Goal: Task Accomplishment & Management: Use online tool/utility

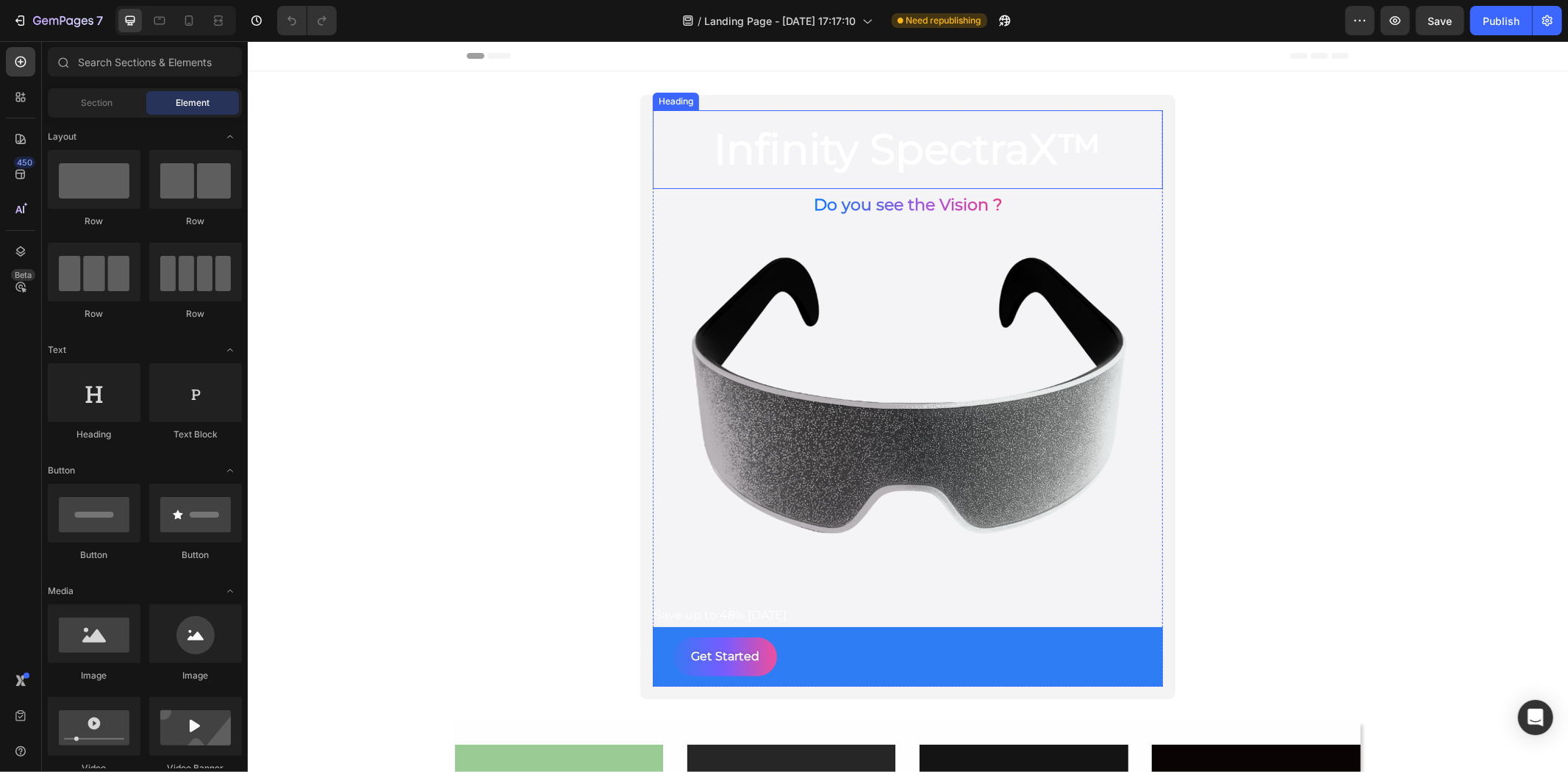
click at [1015, 152] on h2 "Infinity SpectraX™" at bounding box center [907, 148] width 510 height 78
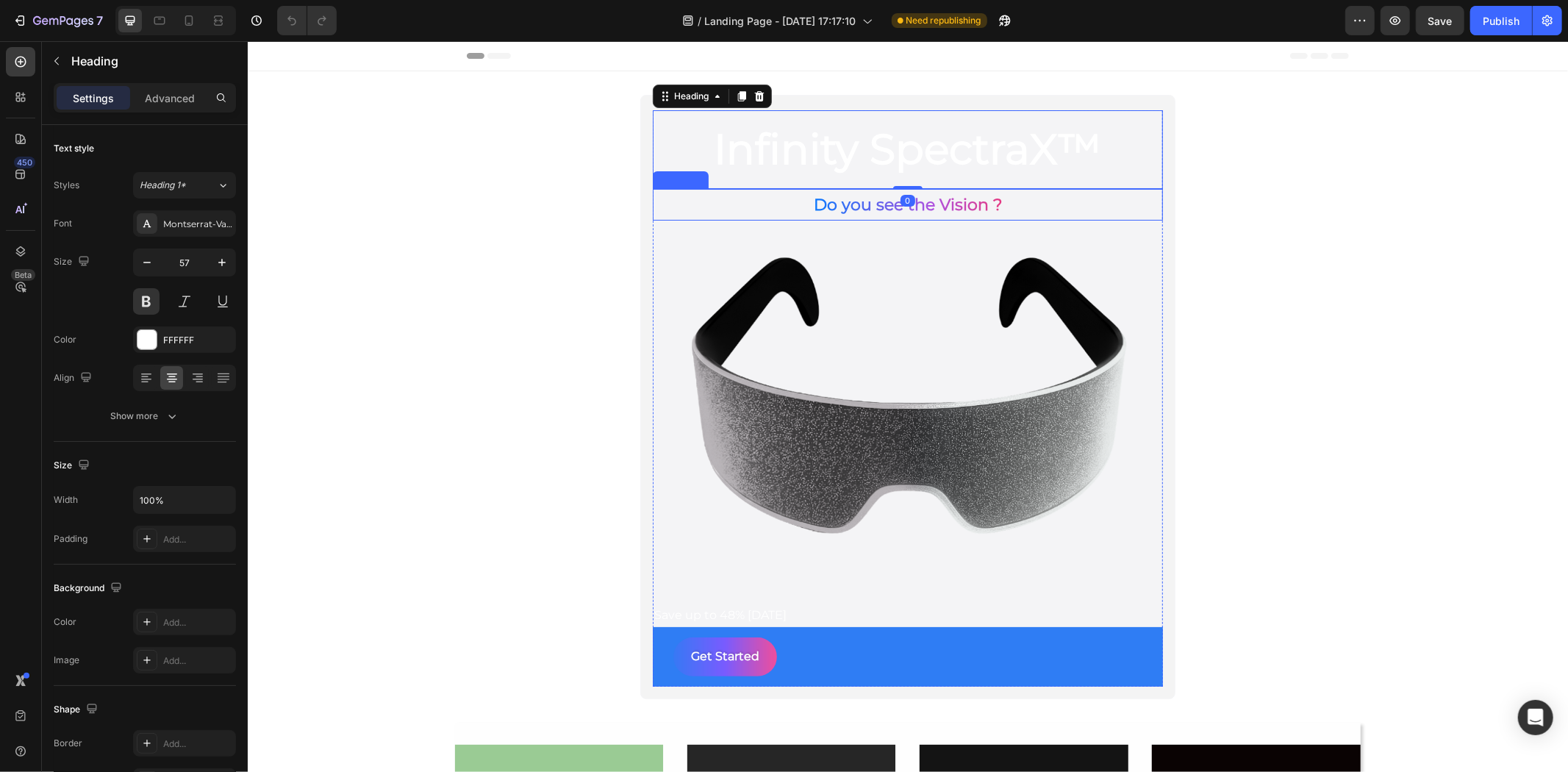
click at [998, 199] on p "Do you see the Vision ?" at bounding box center [907, 204] width 507 height 29
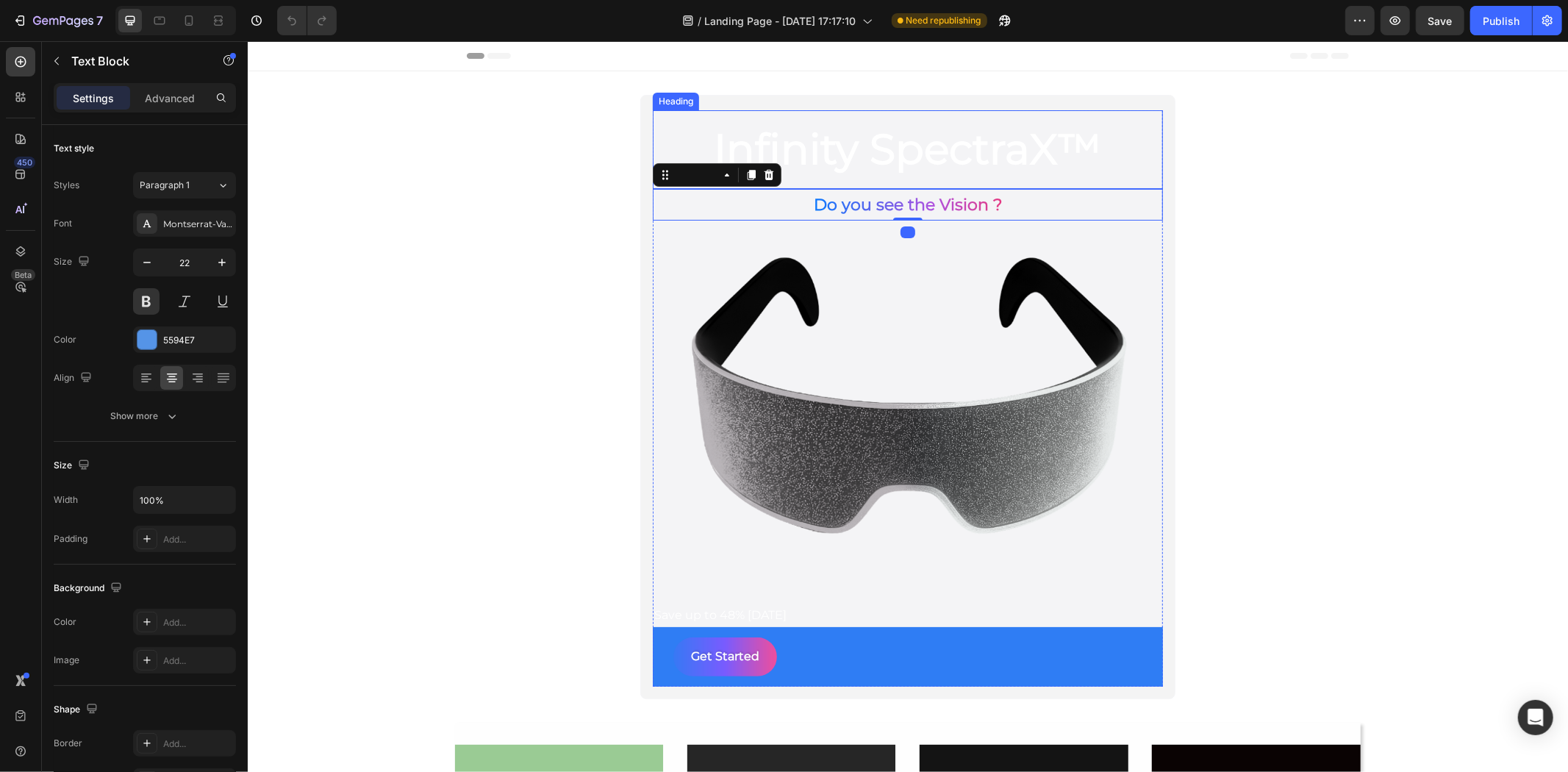
click at [988, 164] on h2 "Infinity SpectraX™" at bounding box center [907, 148] width 510 height 78
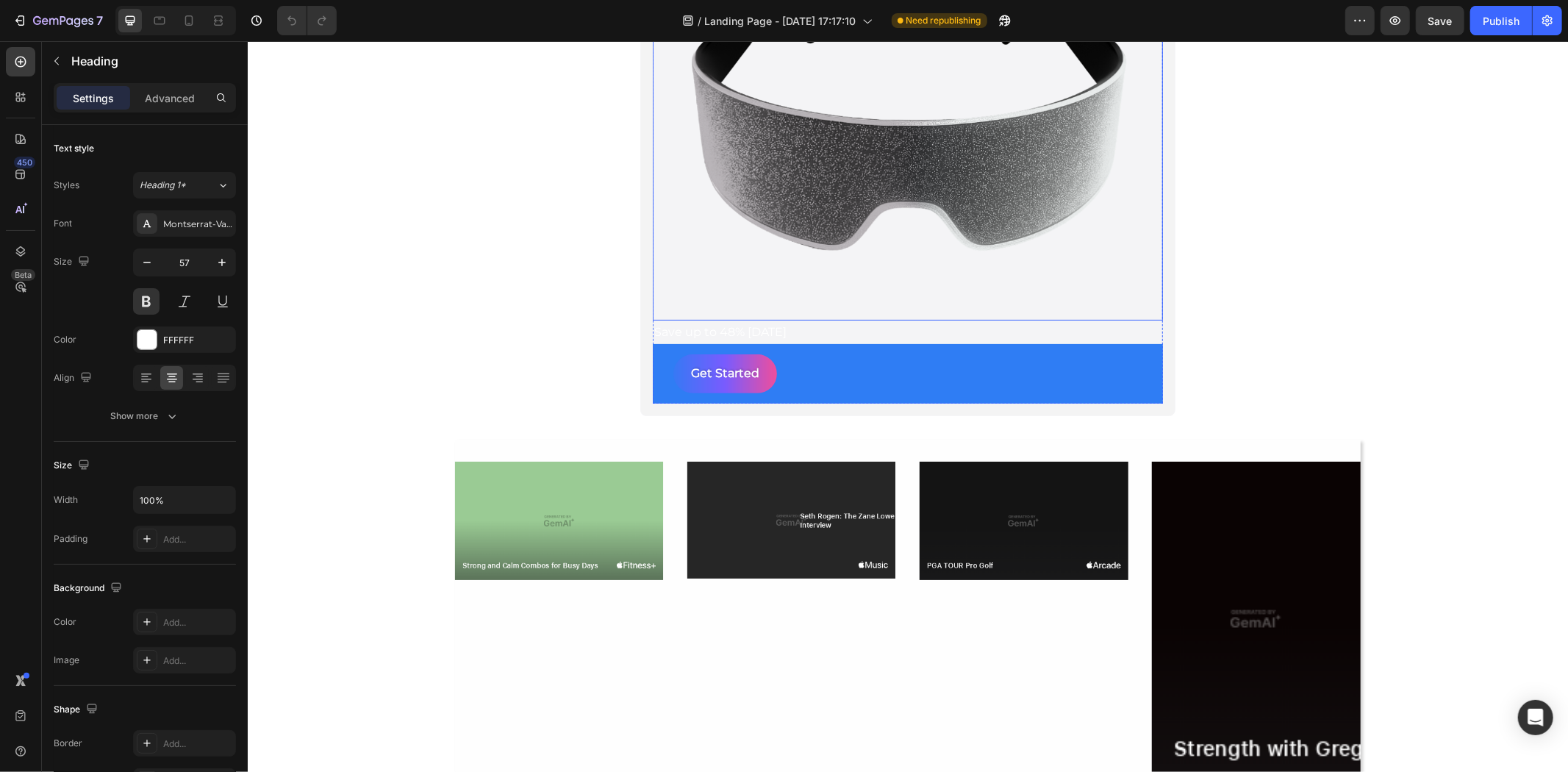
scroll to position [248, 0]
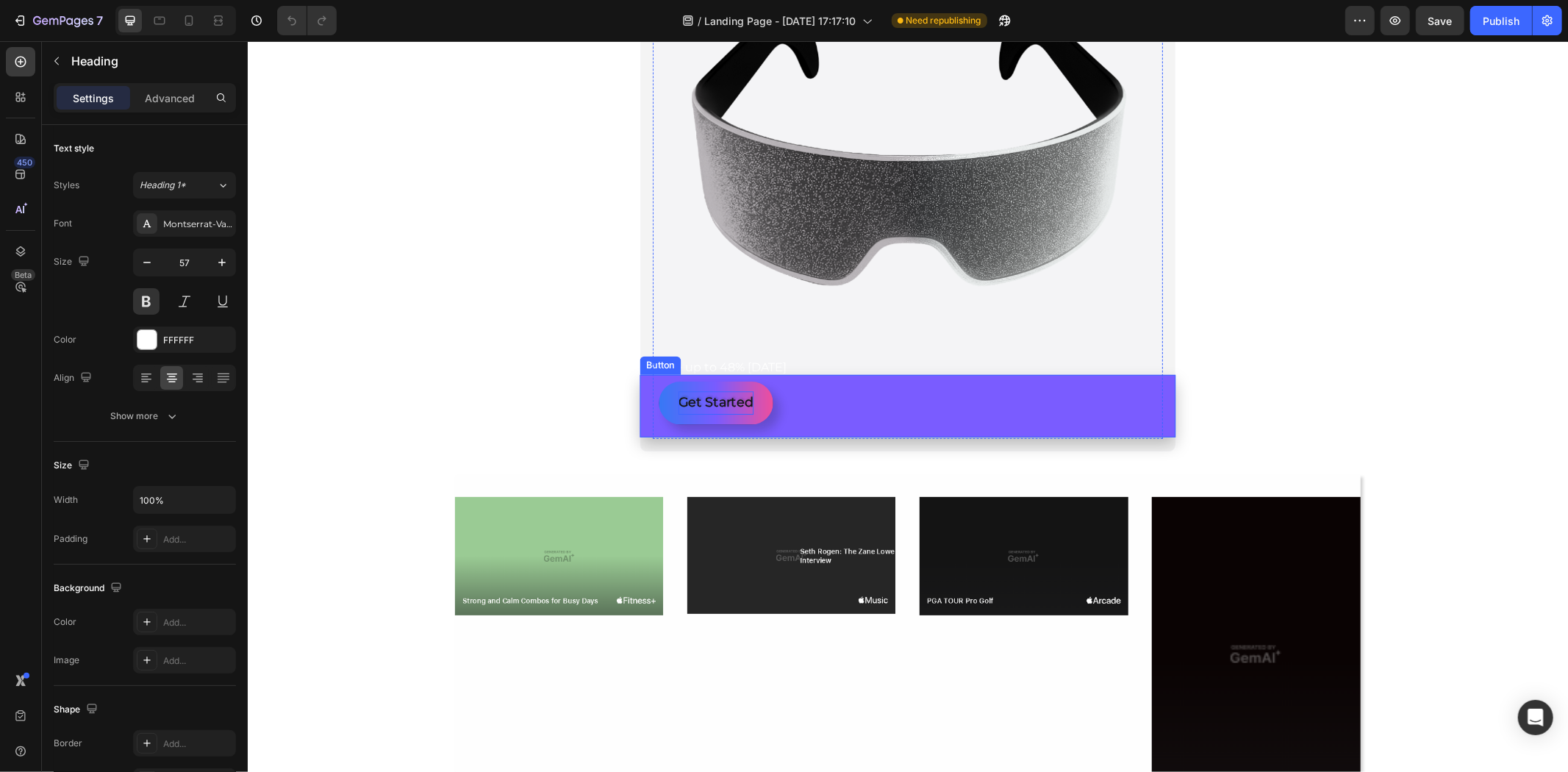
click at [744, 407] on p "Get Started" at bounding box center [716, 403] width 76 height 23
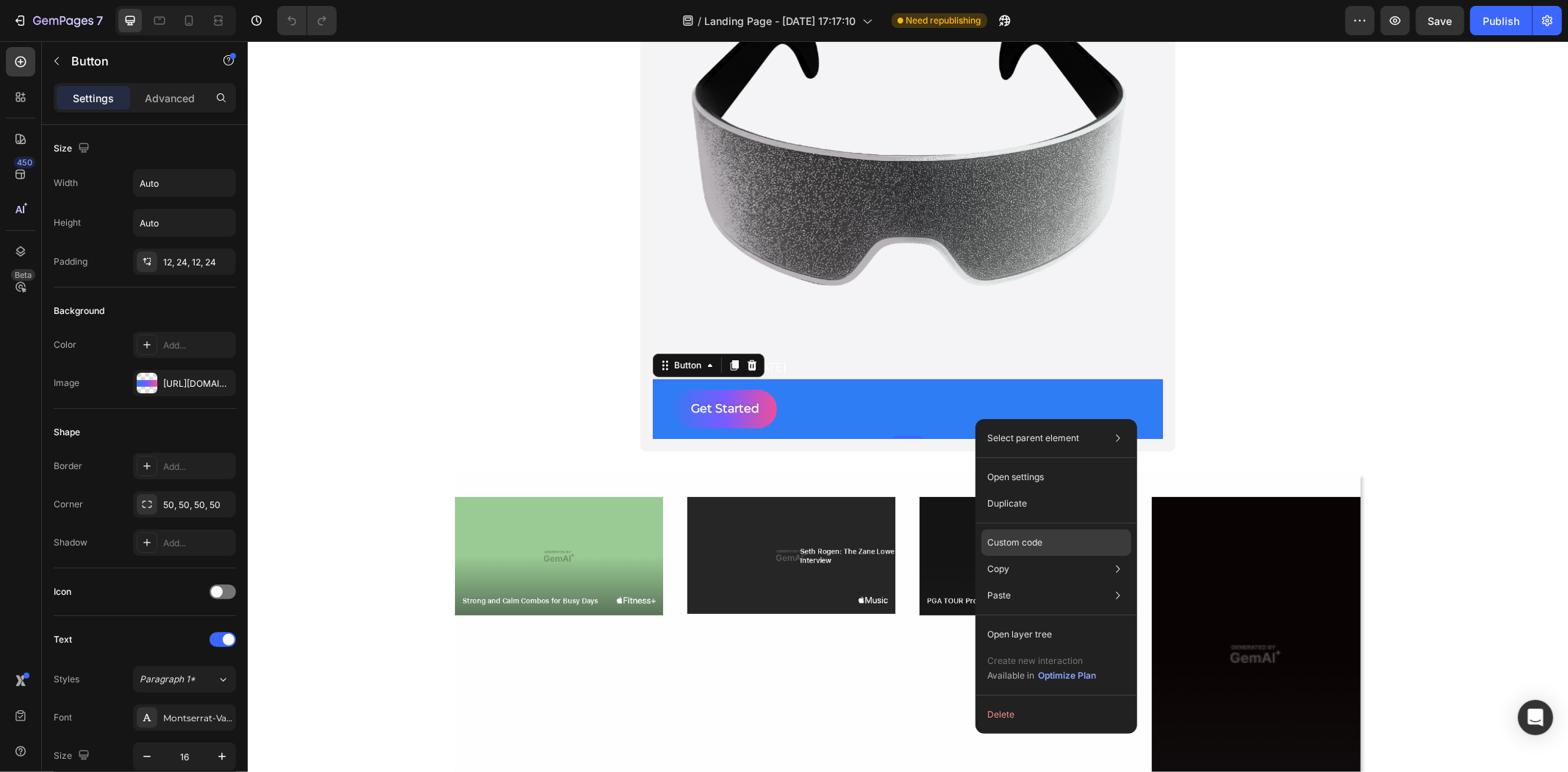
click at [1007, 540] on p "Custom code" at bounding box center [1015, 542] width 55 height 14
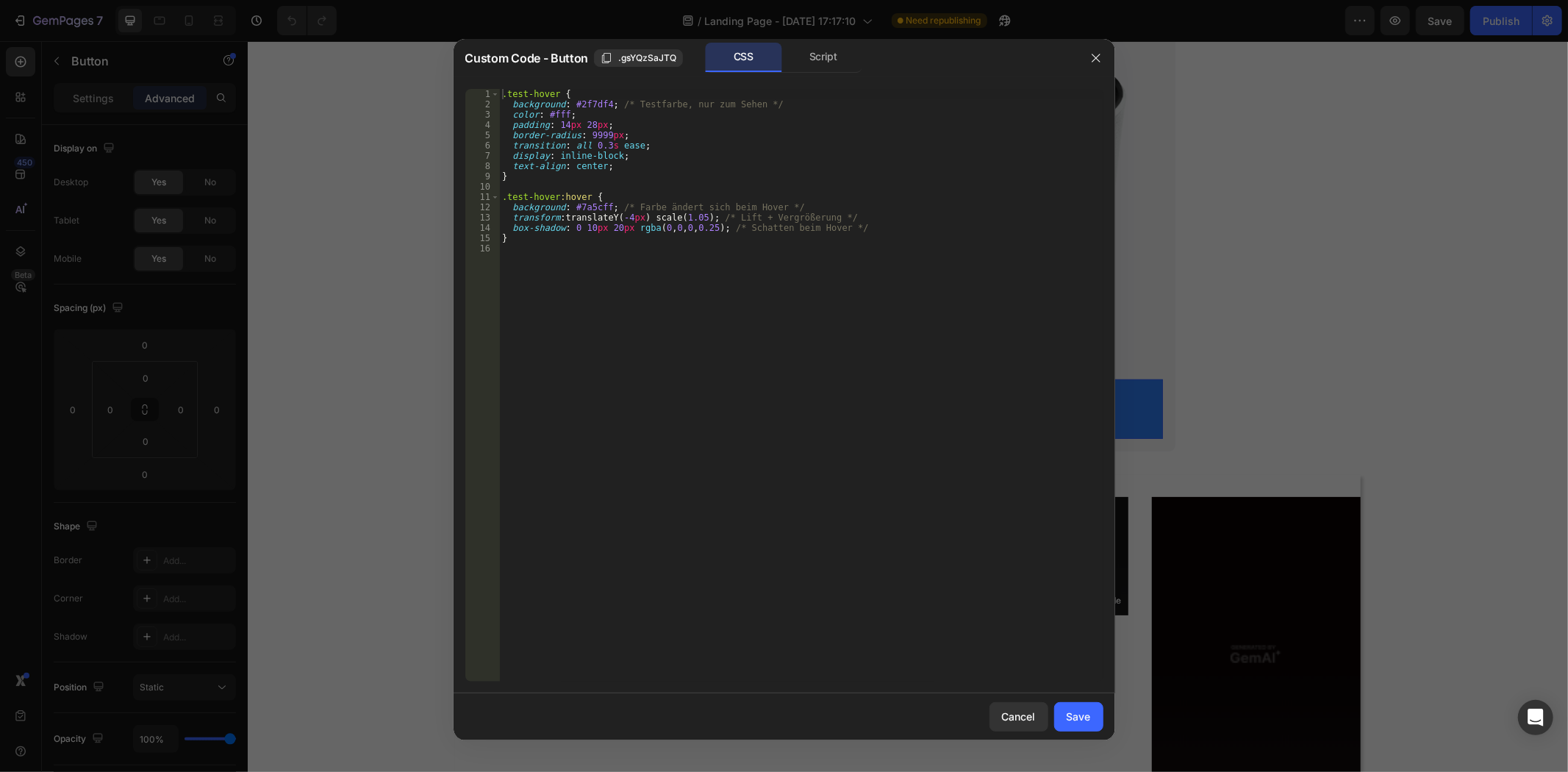
click at [1322, 191] on div at bounding box center [784, 386] width 1568 height 772
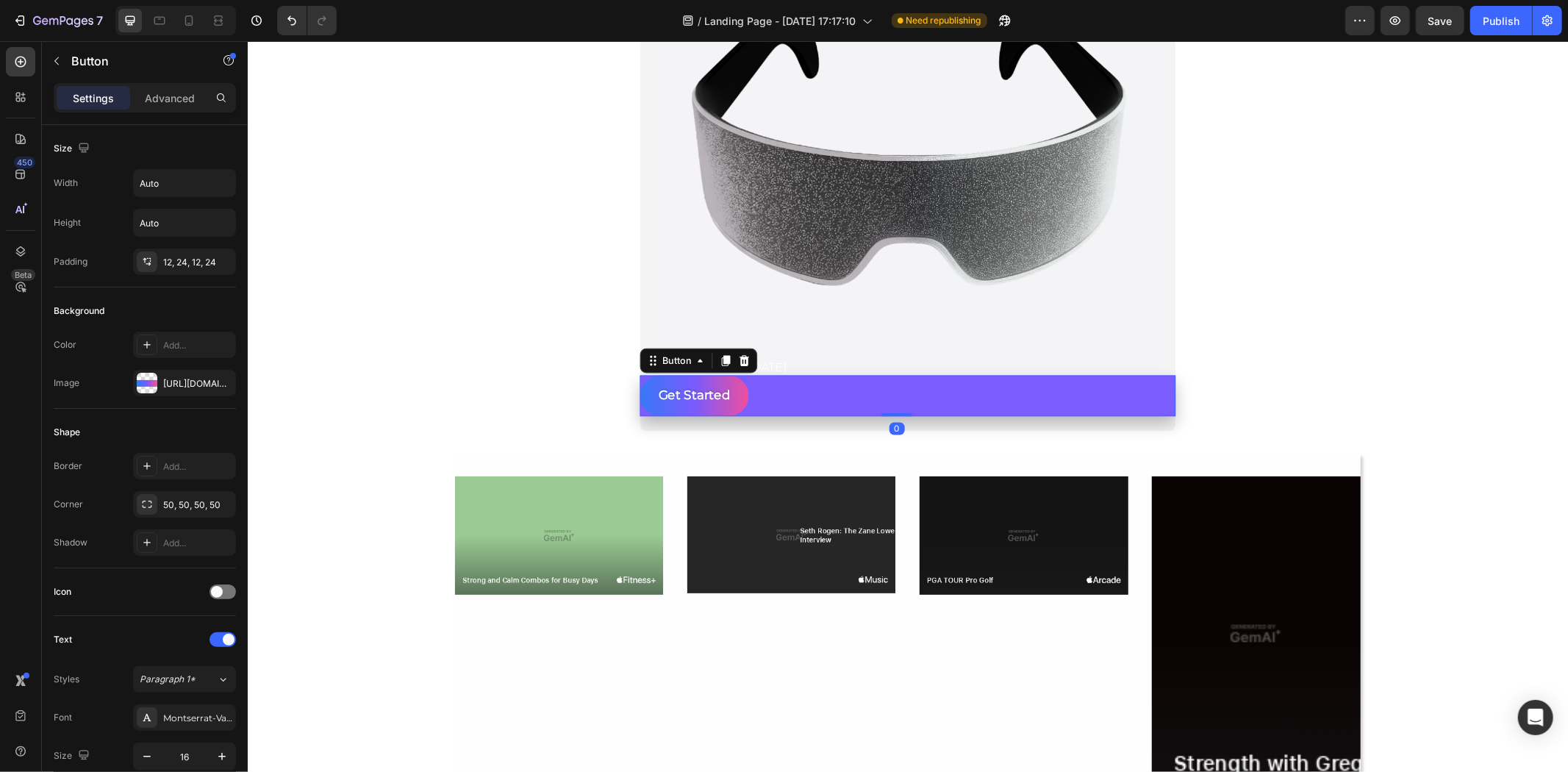
click at [1019, 392] on div "Get Started Button 0" at bounding box center [907, 395] width 536 height 41
click at [683, 362] on div "Button" at bounding box center [676, 360] width 35 height 14
click at [692, 398] on p "Get Started" at bounding box center [693, 392] width 76 height 23
click at [646, 399] on button "Get Started" at bounding box center [693, 392] width 114 height 43
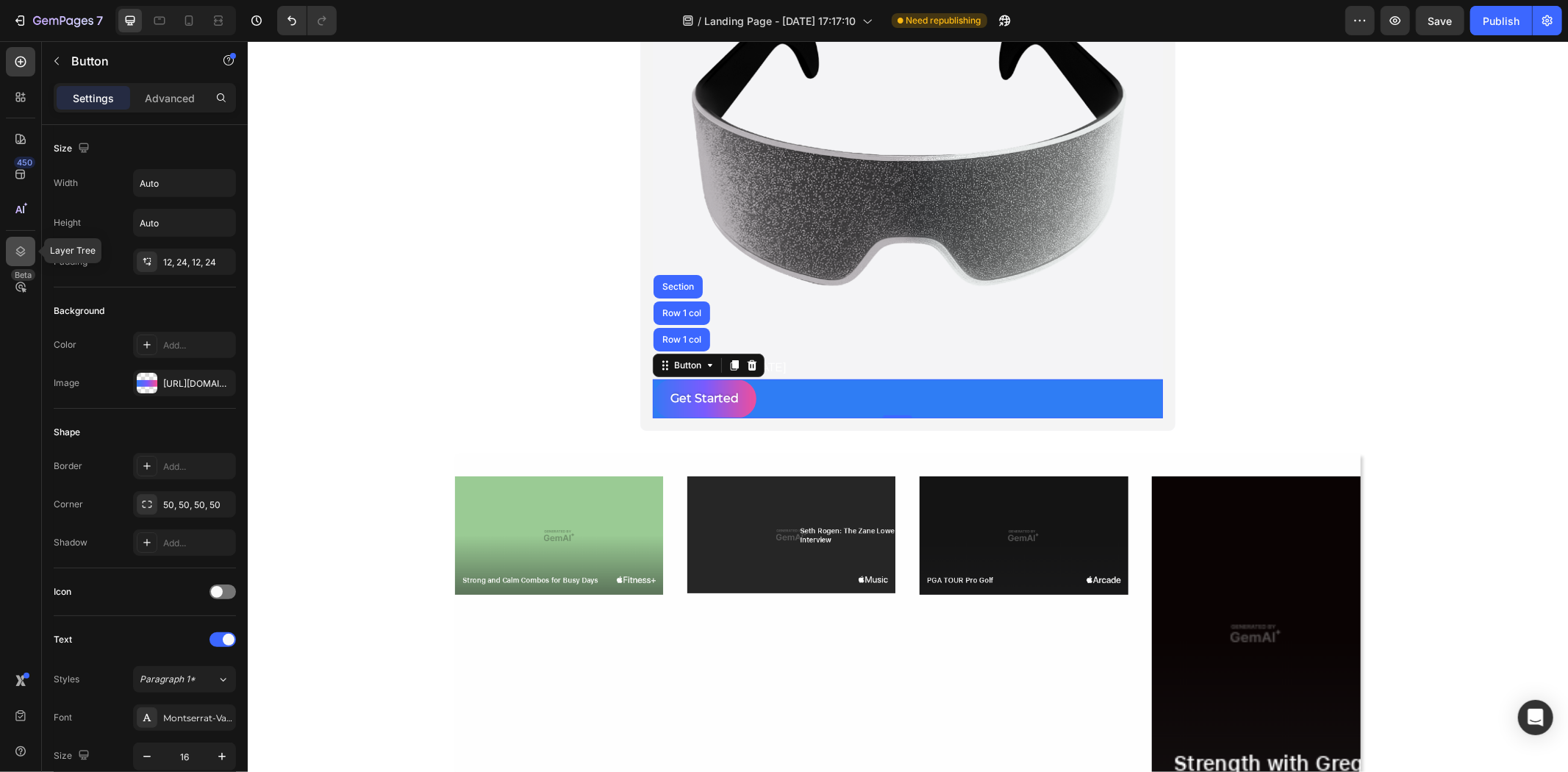
click at [28, 252] on div at bounding box center [20, 251] width 29 height 29
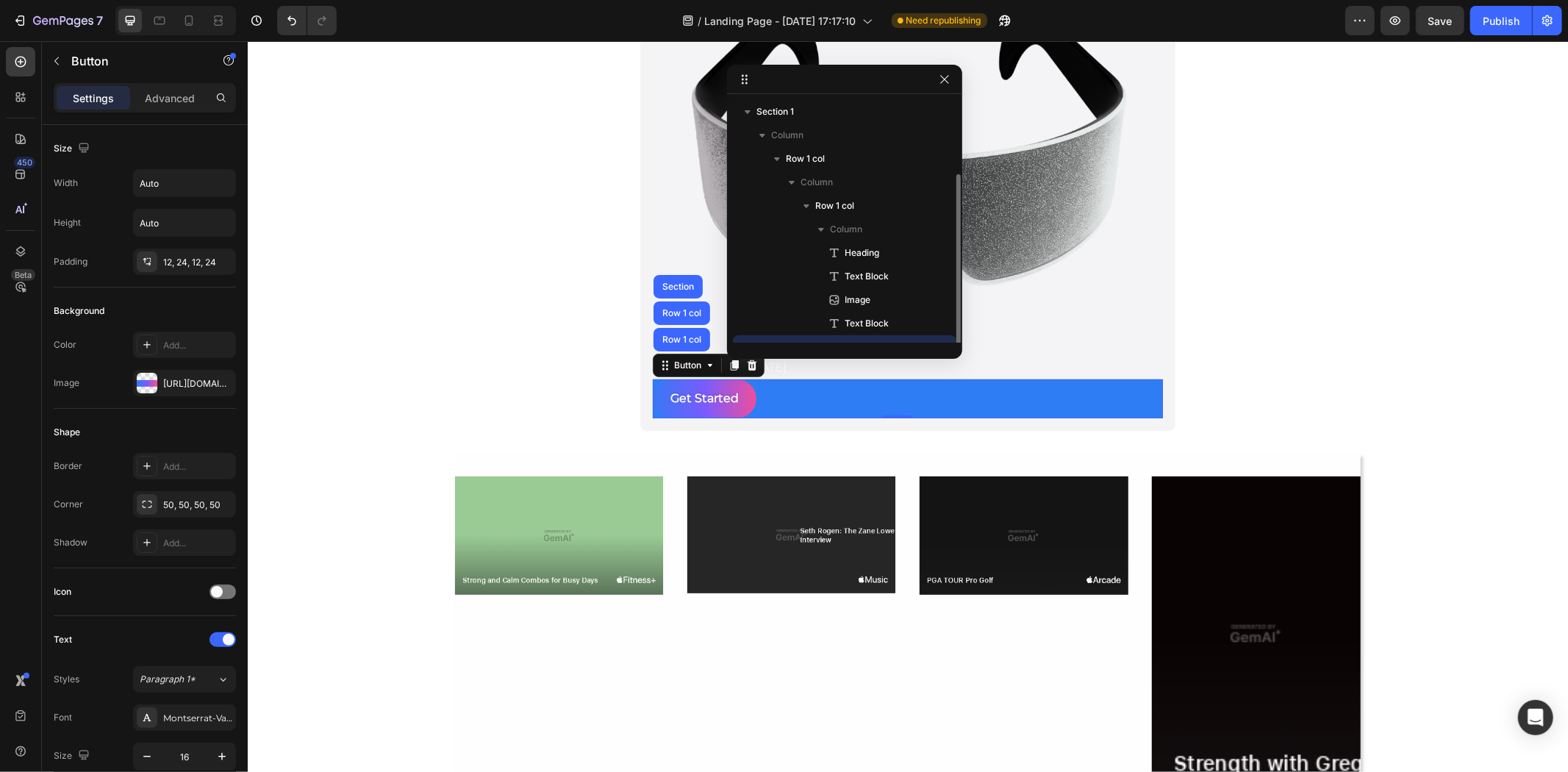
scroll to position [40, 0]
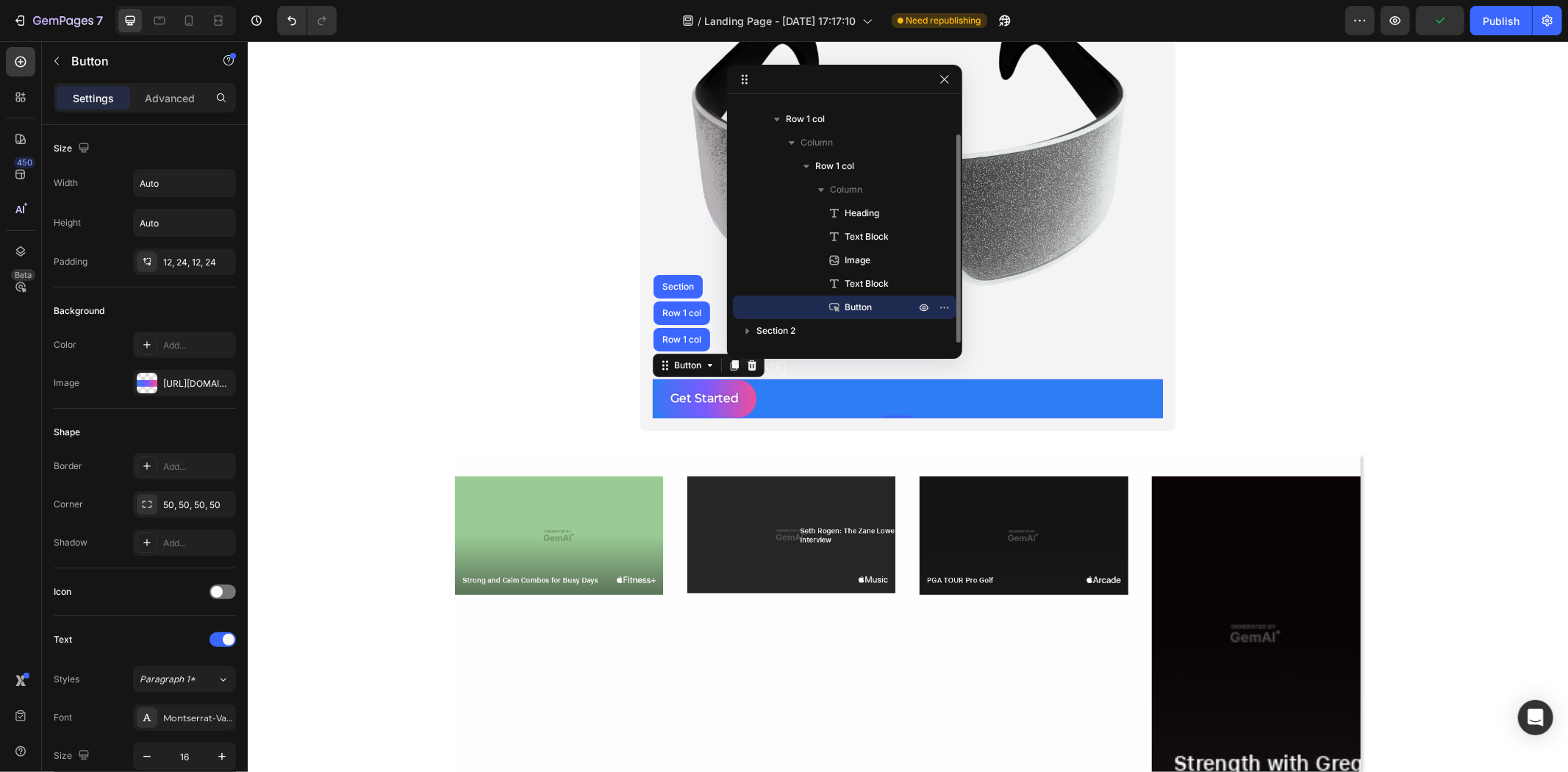
click at [843, 311] on p "Button" at bounding box center [864, 307] width 74 height 15
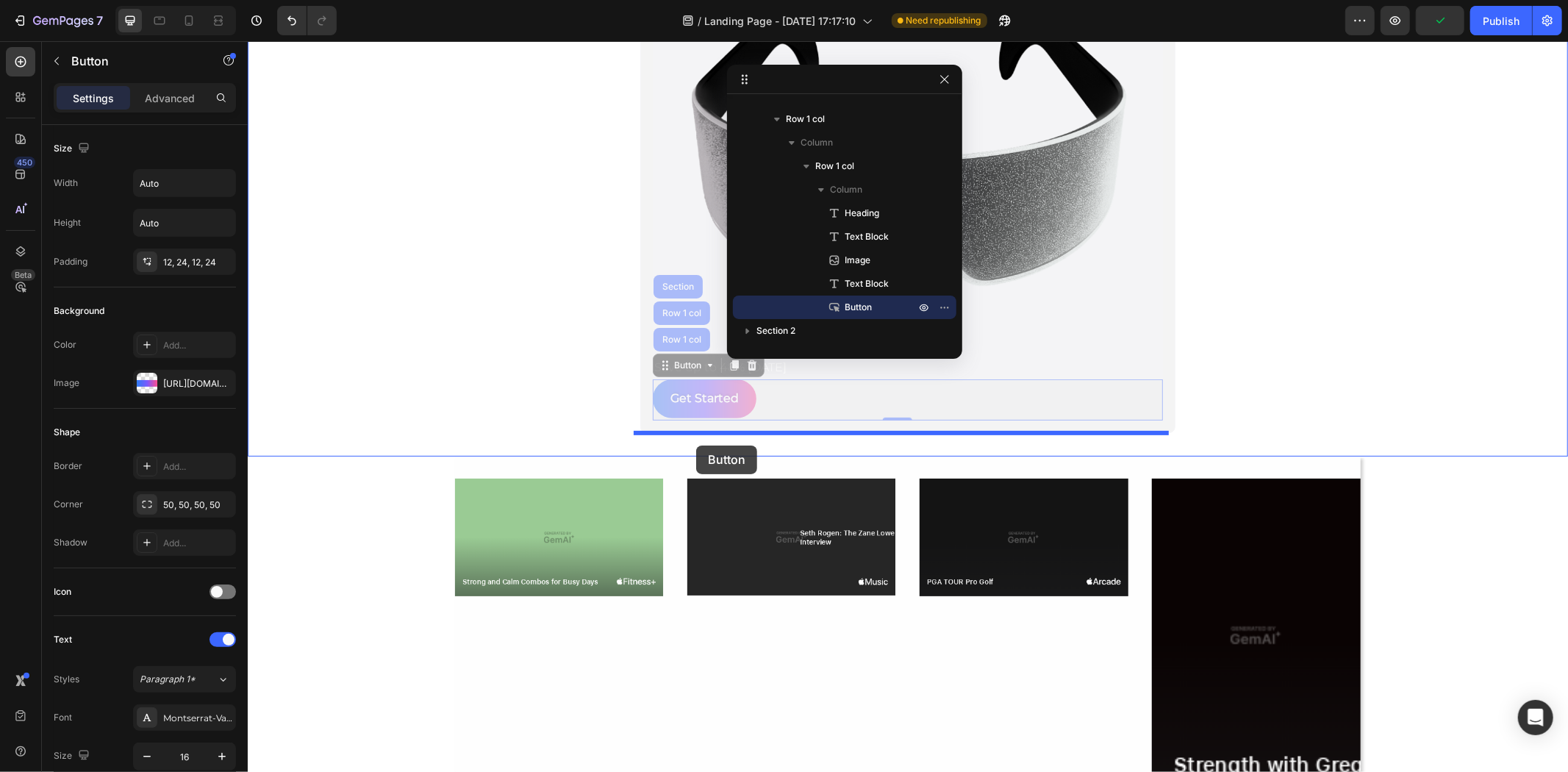
drag, startPoint x: 673, startPoint y: 364, endPoint x: 695, endPoint y: 446, distance: 84.9
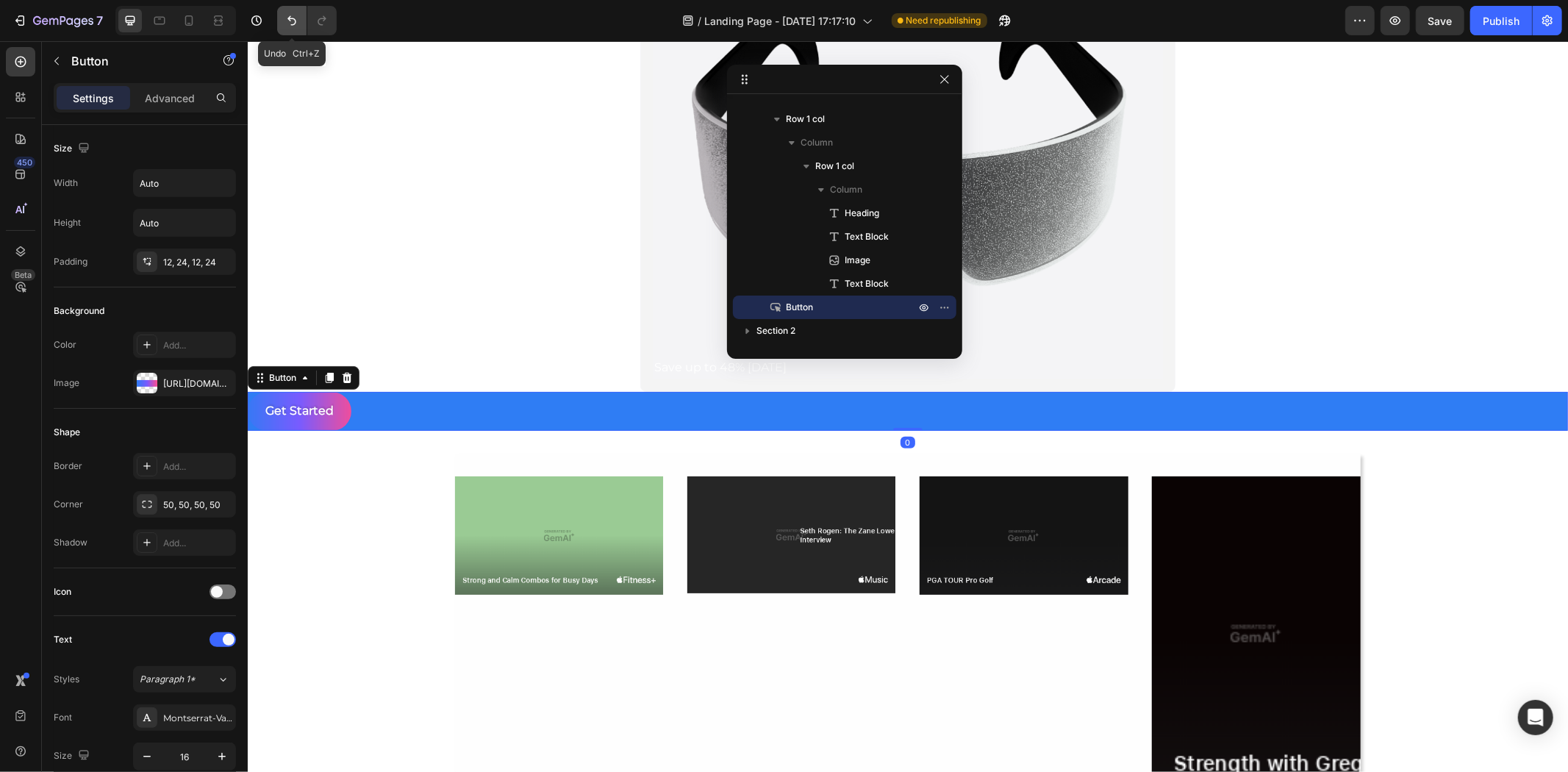
click at [292, 24] on icon "Undo/Redo" at bounding box center [292, 21] width 9 height 10
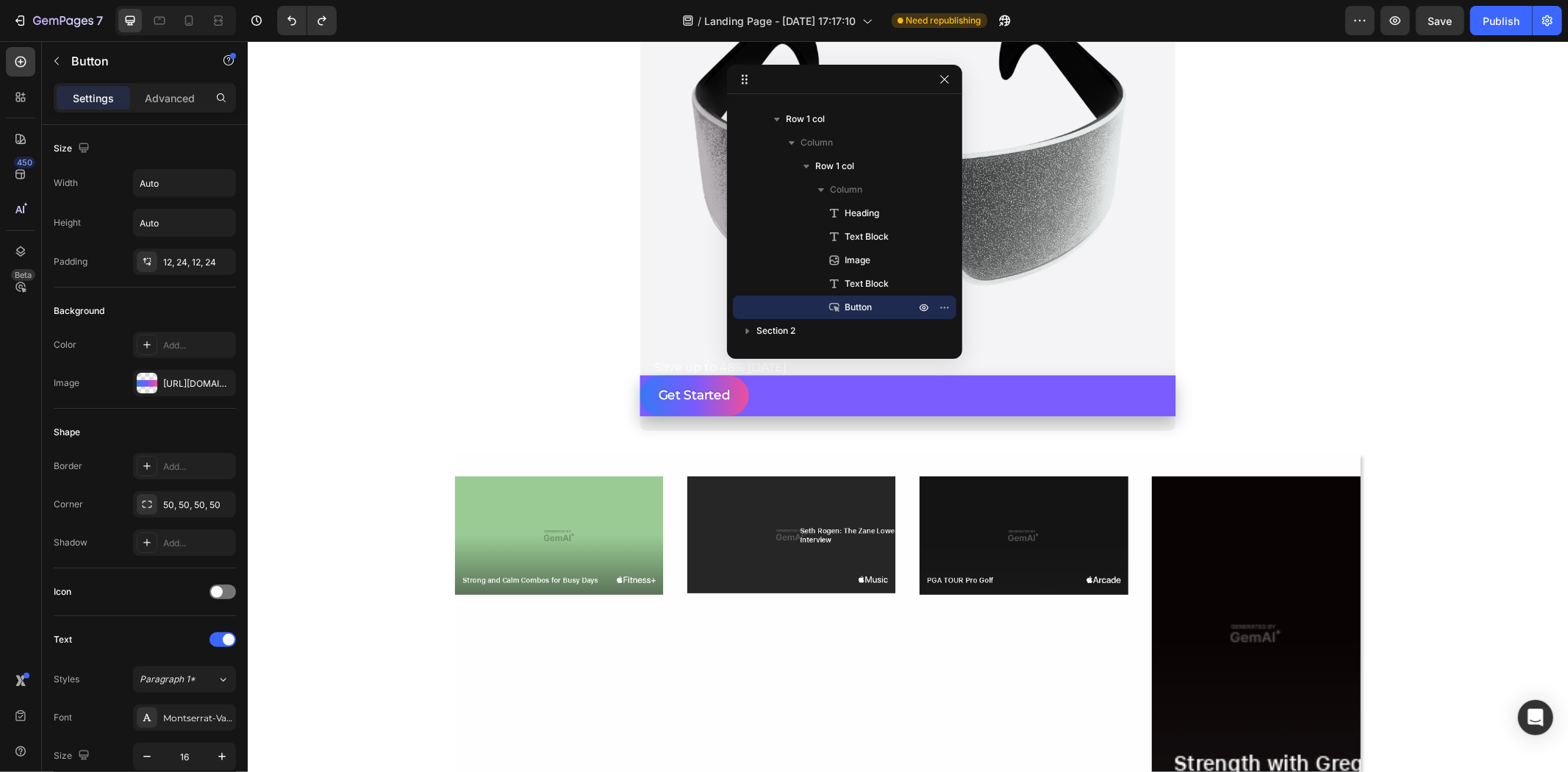
click at [1075, 397] on div "Get Started Button" at bounding box center [907, 395] width 536 height 41
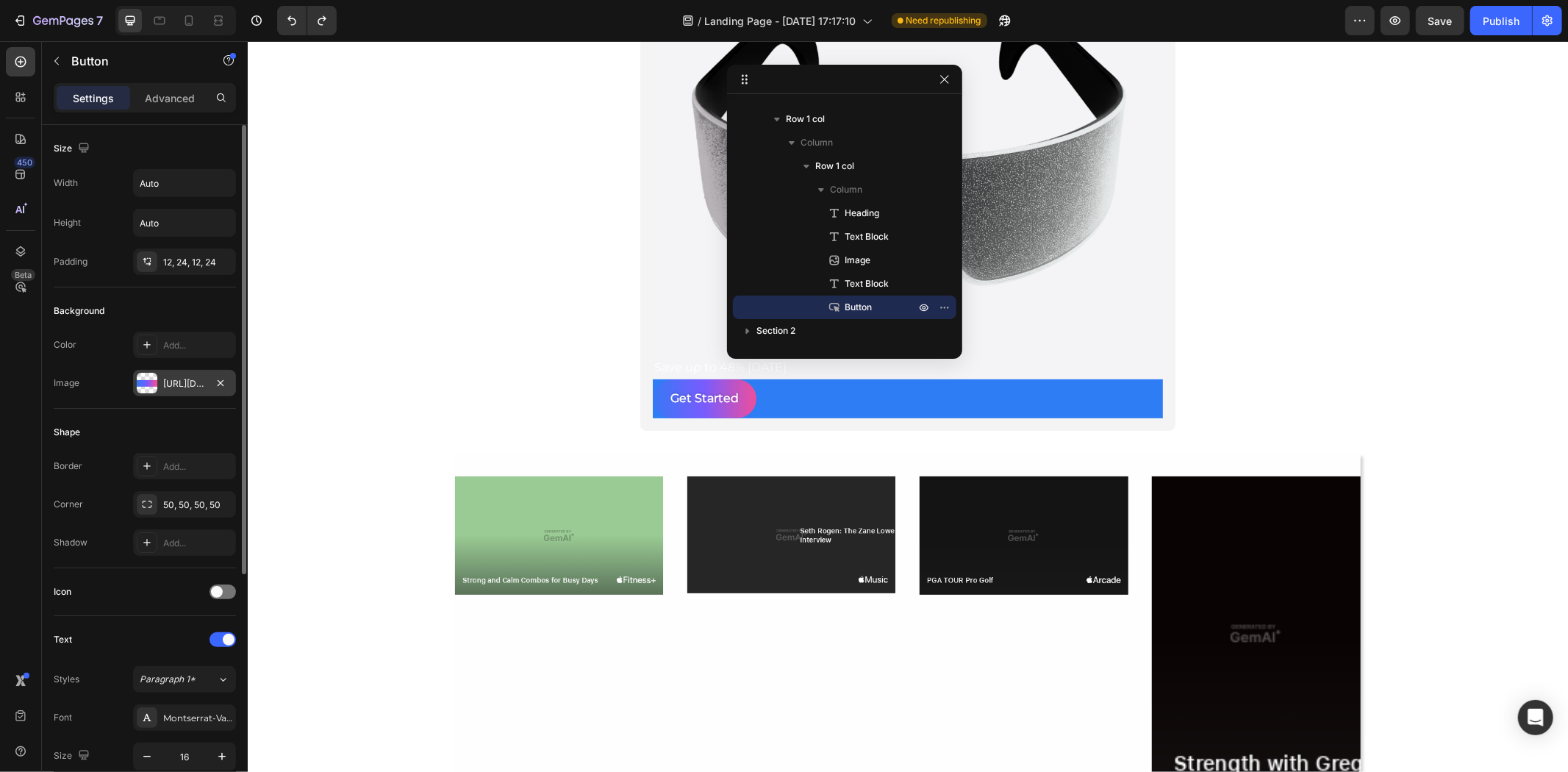
click at [167, 387] on div "[URL][DOMAIN_NAME]" at bounding box center [185, 384] width 43 height 14
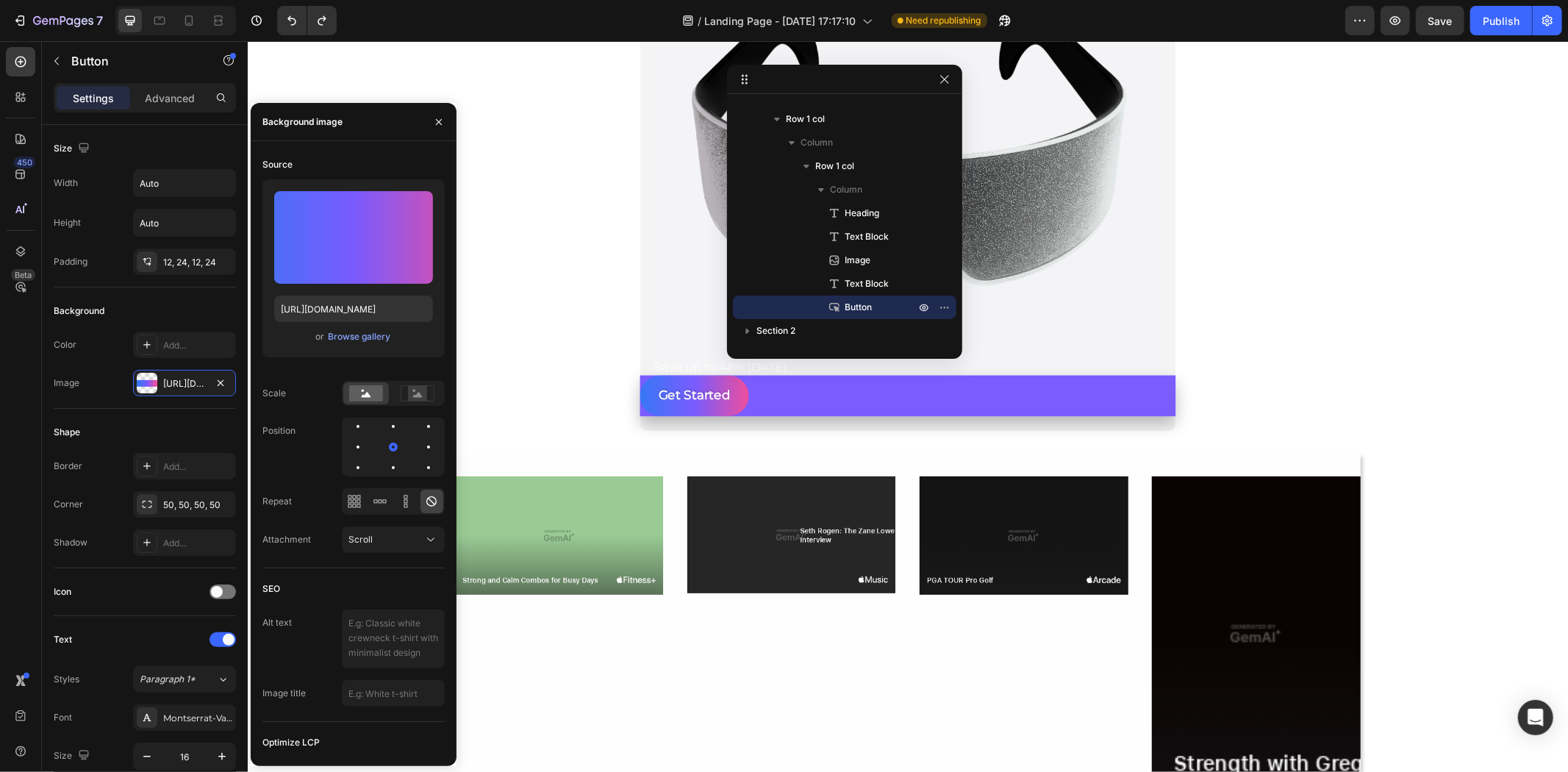
click at [765, 408] on div "Get Started Button" at bounding box center [907, 395] width 536 height 41
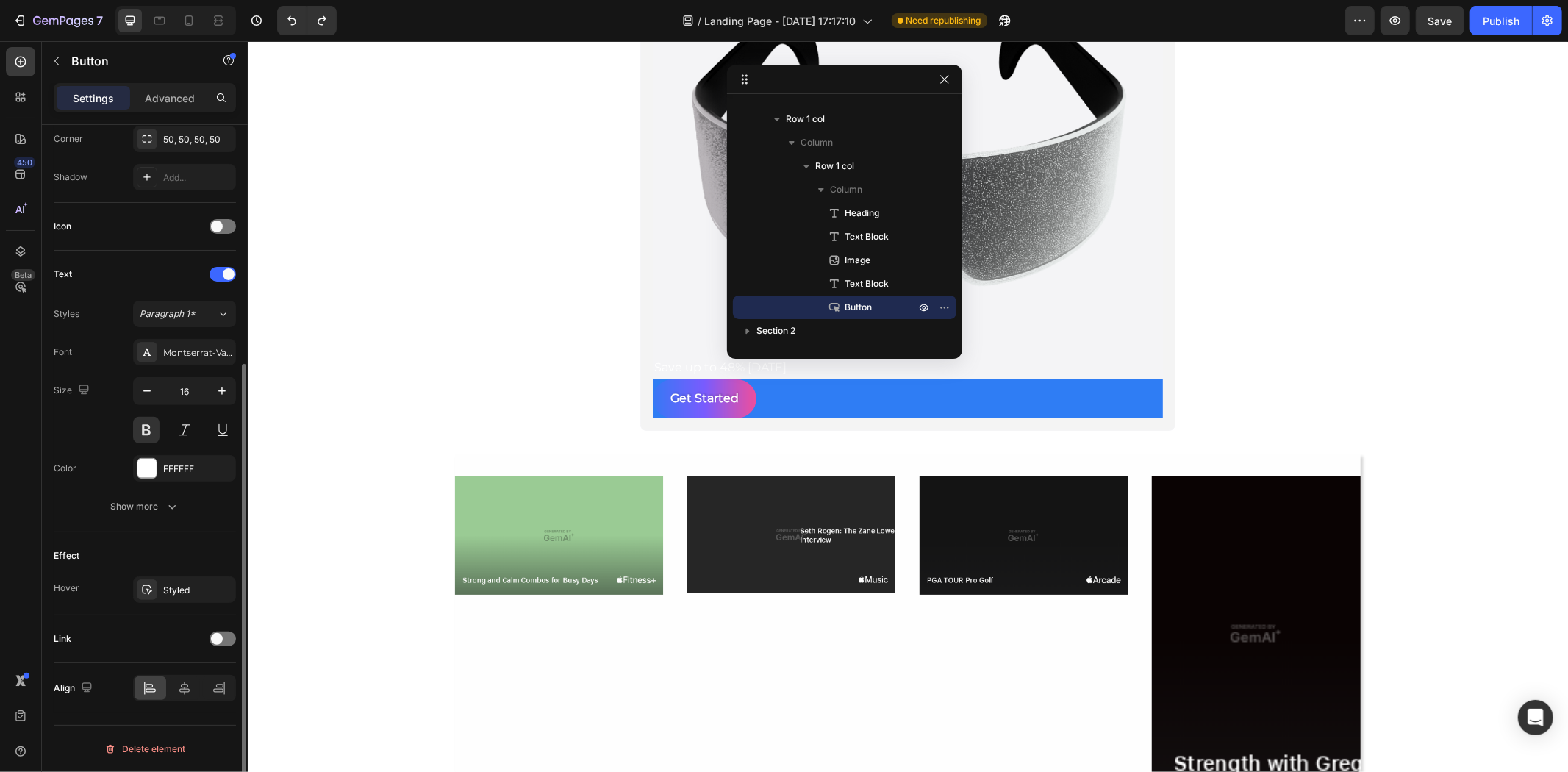
scroll to position [0, 0]
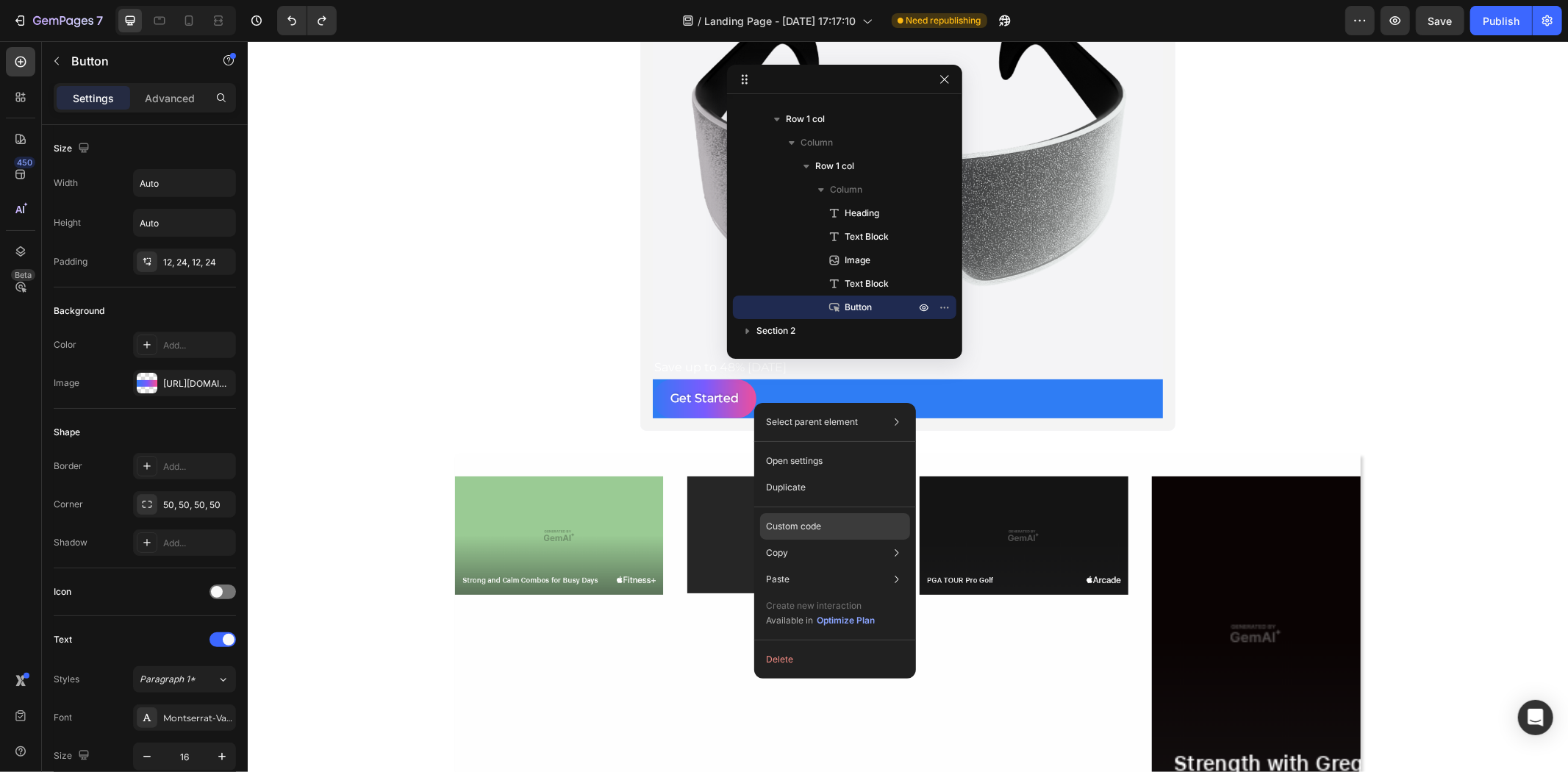
click at [768, 527] on p "Custom code" at bounding box center [793, 527] width 55 height 14
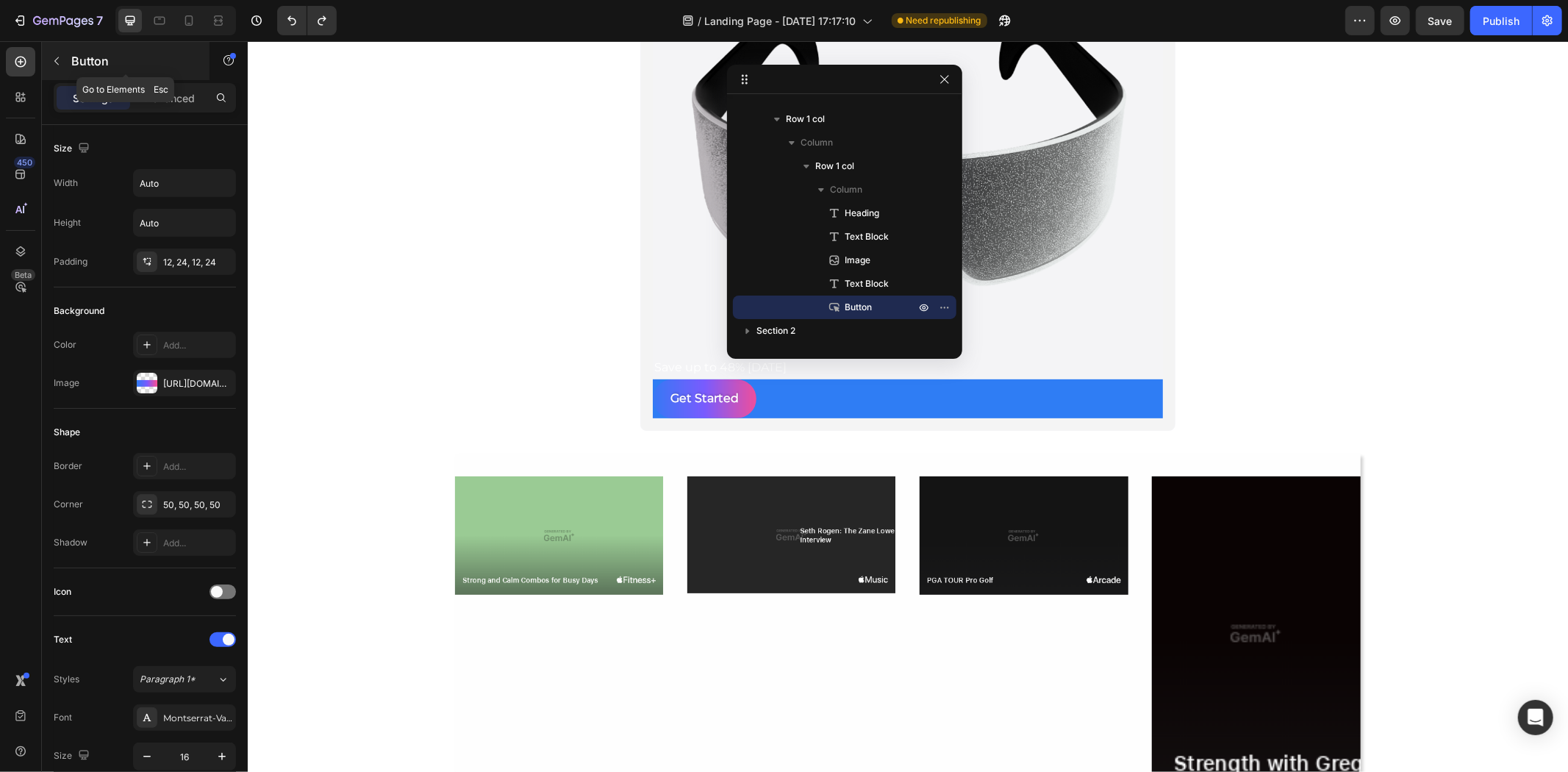
click at [59, 59] on icon "button" at bounding box center [56, 61] width 12 height 12
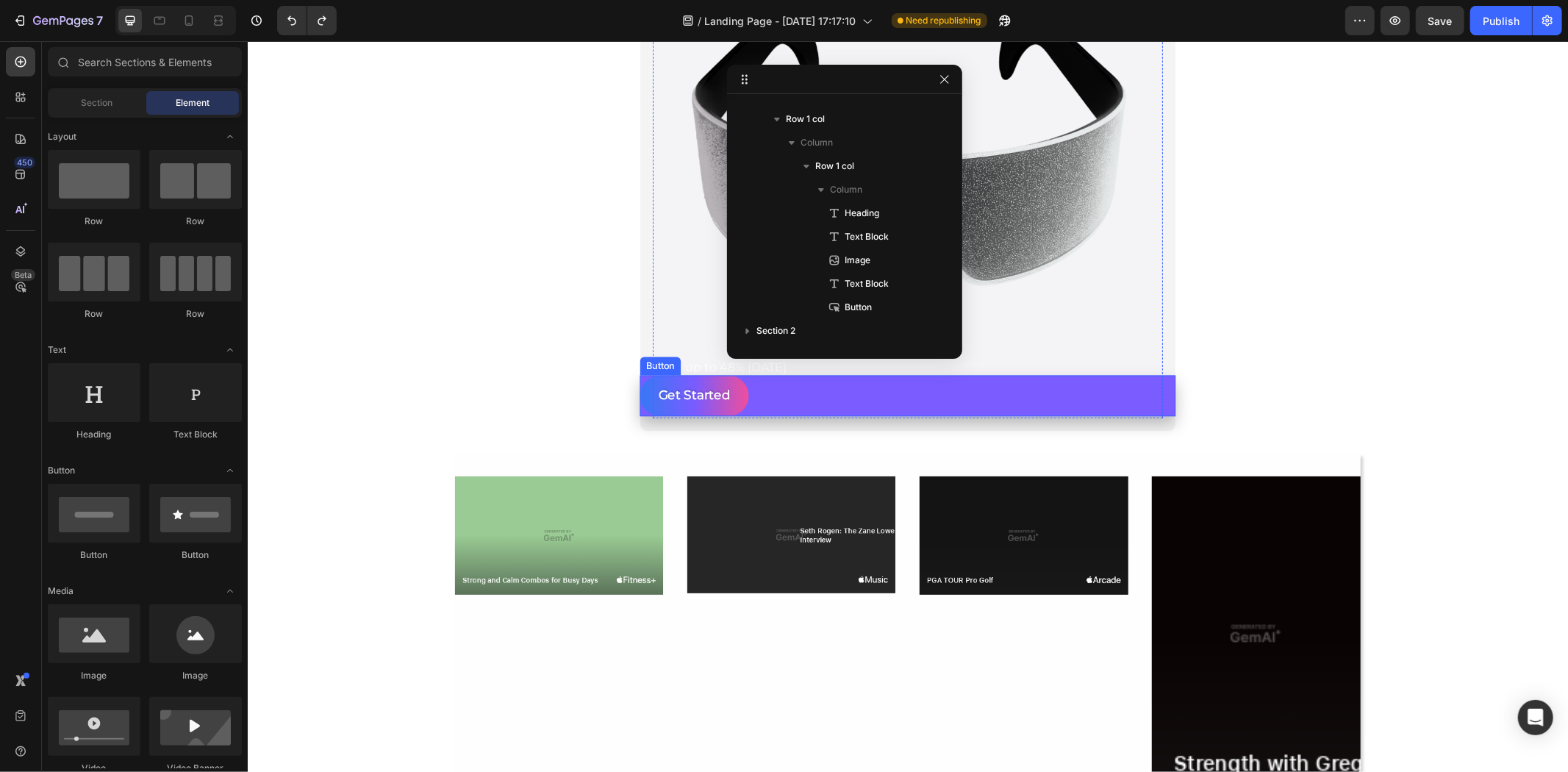
click at [798, 383] on div "Get Started Button" at bounding box center [907, 395] width 536 height 41
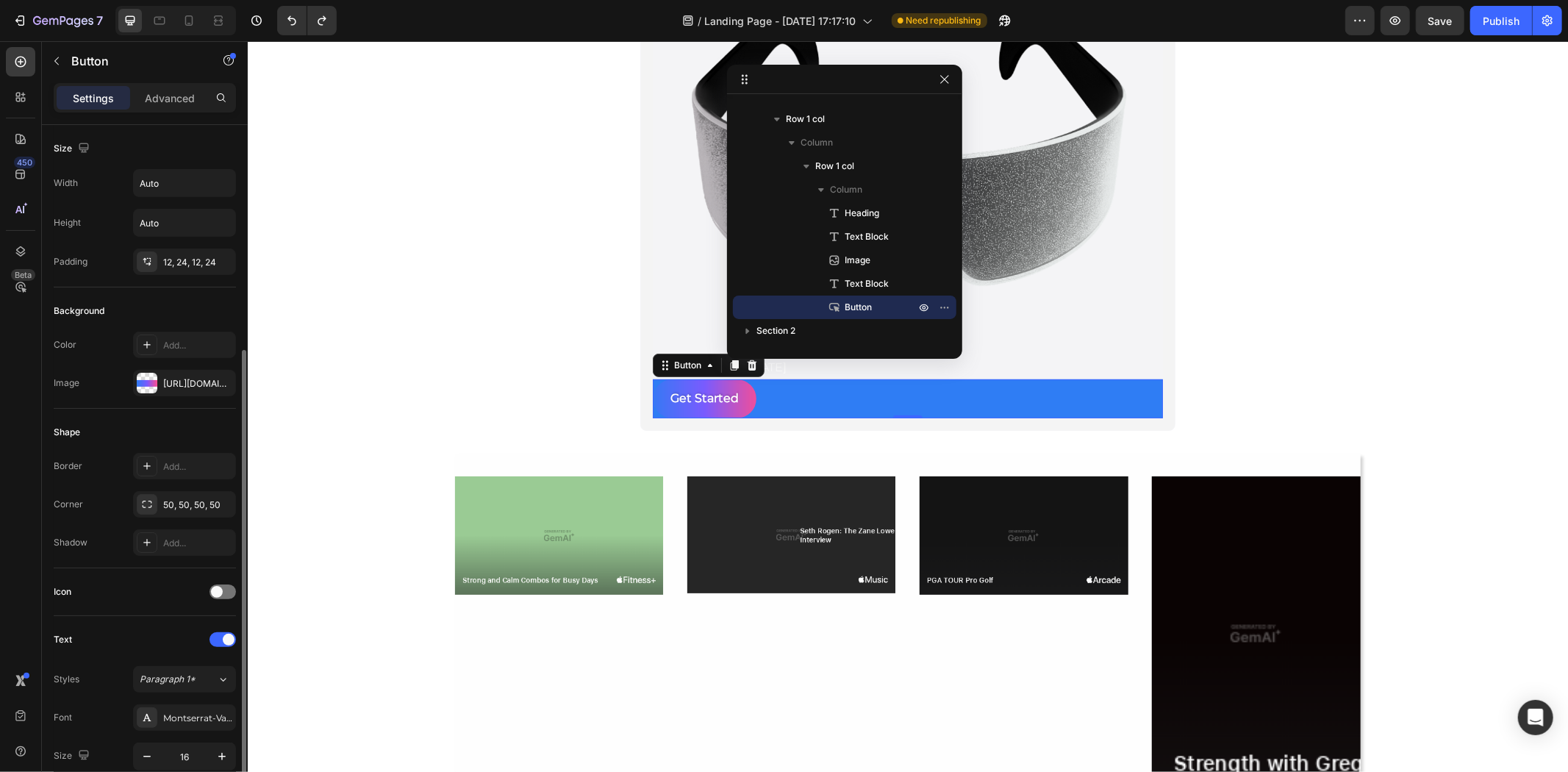
scroll to position [273, 0]
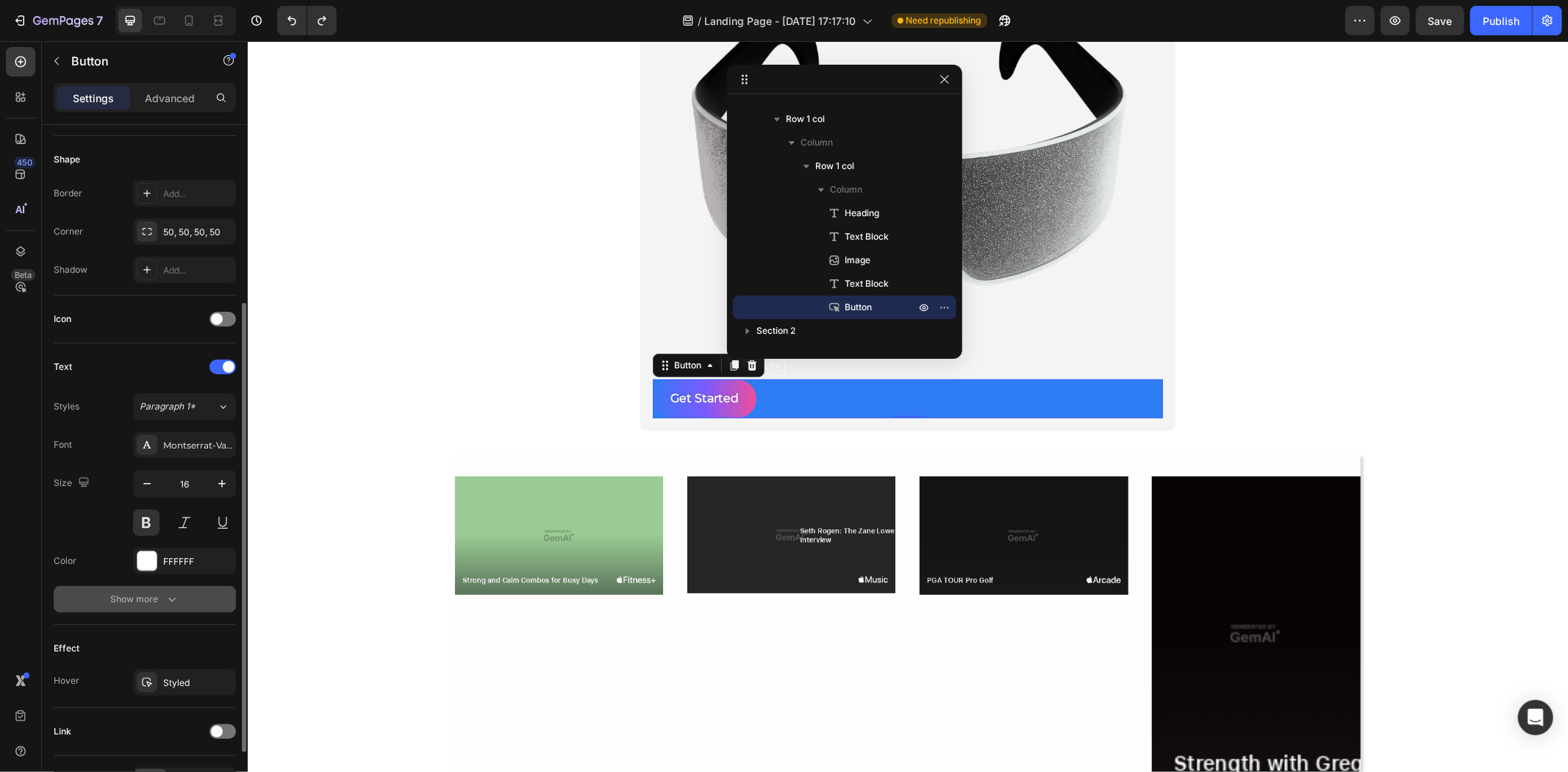
click at [181, 590] on button "Show more" at bounding box center [144, 599] width 182 height 26
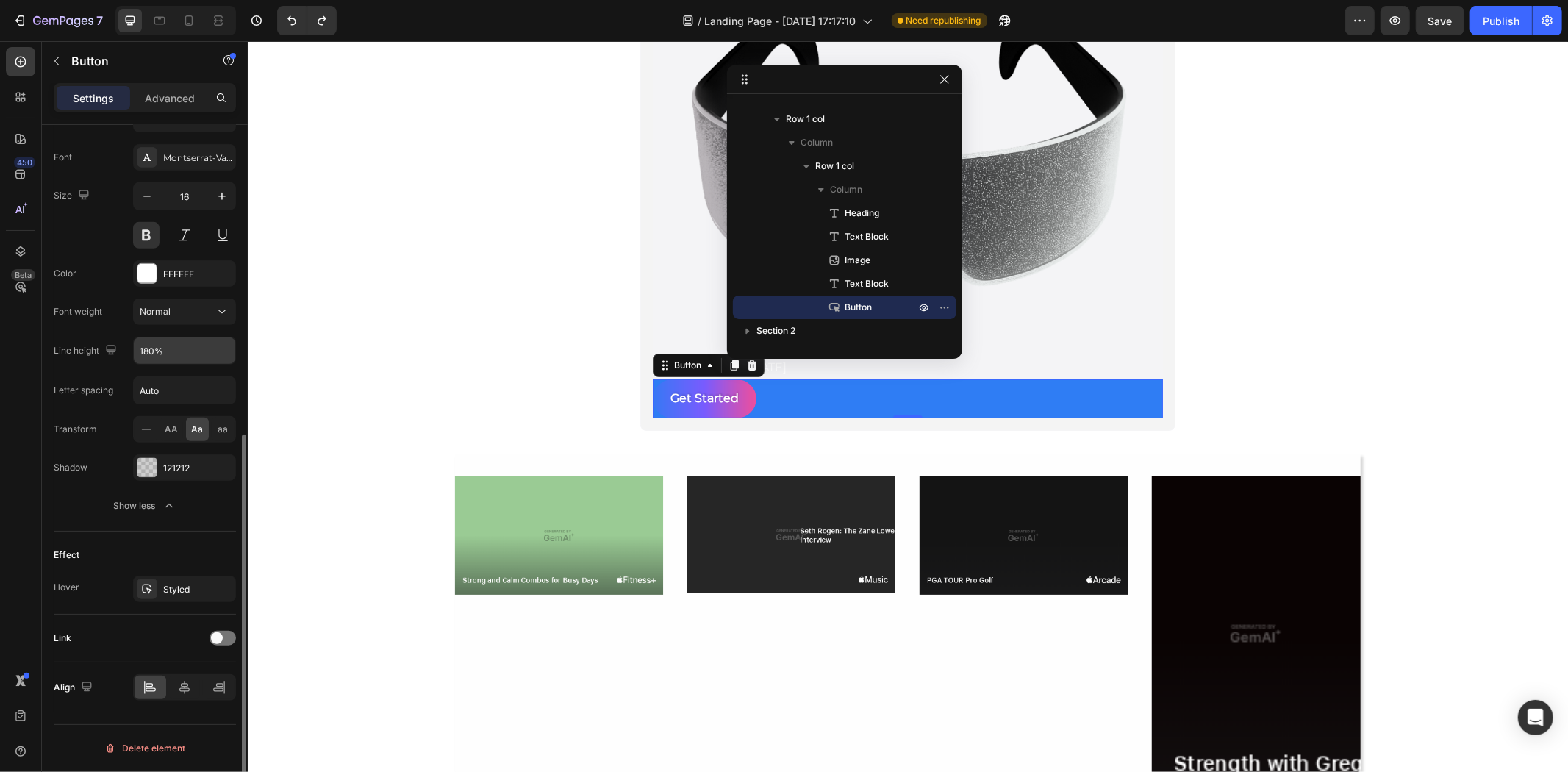
scroll to position [0, 0]
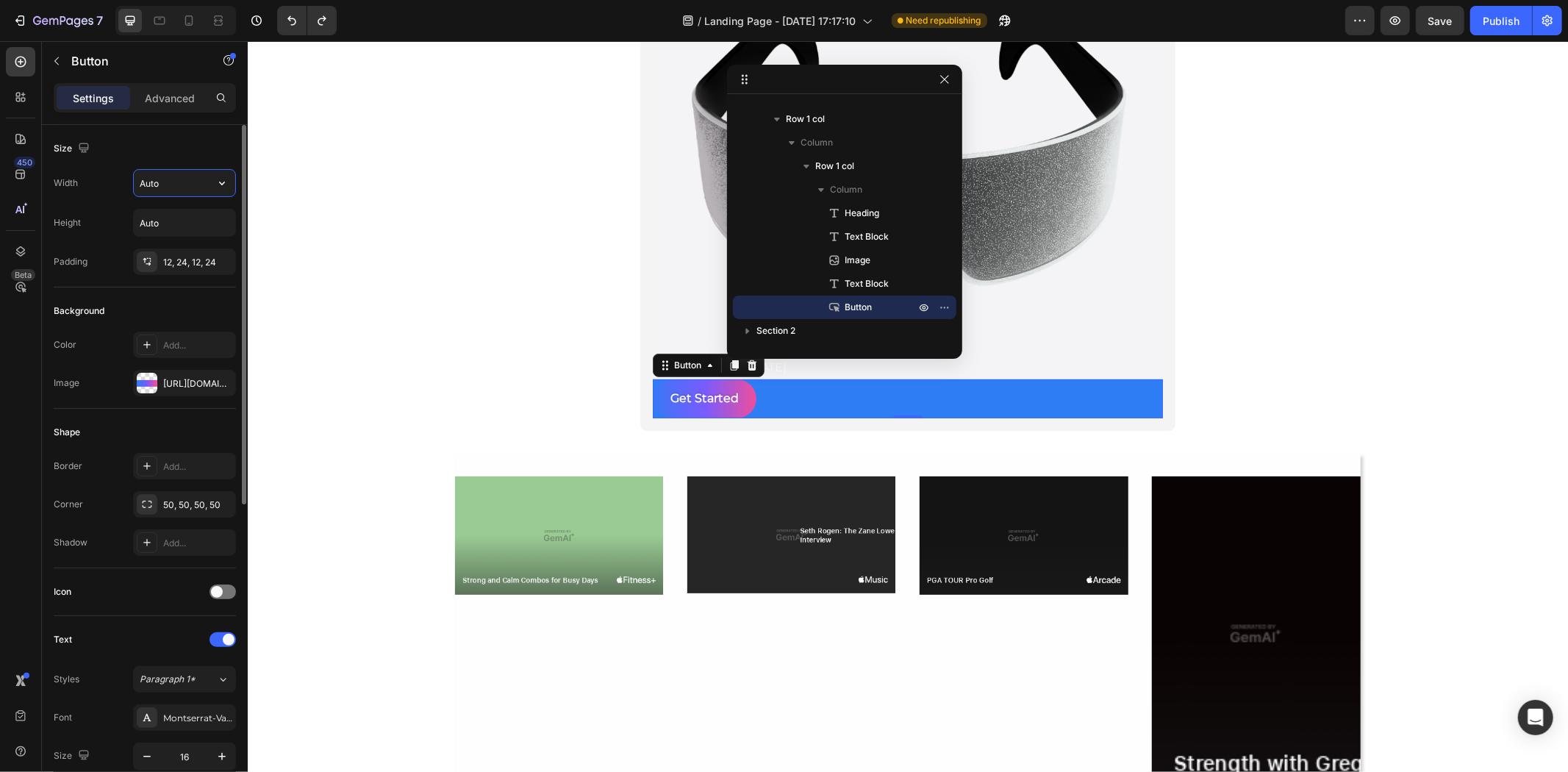
click at [185, 190] on input "Auto" at bounding box center [184, 182] width 102 height 26
click at [221, 181] on icon "button" at bounding box center [222, 182] width 15 height 15
click at [164, 250] on p "Full 100%" at bounding box center [180, 249] width 84 height 14
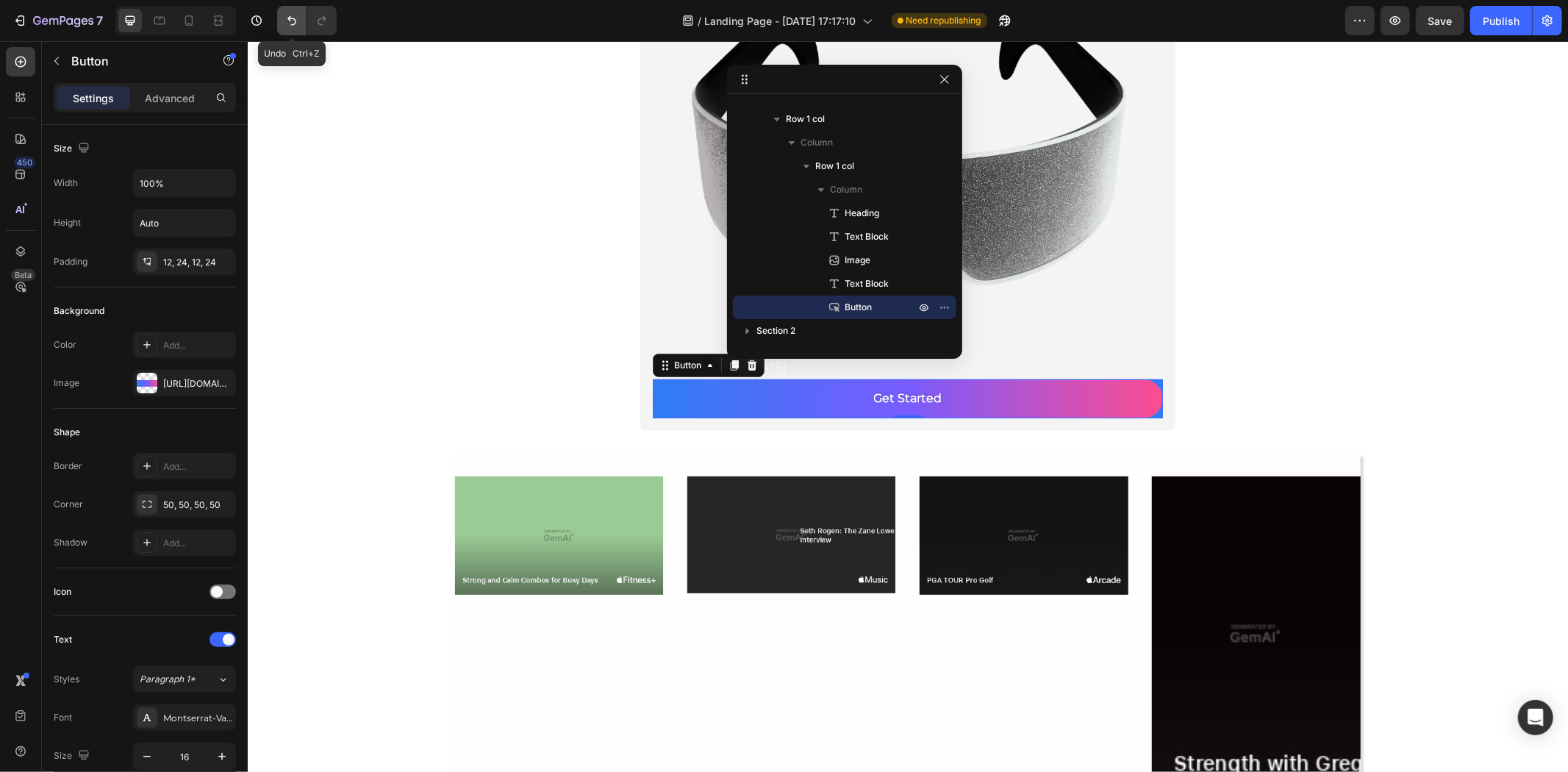
click at [292, 16] on icon "Undo/Redo" at bounding box center [292, 20] width 15 height 15
type input "Auto"
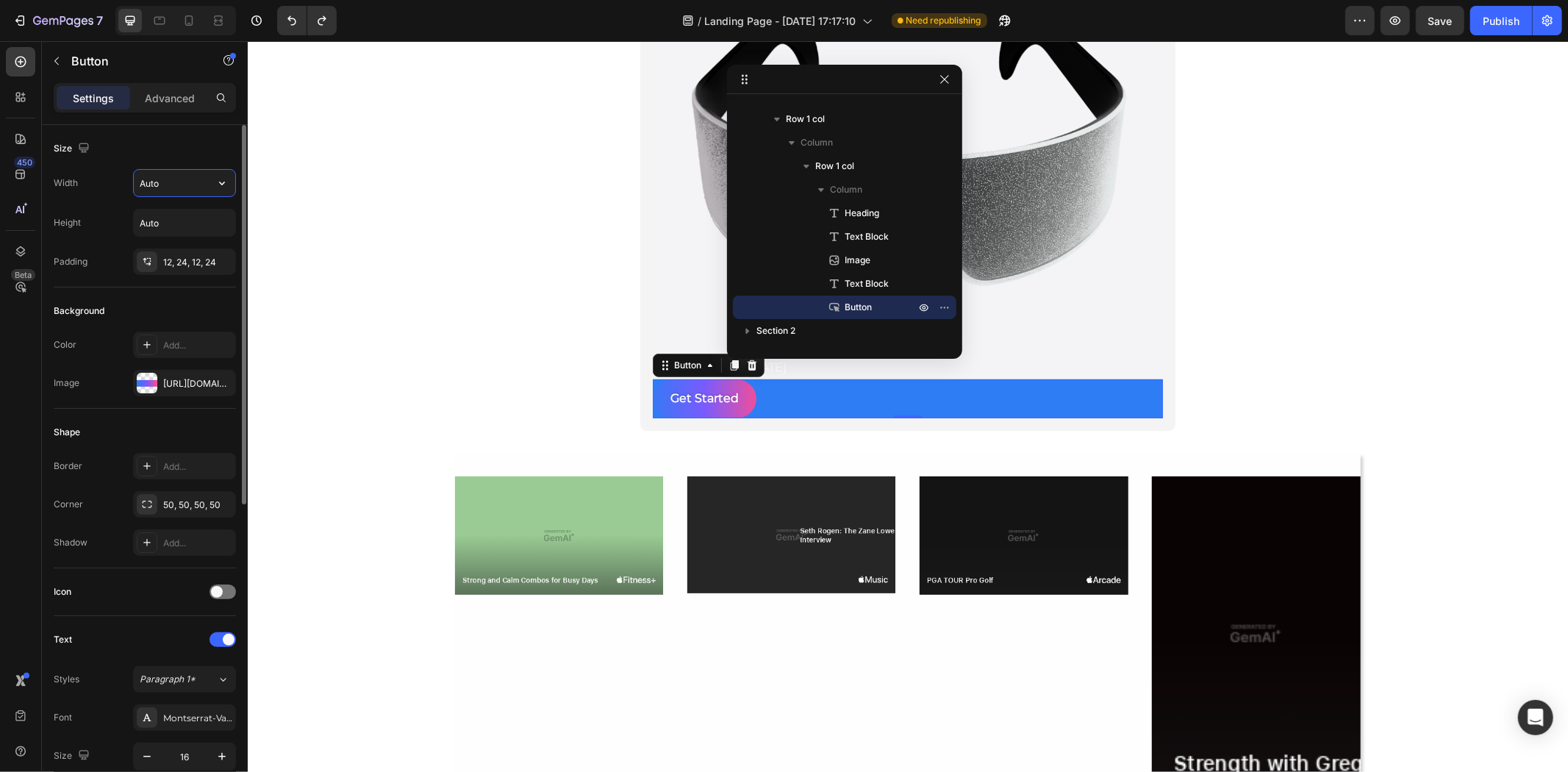
click at [180, 176] on input "Auto" at bounding box center [184, 182] width 102 height 26
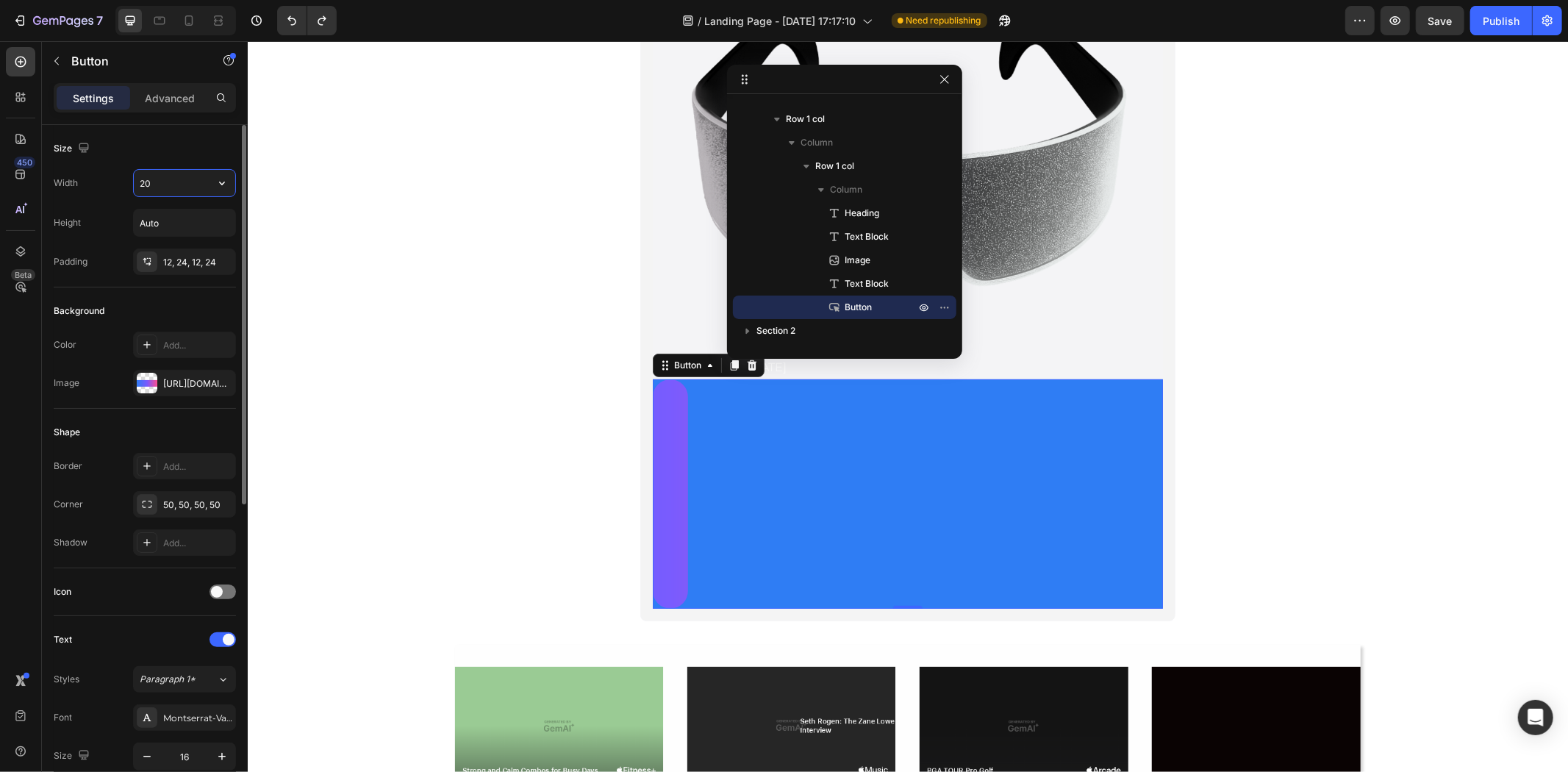
type input "2"
type input "20"
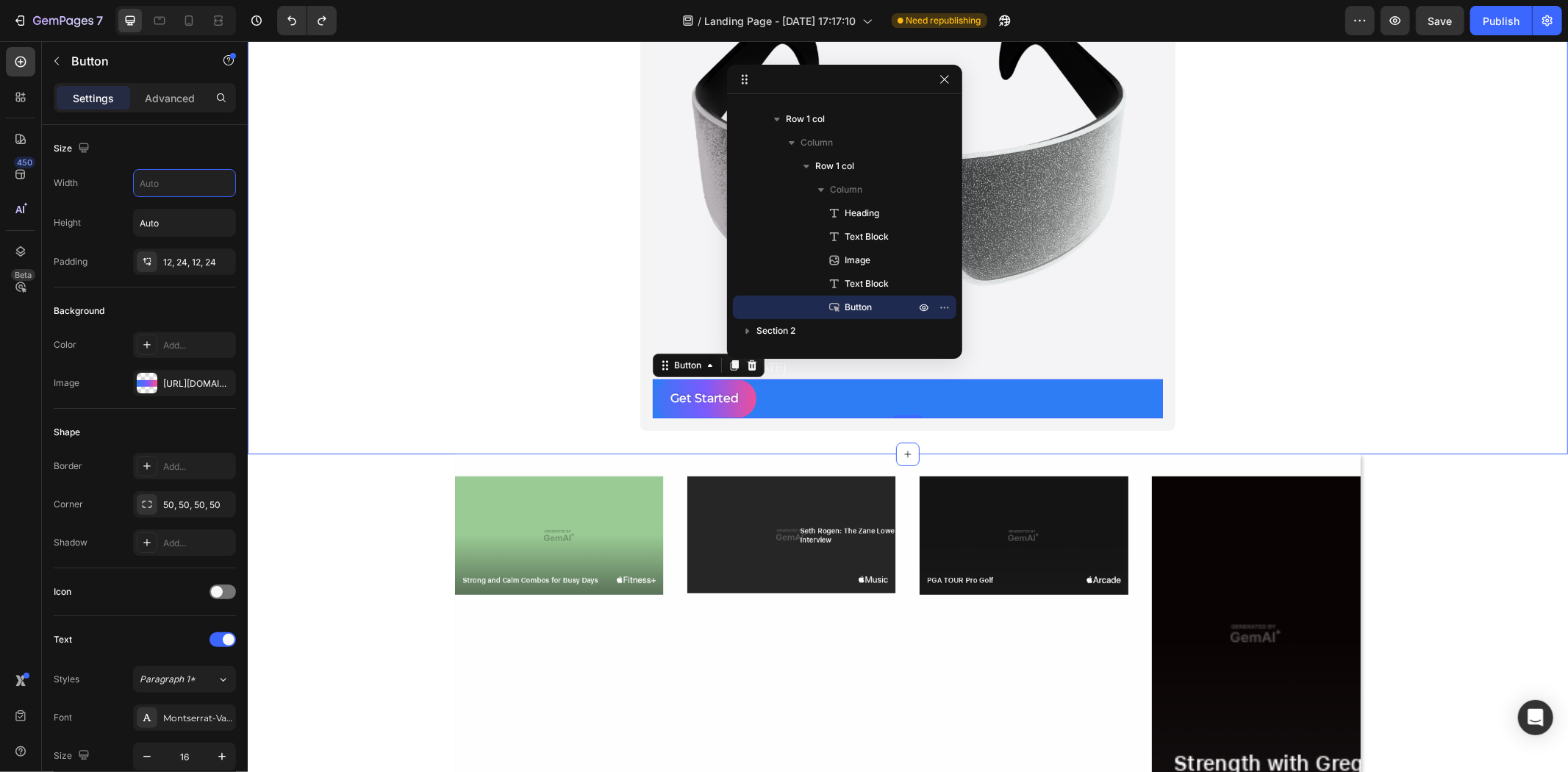
click at [370, 289] on div "Infinity SpectraX™ Heading Do you see the Vision ? Text Block Image Save up to …" at bounding box center [907, 138] width 1321 height 584
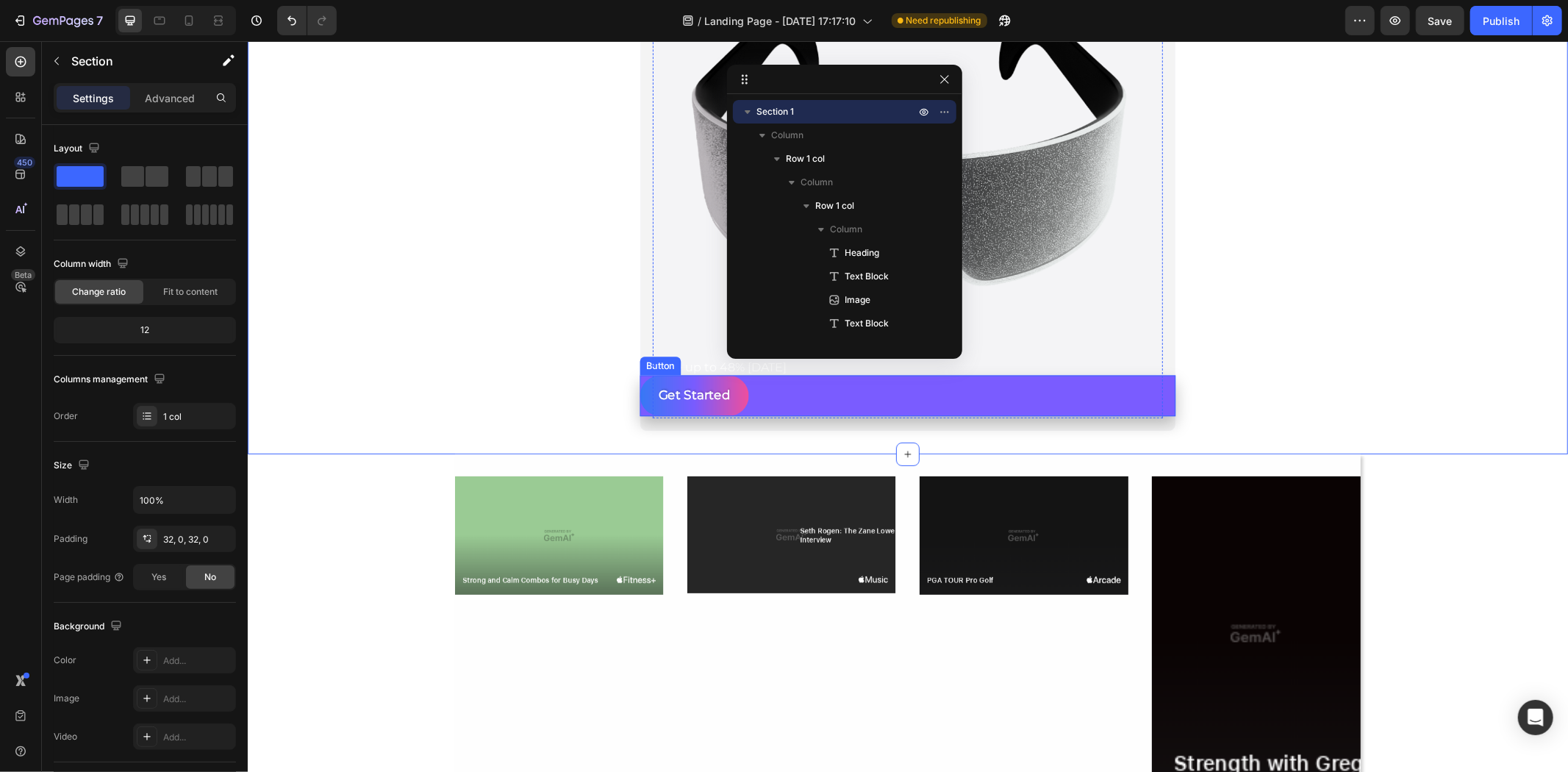
click at [655, 369] on div "Button" at bounding box center [661, 365] width 42 height 18
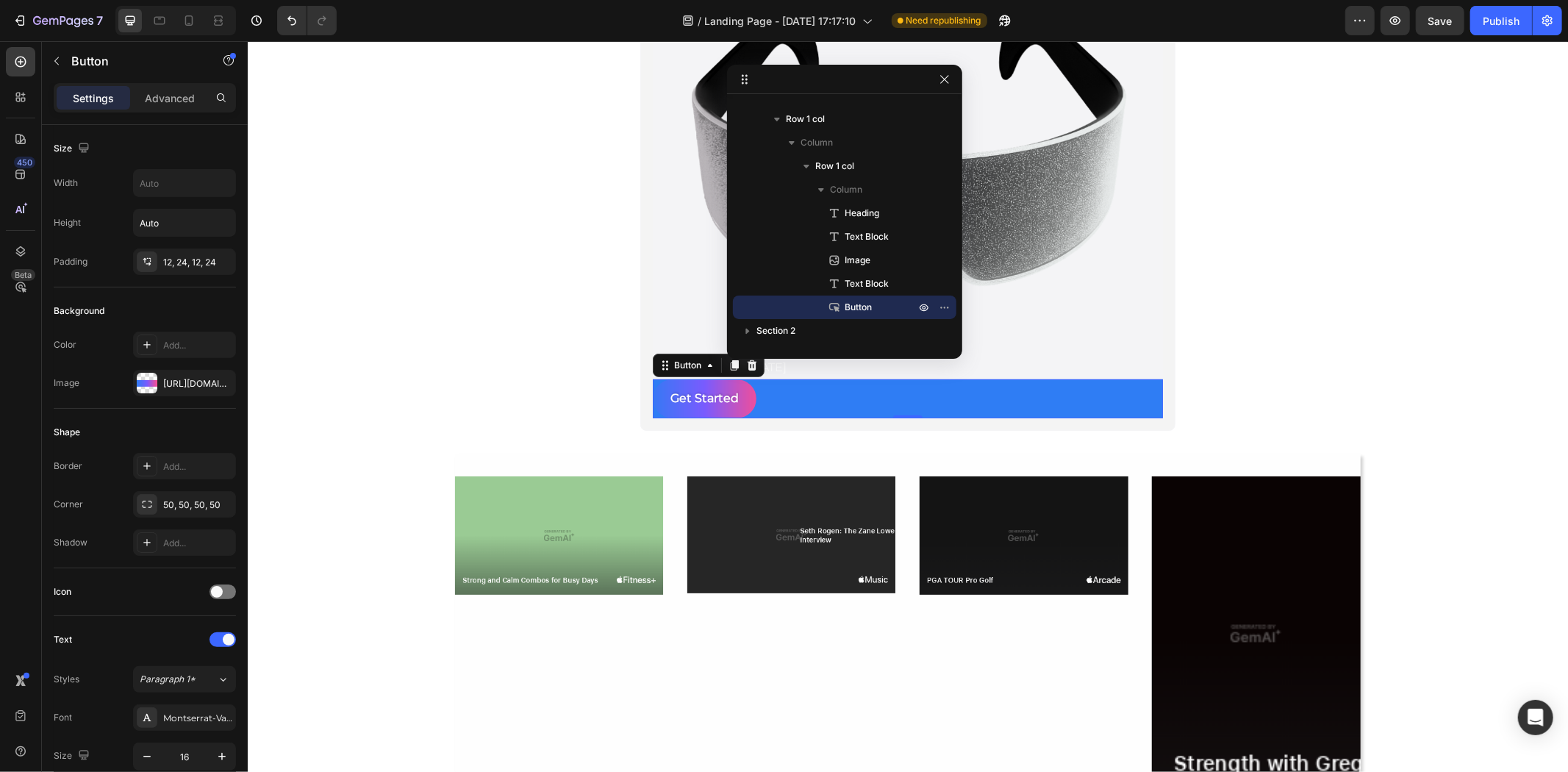
click at [475, 198] on div "Infinity SpectraX™ Heading Do you see the Vision ? Text Block Image Save up to …" at bounding box center [907, 138] width 1321 height 584
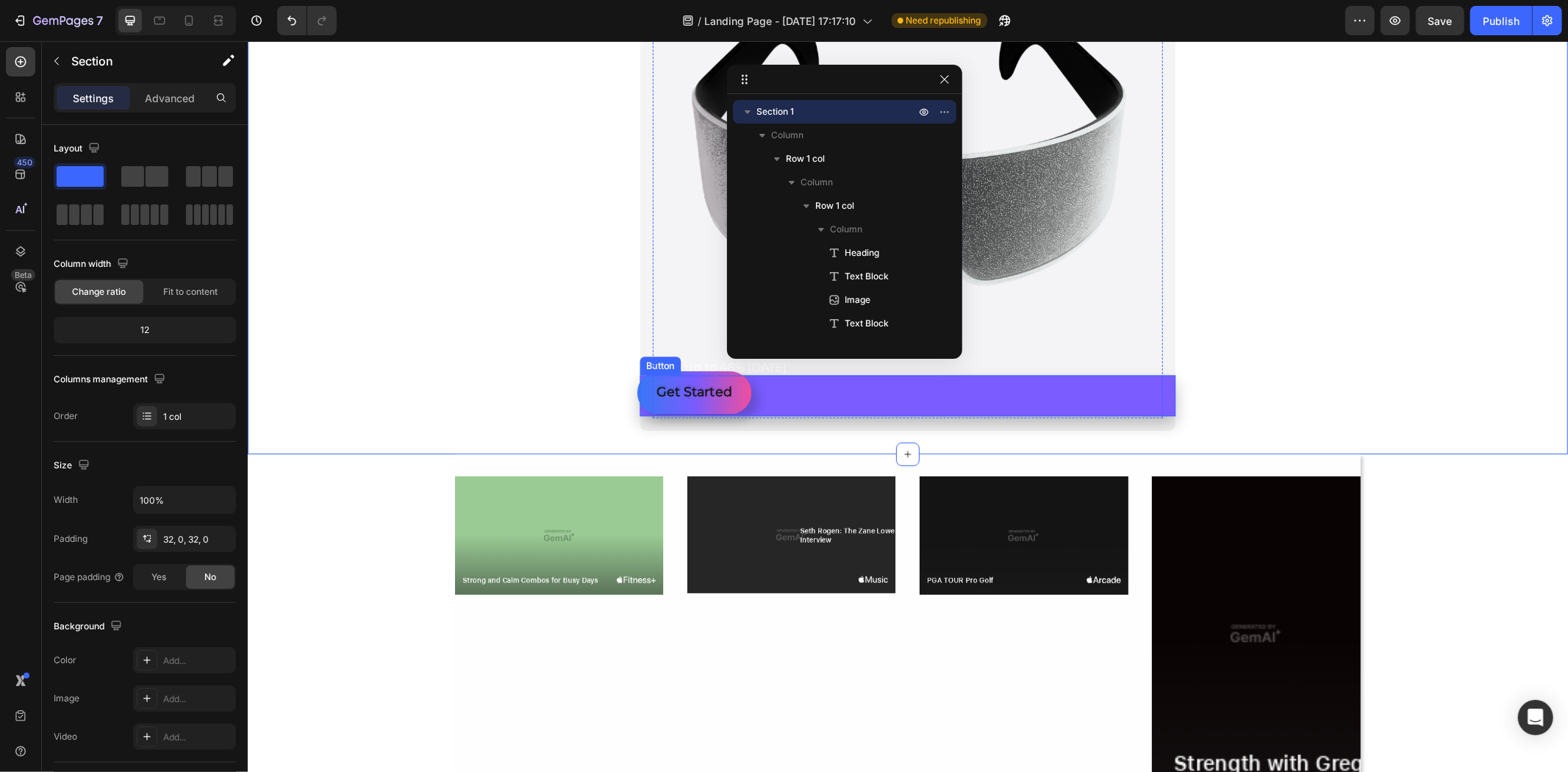
click at [734, 404] on button "Get Started" at bounding box center [693, 392] width 114 height 43
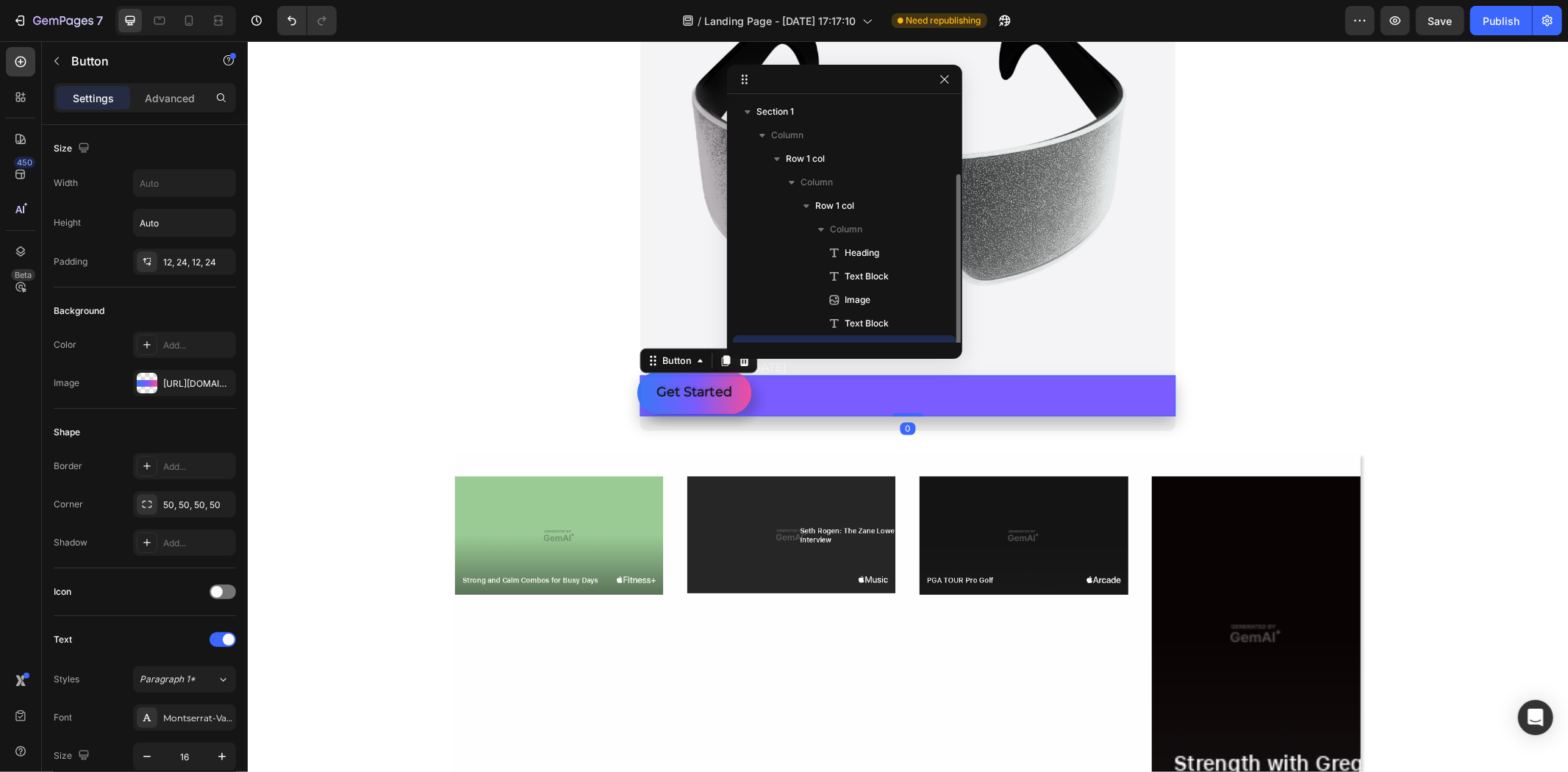
scroll to position [40, 0]
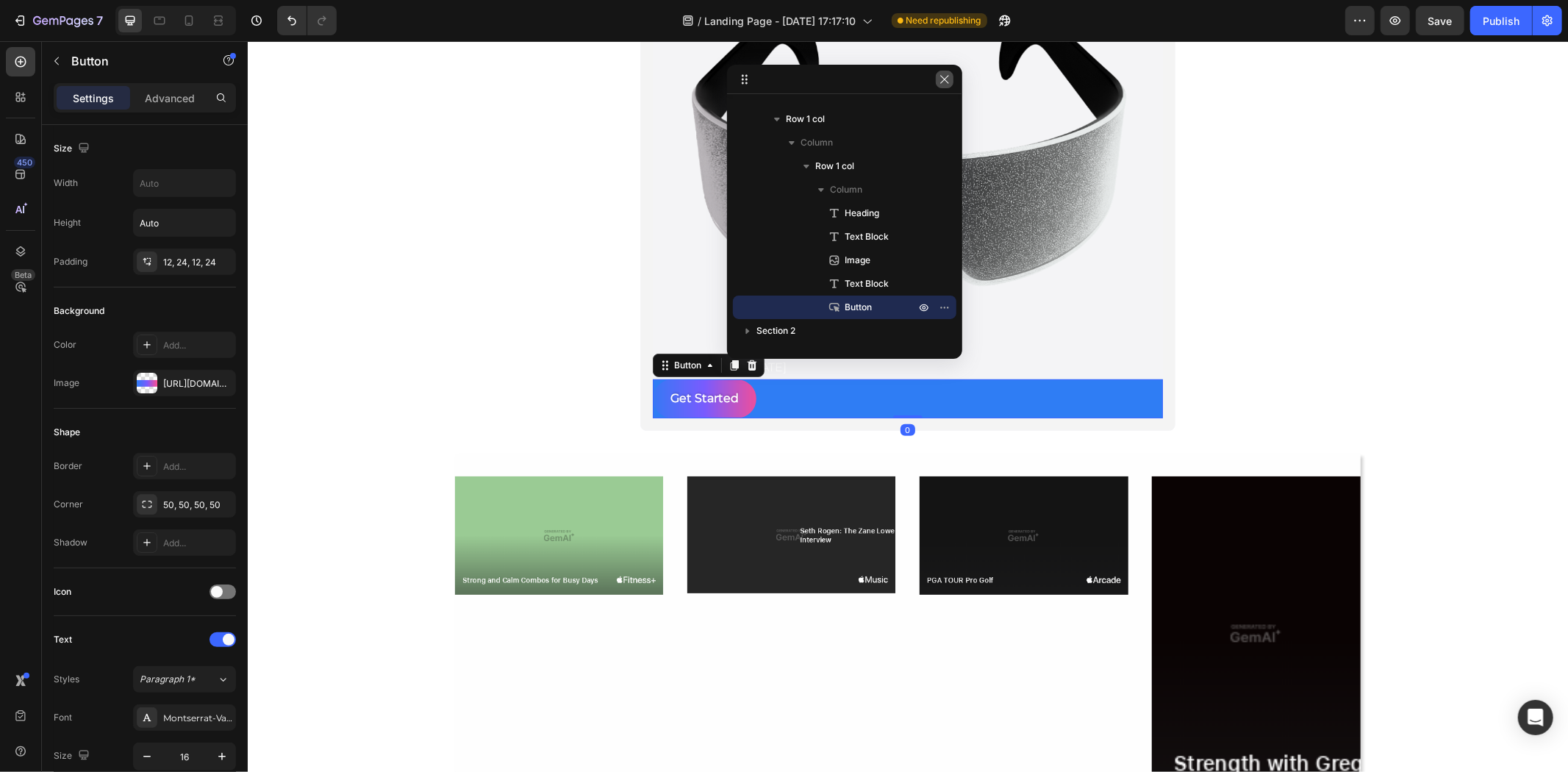
drag, startPoint x: 952, startPoint y: 77, endPoint x: 659, endPoint y: 67, distance: 293.2
click at [952, 77] on button "button" at bounding box center [944, 79] width 17 height 17
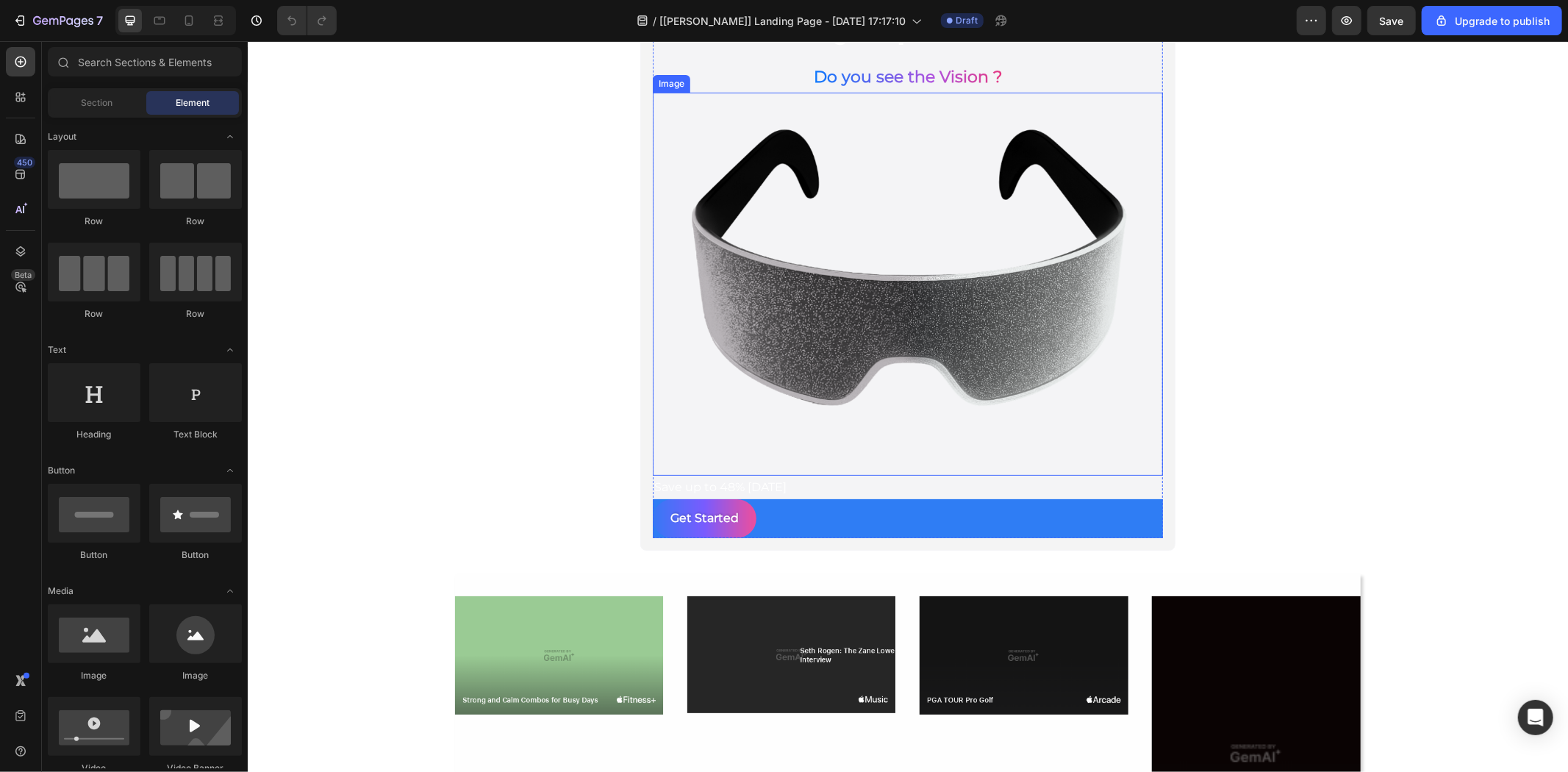
scroll to position [272, 0]
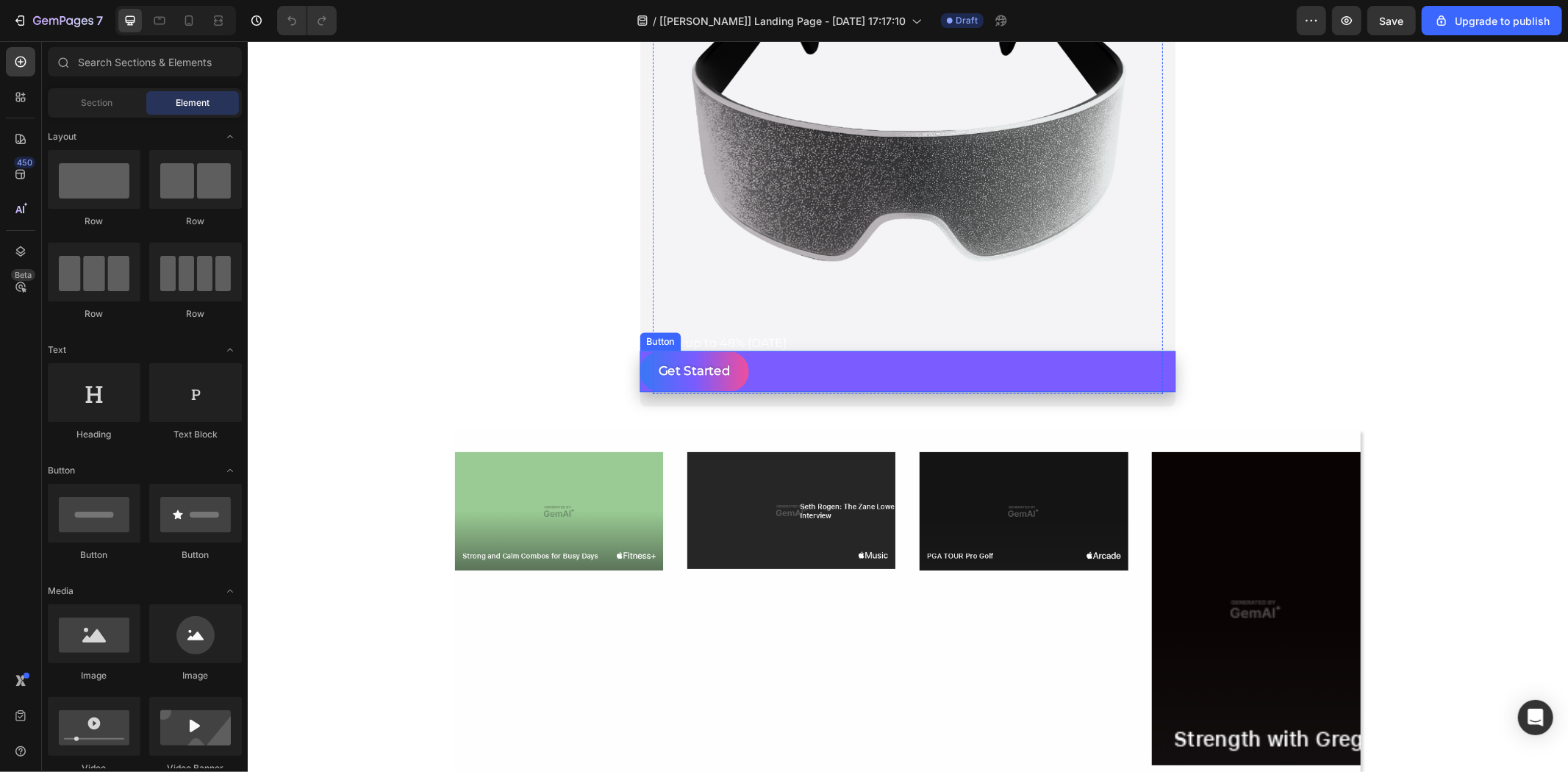
click at [822, 382] on div "Get Started Button" at bounding box center [907, 371] width 536 height 41
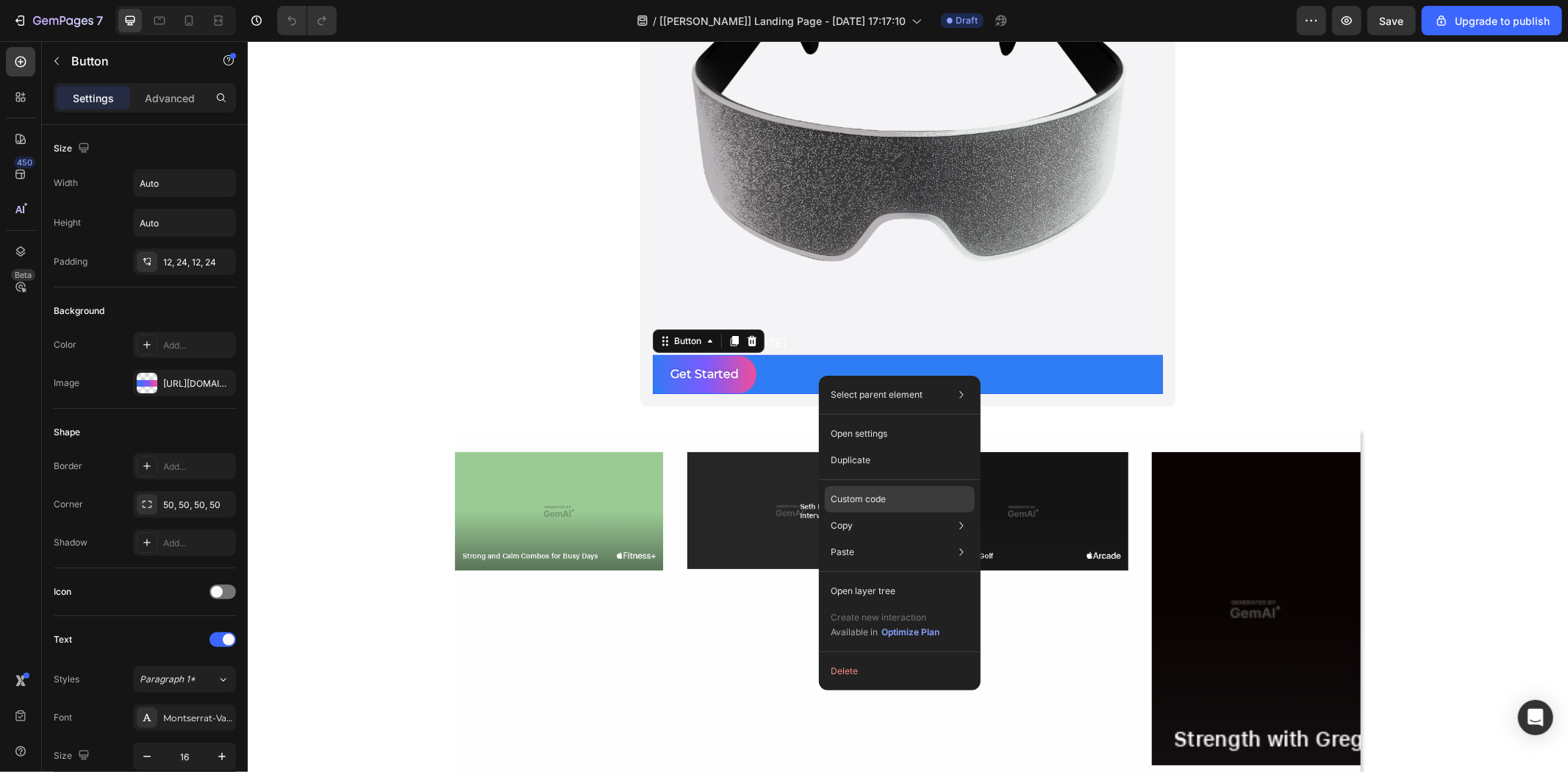
click at [885, 494] on p "Custom code" at bounding box center [858, 500] width 55 height 14
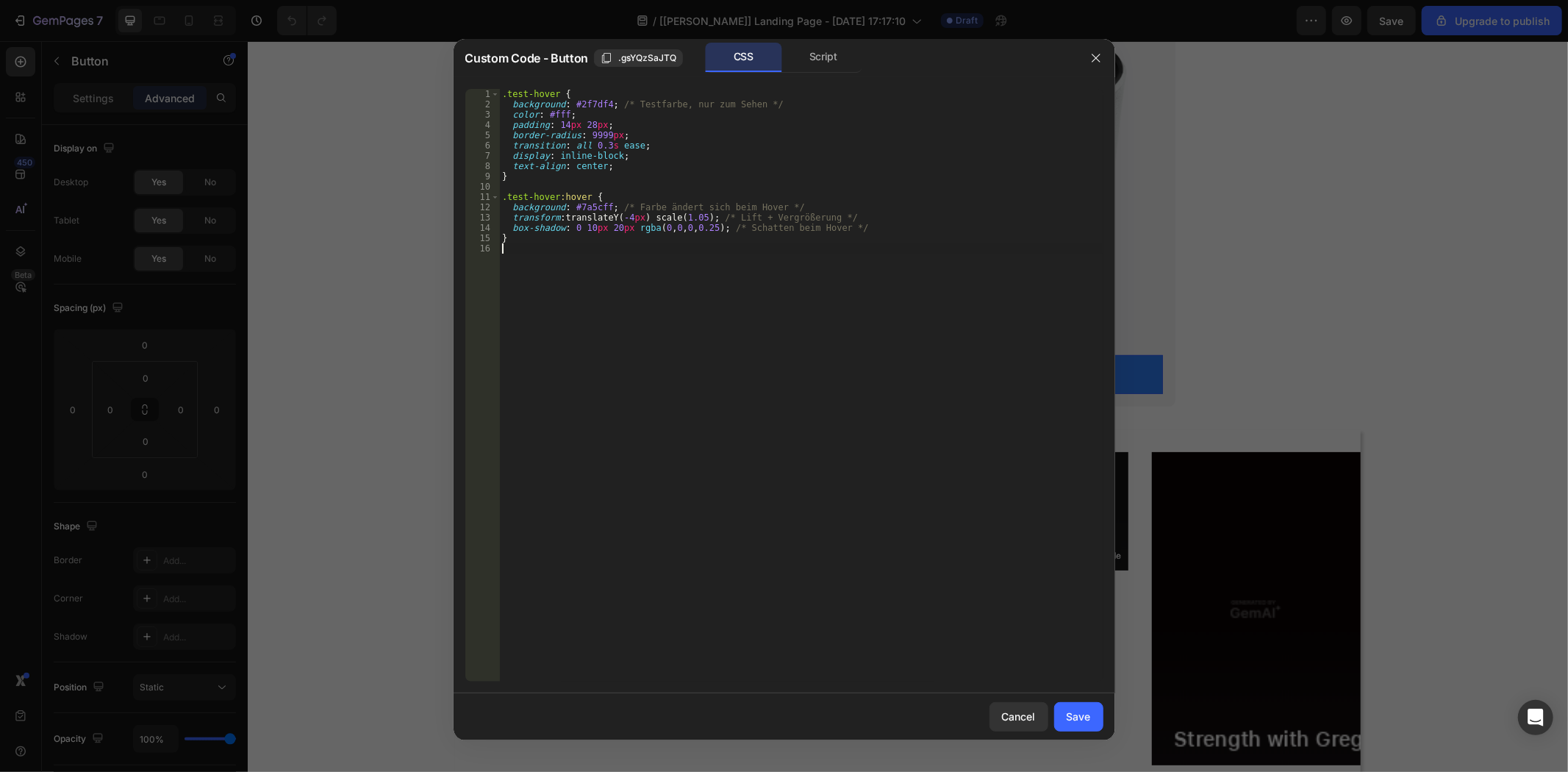
click at [582, 295] on div ".test-hover { background : #2f7df4 ; /* Testfarbe, nur zum Sehen */ color : #ff…" at bounding box center [802, 395] width 604 height 613
type textarea "}"
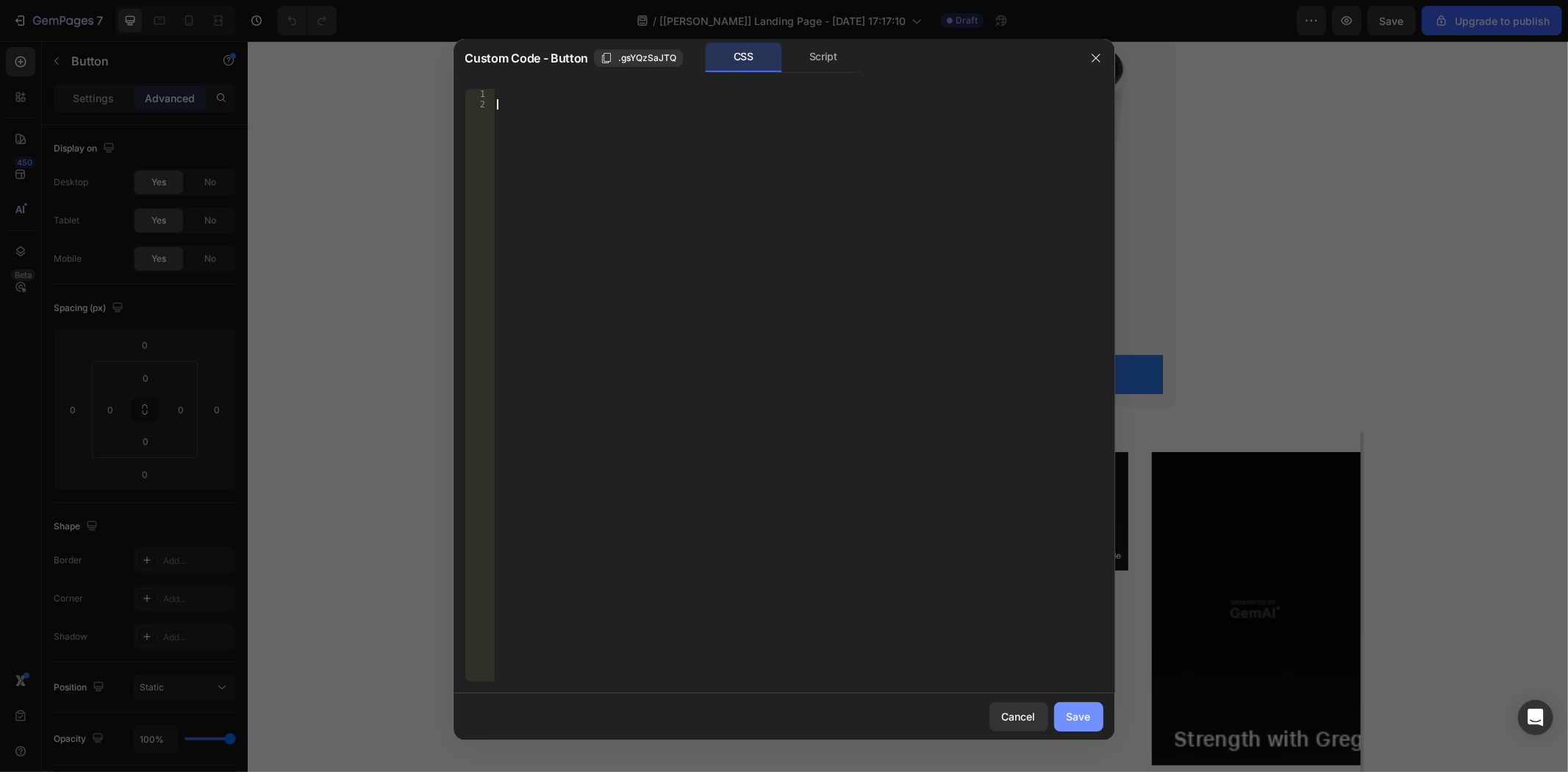
drag, startPoint x: 1097, startPoint y: 721, endPoint x: 629, endPoint y: 549, distance: 498.6
click at [1097, 721] on button "Save" at bounding box center [1079, 717] width 49 height 29
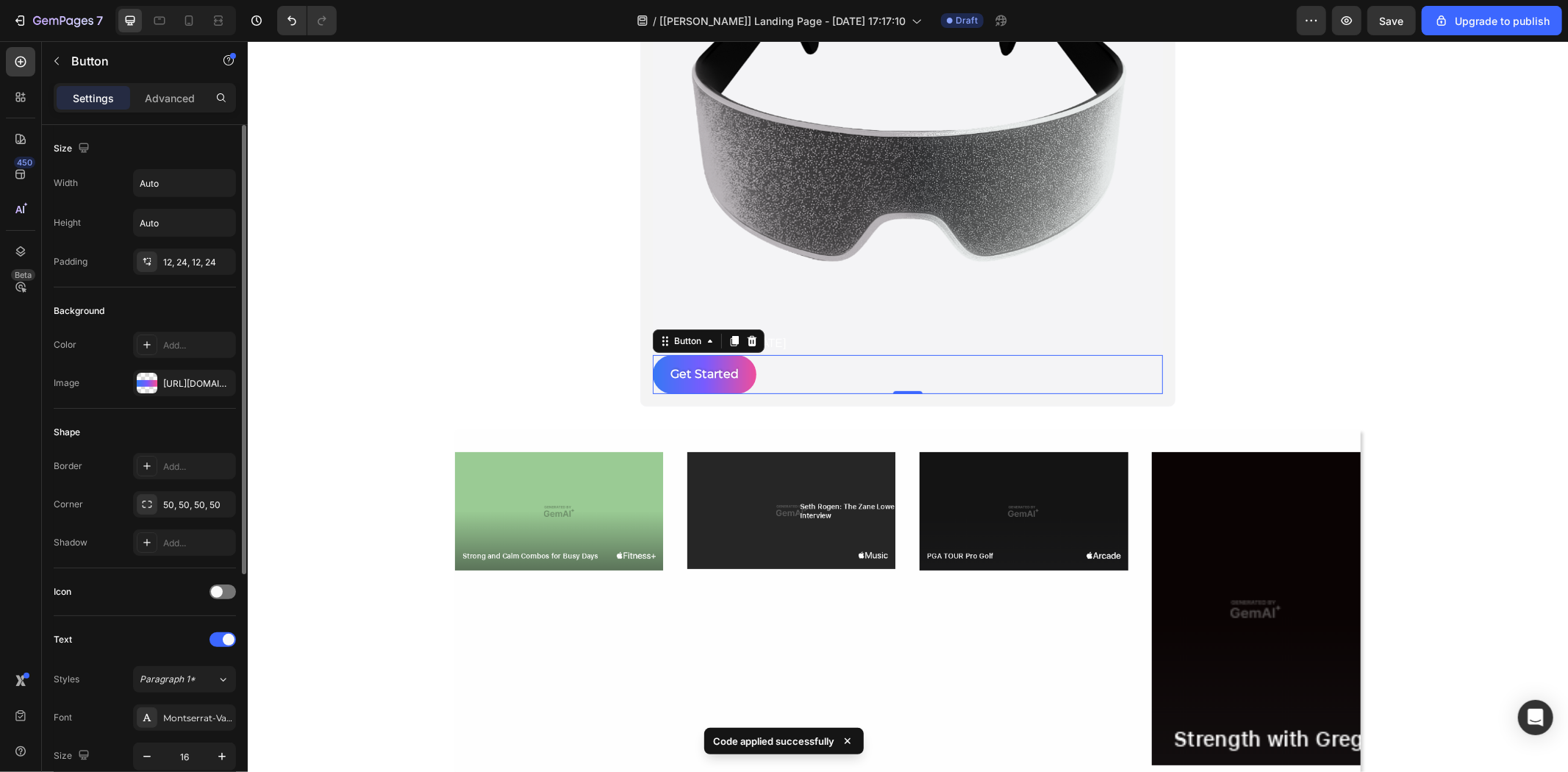
scroll to position [365, 0]
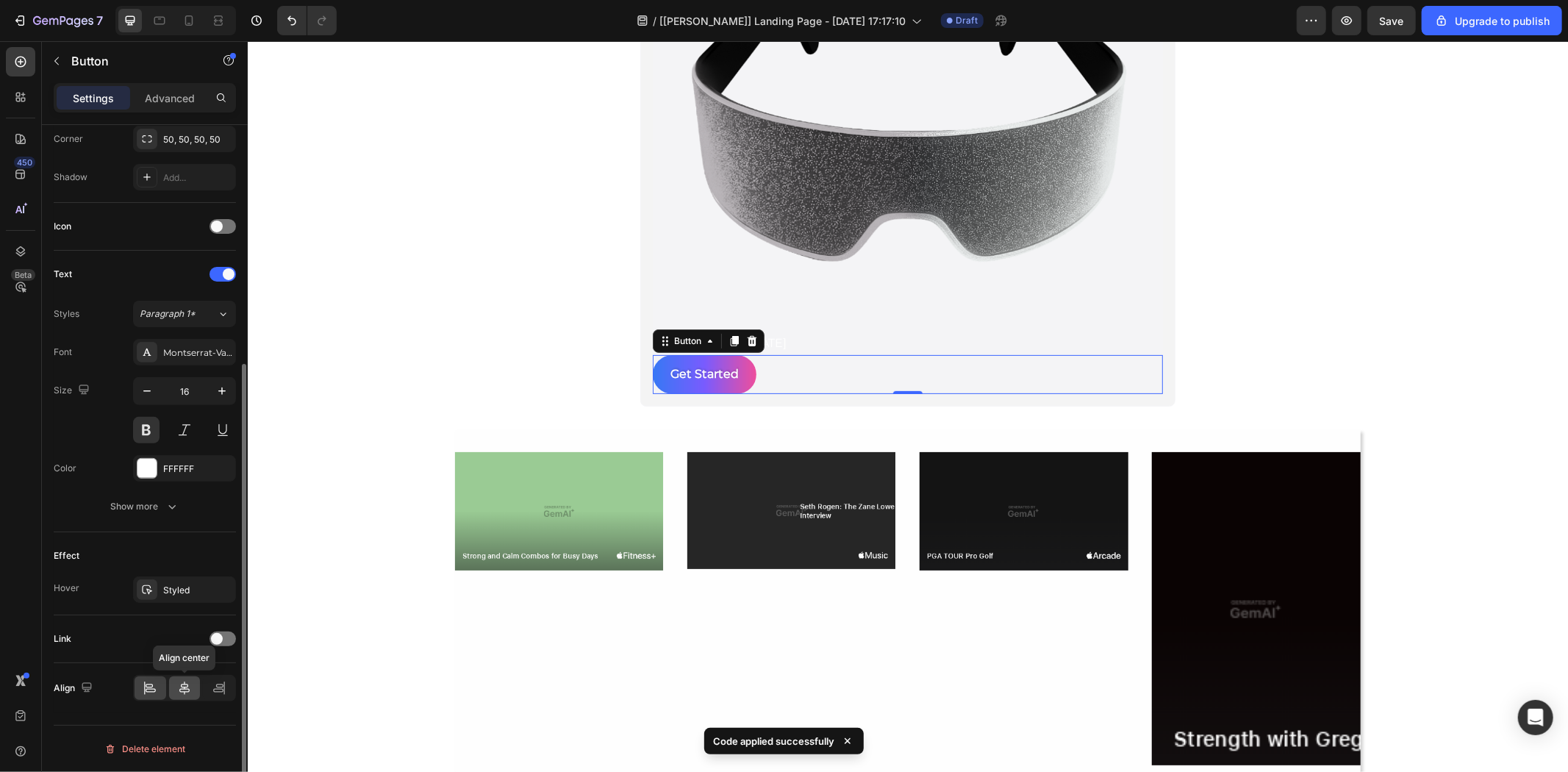
click at [187, 686] on icon at bounding box center [184, 688] width 15 height 15
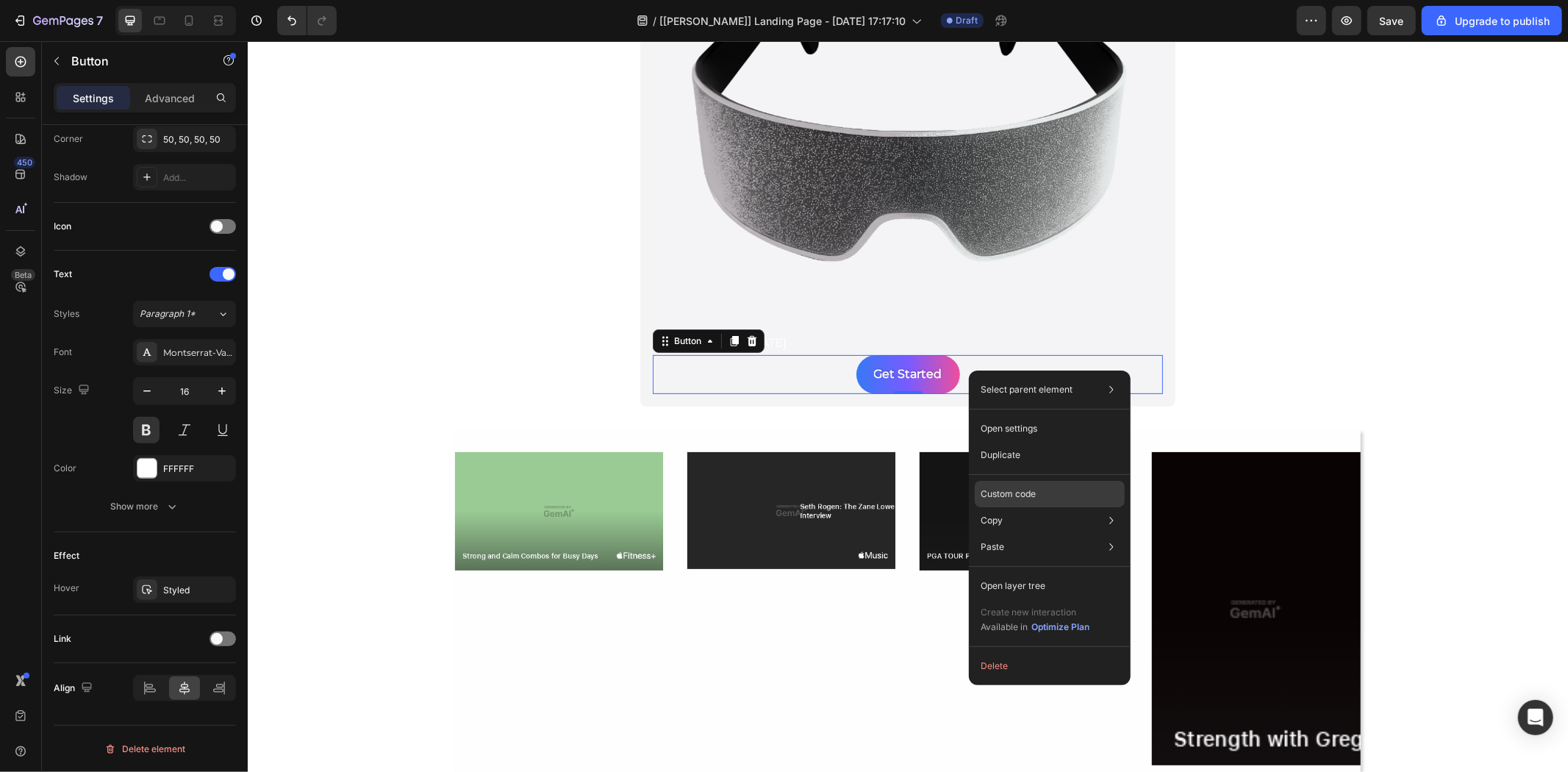
click at [1040, 534] on div "Custom code" at bounding box center [1050, 546] width 150 height 26
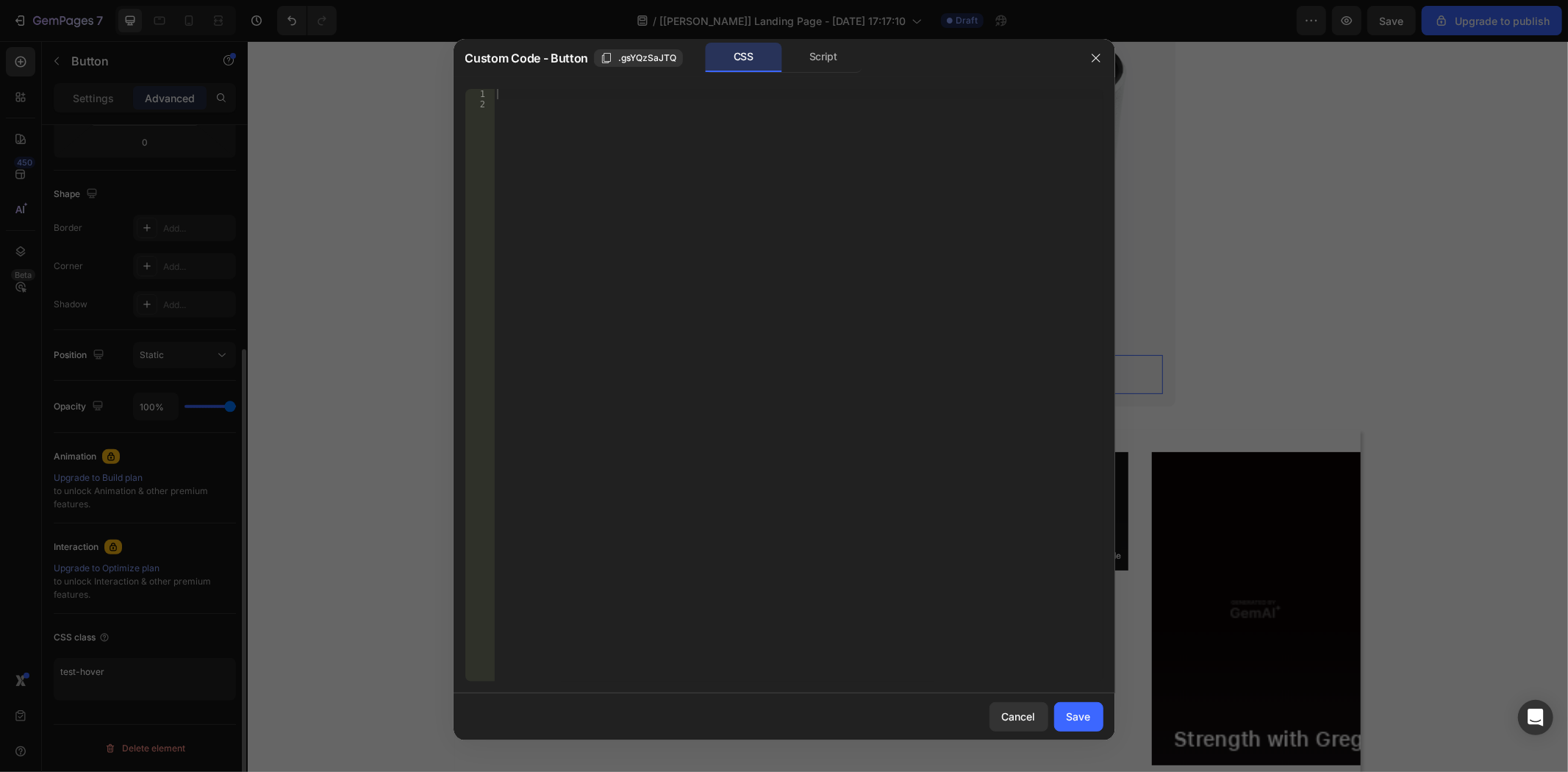
click at [713, 155] on div at bounding box center [798, 395] width 609 height 613
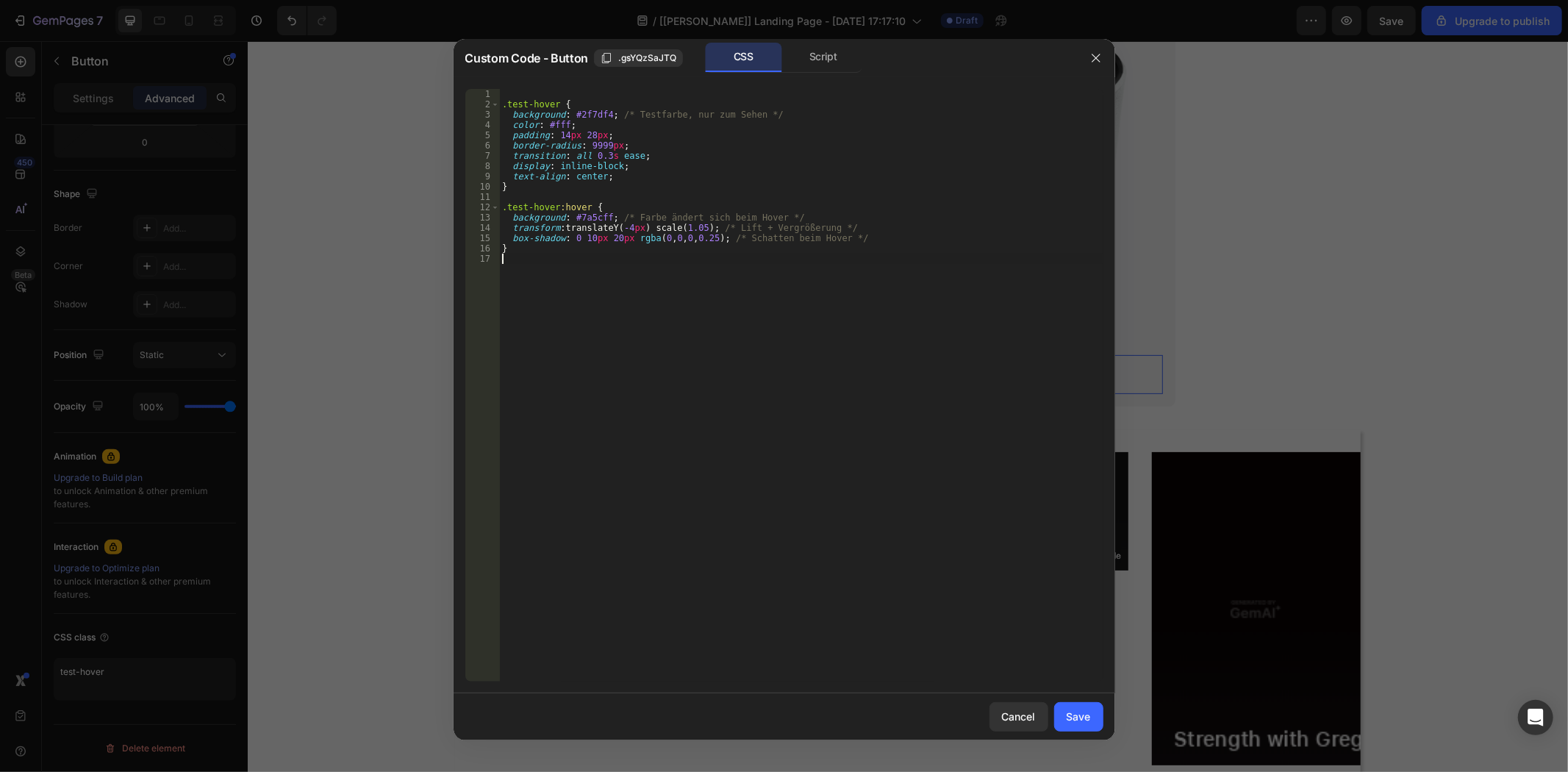
type textarea "}"
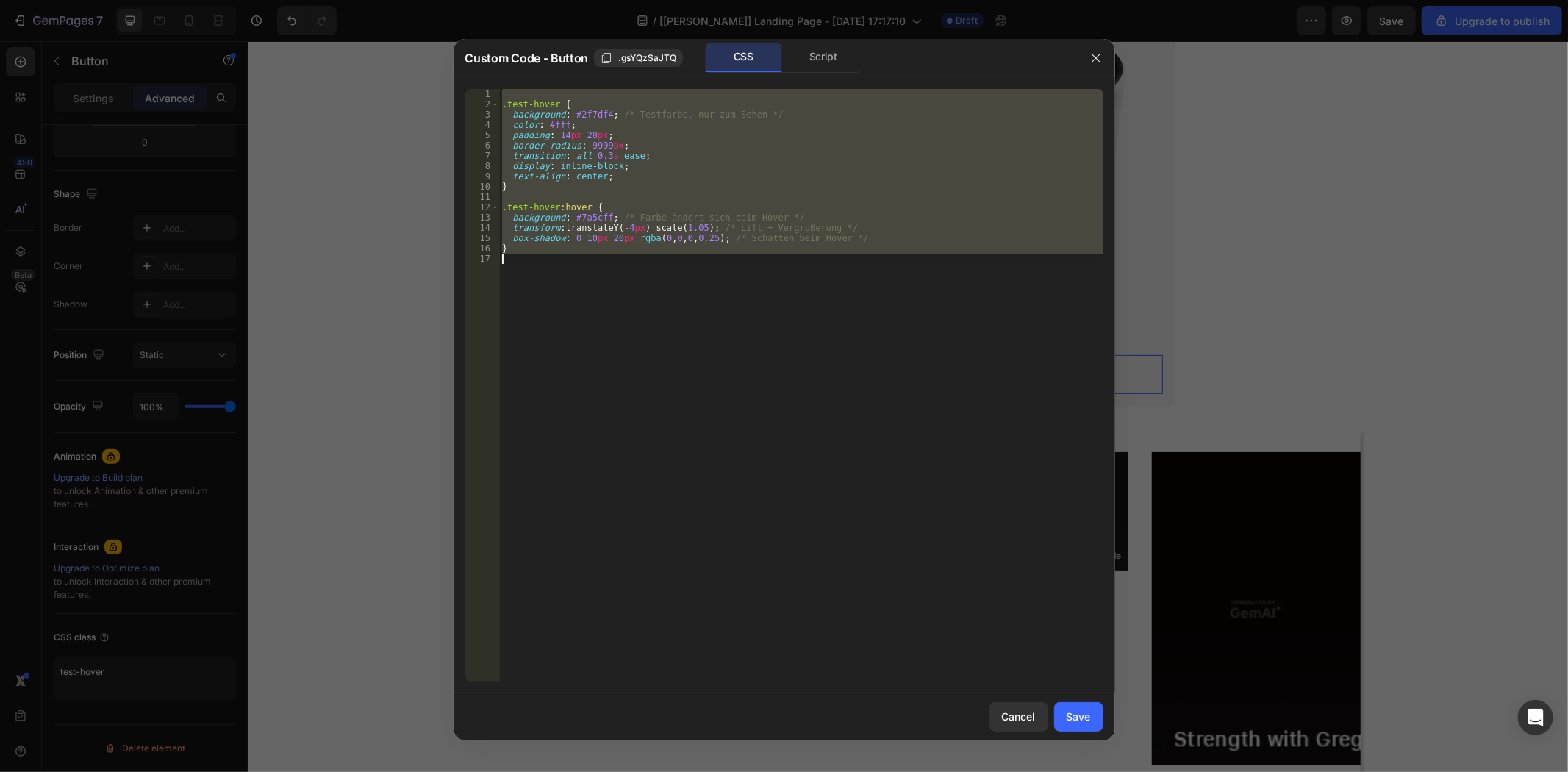
drag, startPoint x: 331, startPoint y: 329, endPoint x: 83, endPoint y: 289, distance: 251.2
click at [331, 329] on div at bounding box center [784, 386] width 1568 height 772
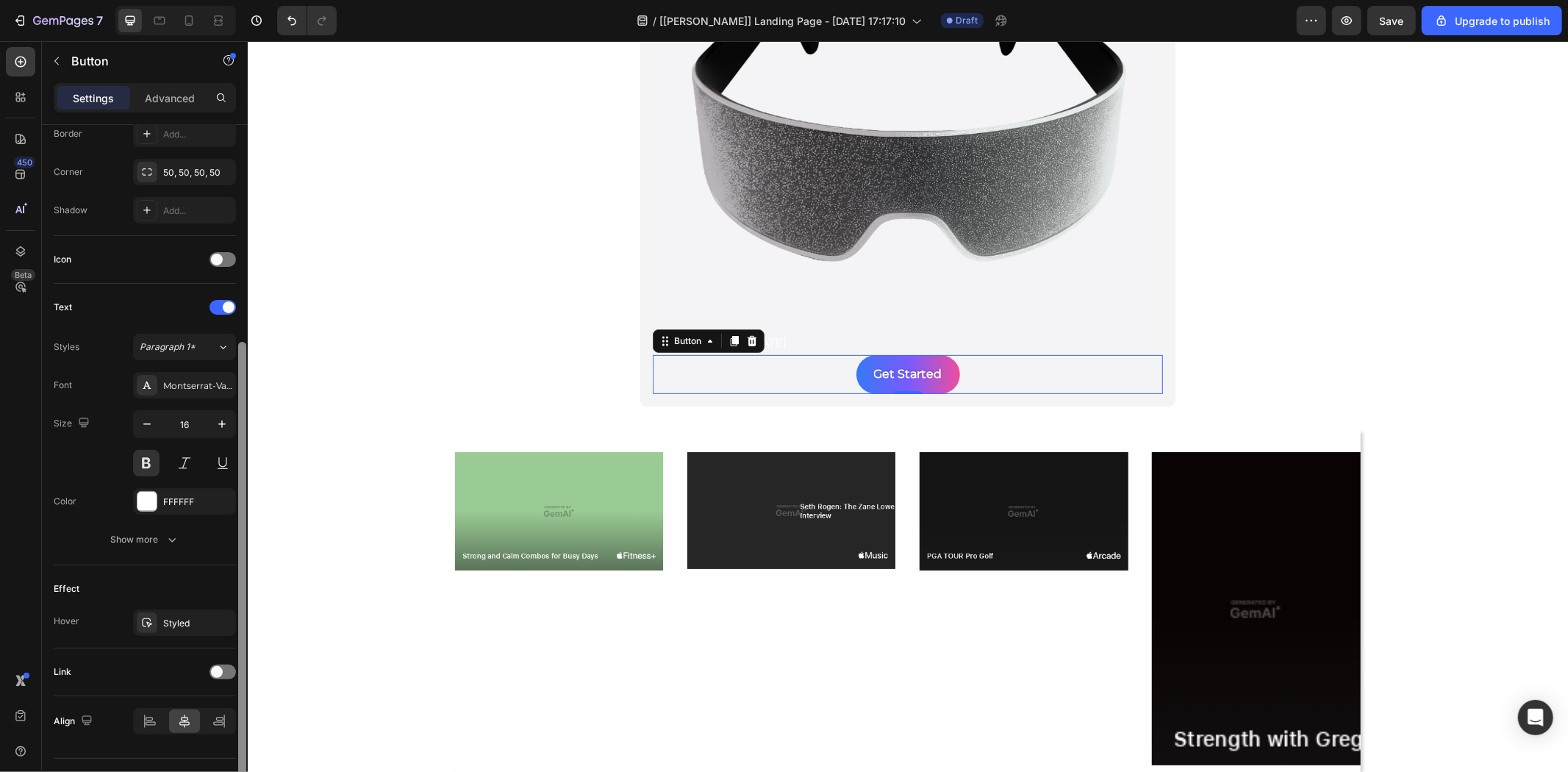
scroll to position [365, 0]
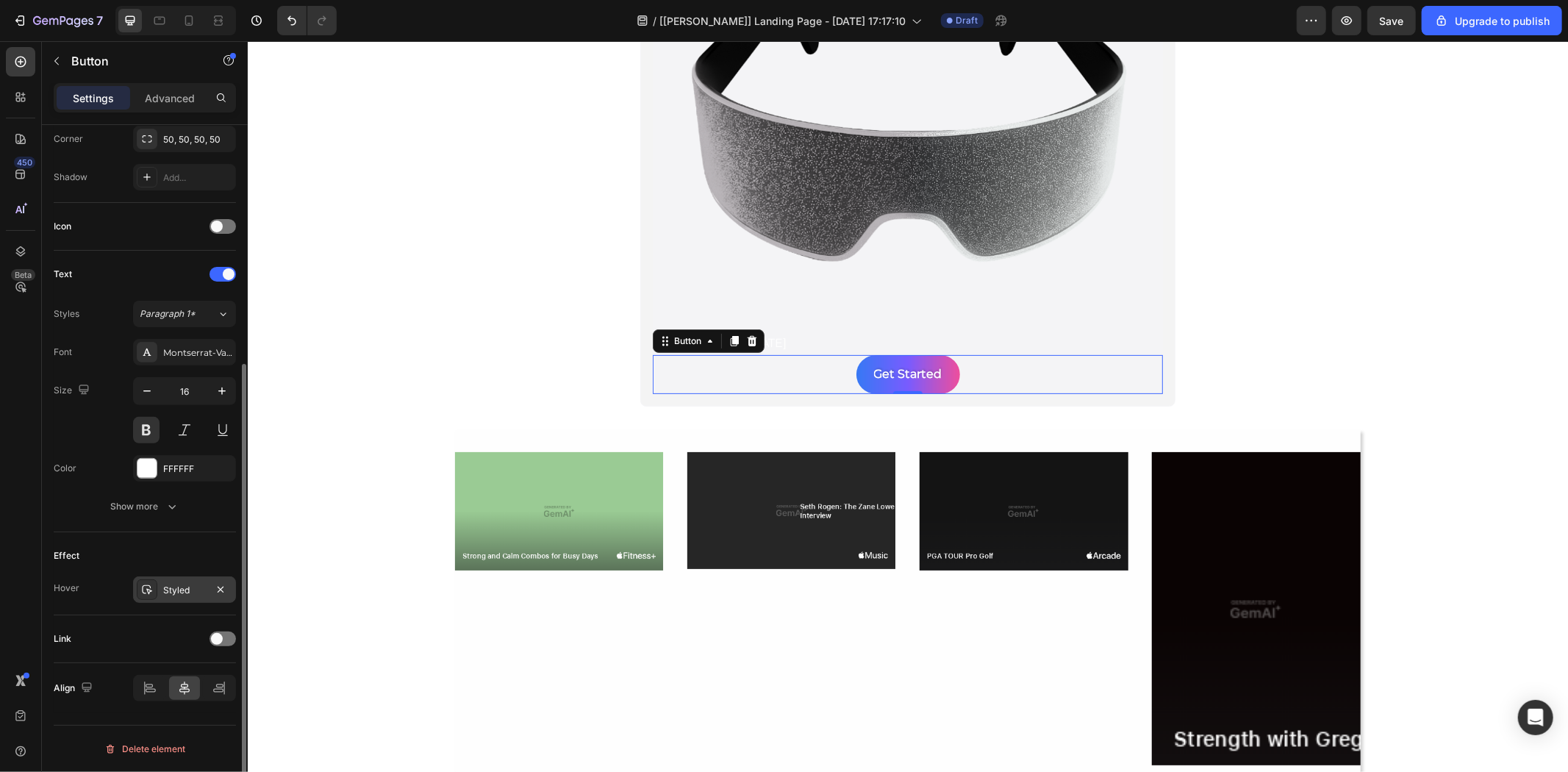
click at [169, 586] on div "Styled" at bounding box center [185, 591] width 43 height 14
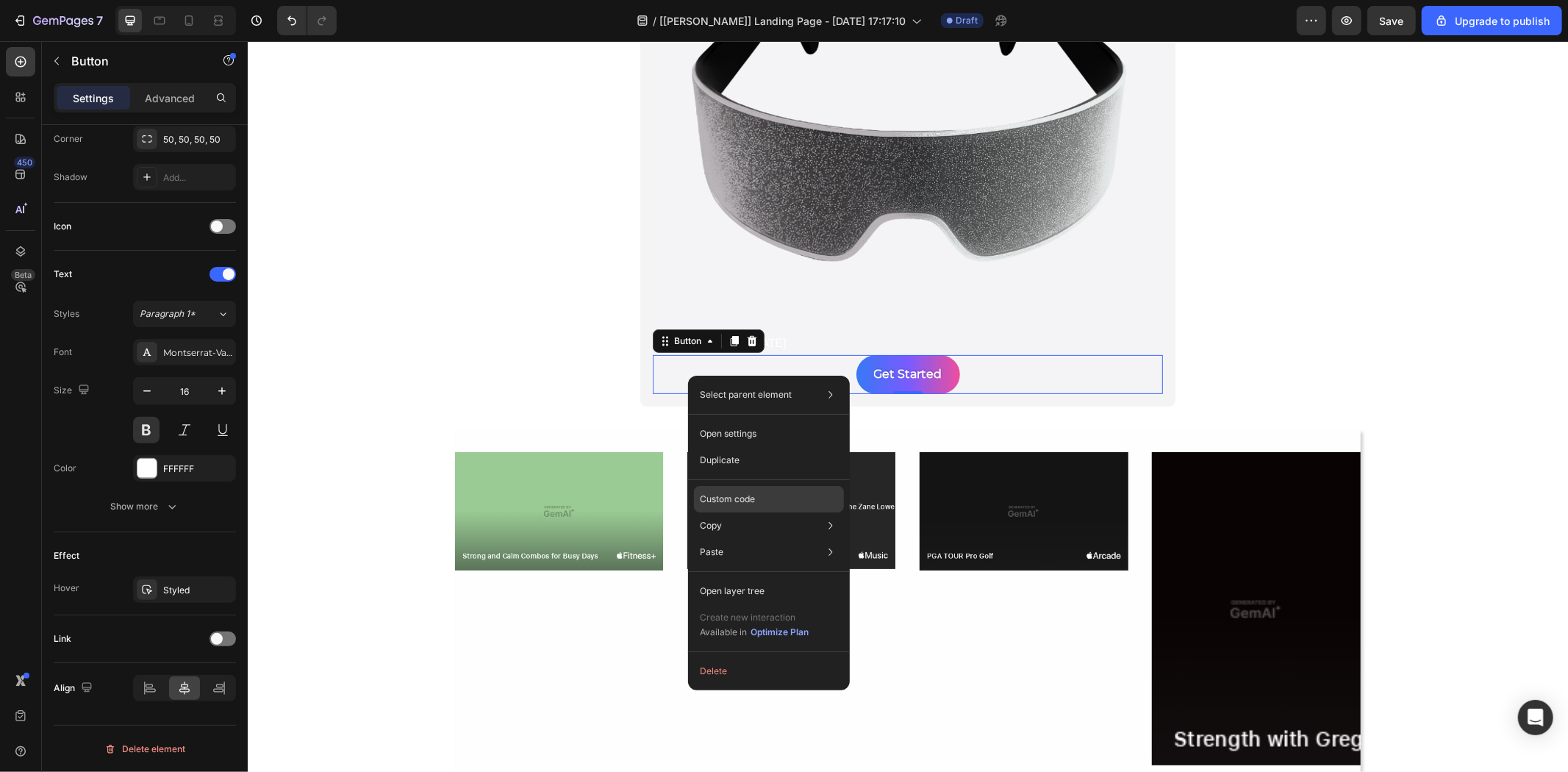
click at [772, 540] on div "Custom code" at bounding box center [769, 552] width 150 height 26
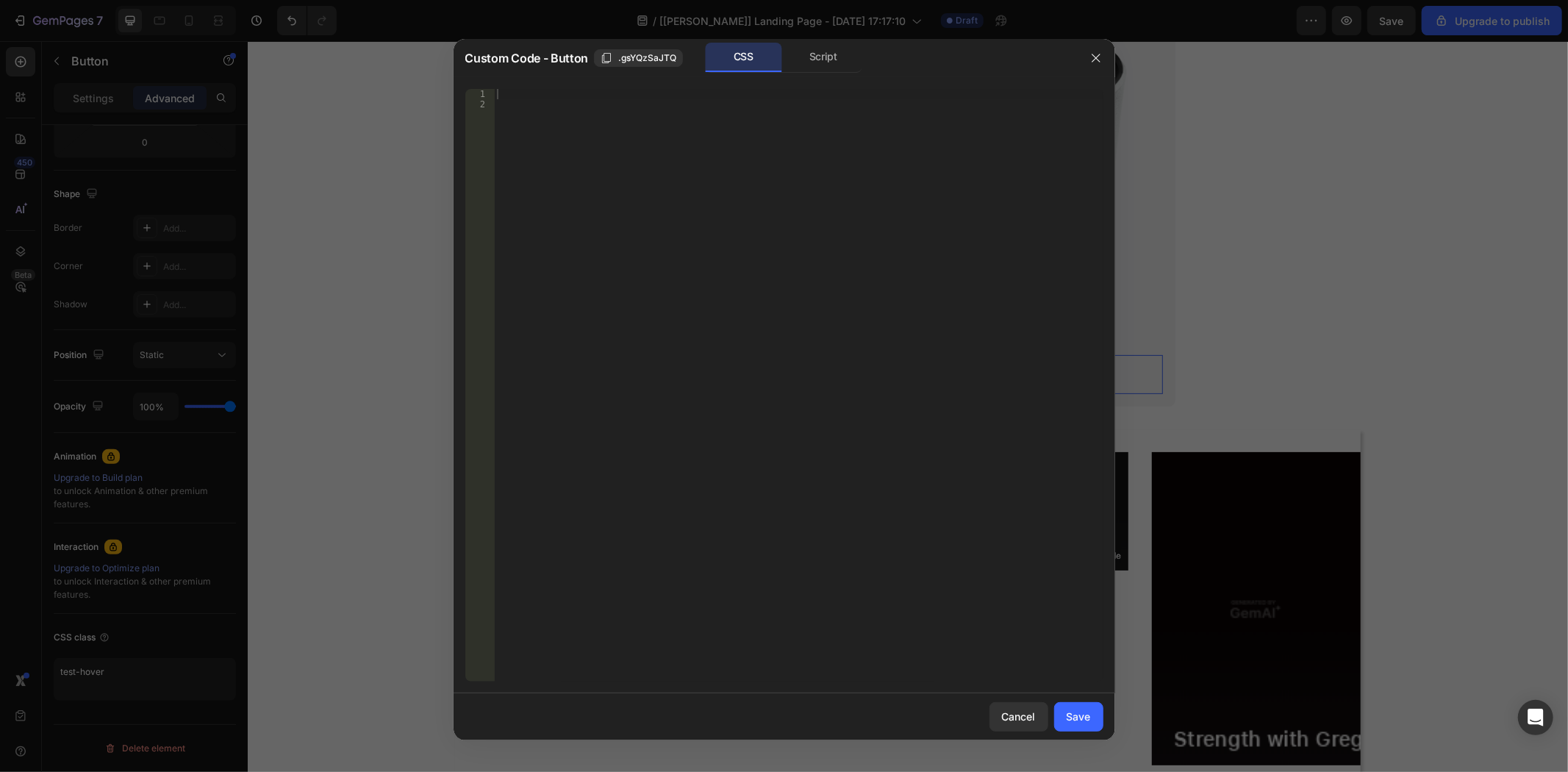
click at [280, 176] on div at bounding box center [784, 386] width 1568 height 772
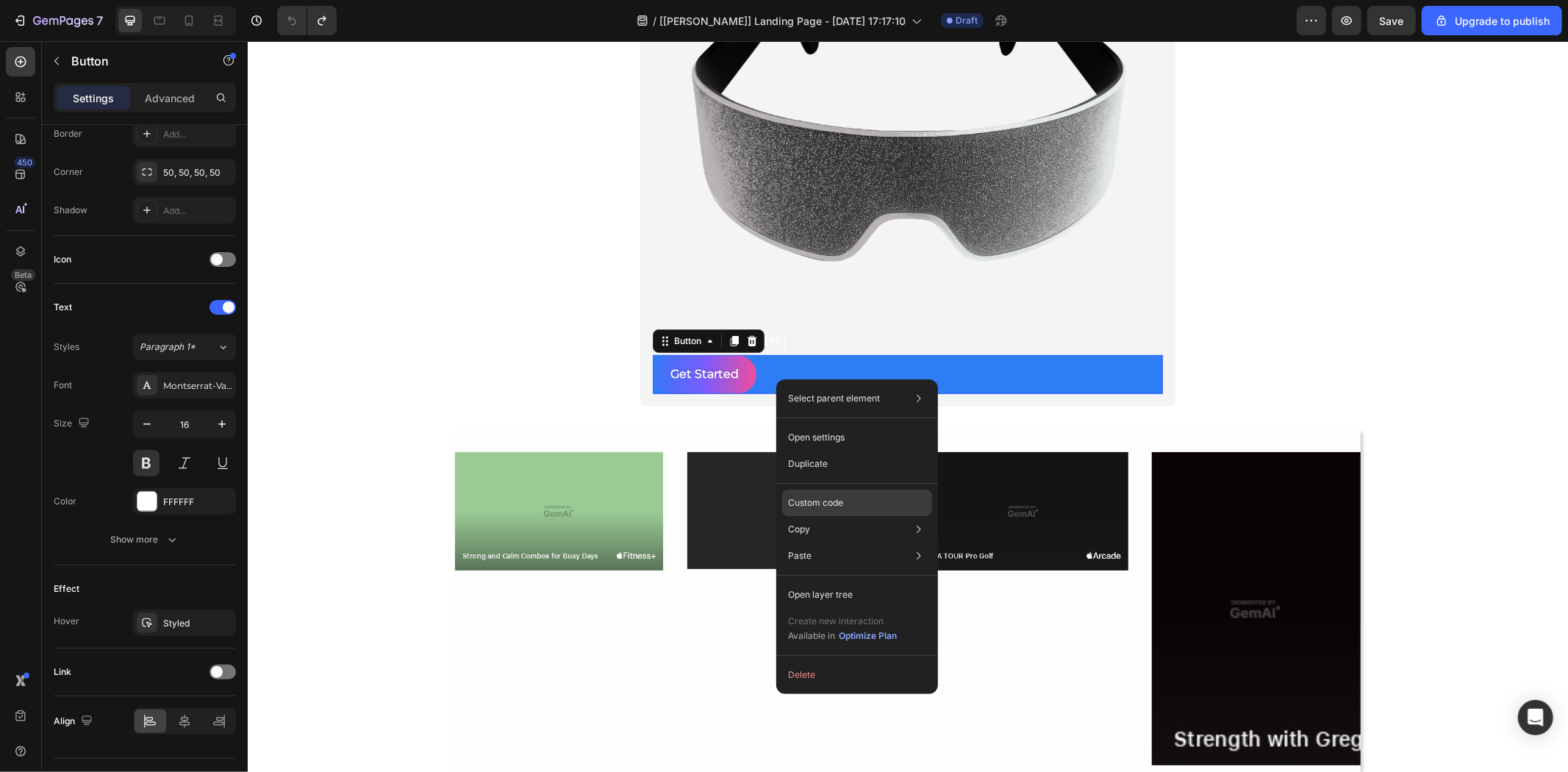
click at [828, 499] on p "Custom code" at bounding box center [815, 503] width 55 height 14
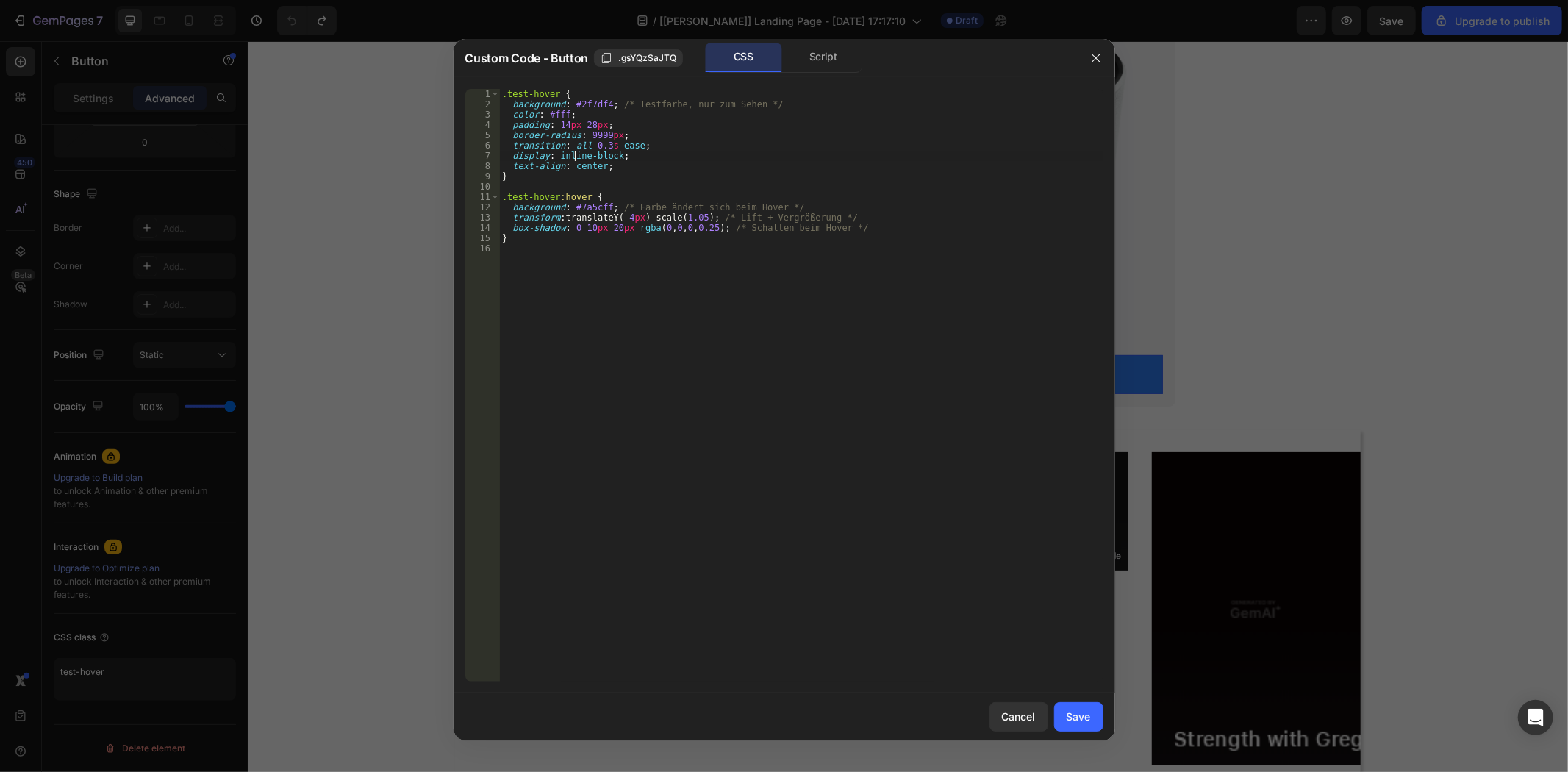
click at [576, 153] on div ".test-hover { background : #2f7df4 ; /* Testfarbe, nur zum Sehen */ color : #ff…" at bounding box center [802, 395] width 604 height 613
type textarea "text-align: center;"
click at [1084, 719] on div "Save" at bounding box center [1079, 717] width 24 height 15
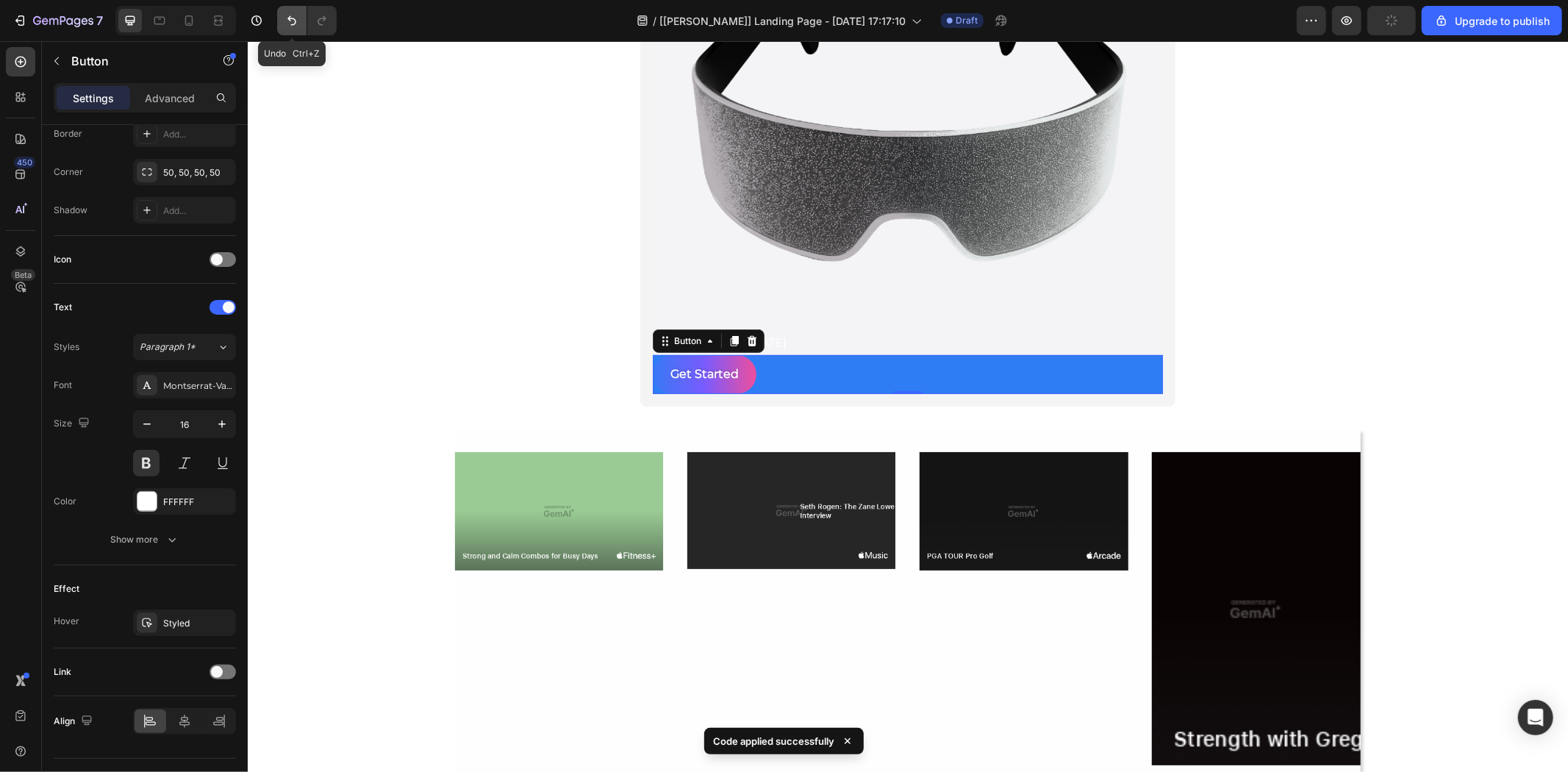
click at [282, 19] on button "Undo/Redo" at bounding box center [292, 20] width 29 height 29
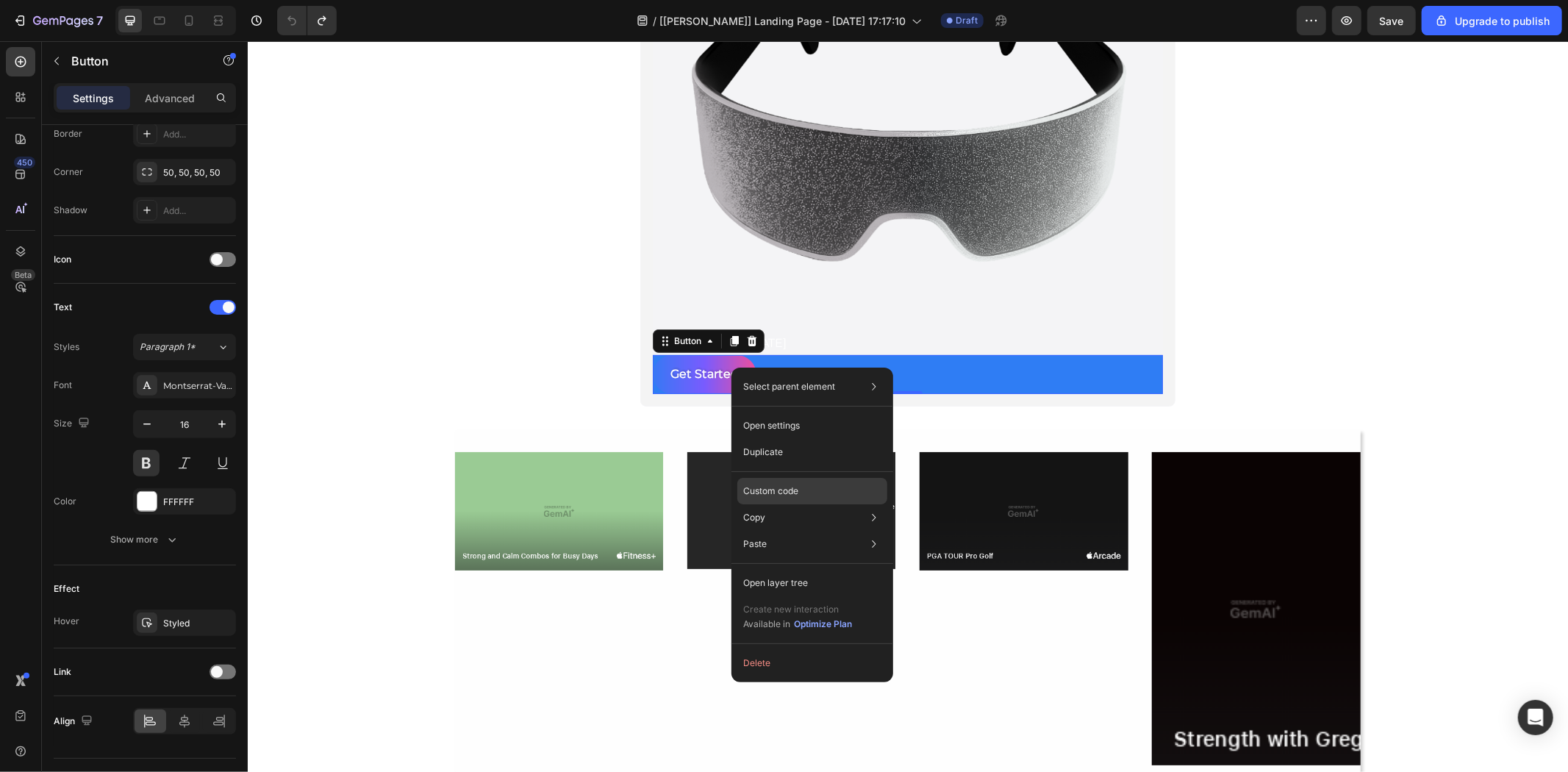
click at [814, 531] on div "Custom code" at bounding box center [812, 543] width 150 height 26
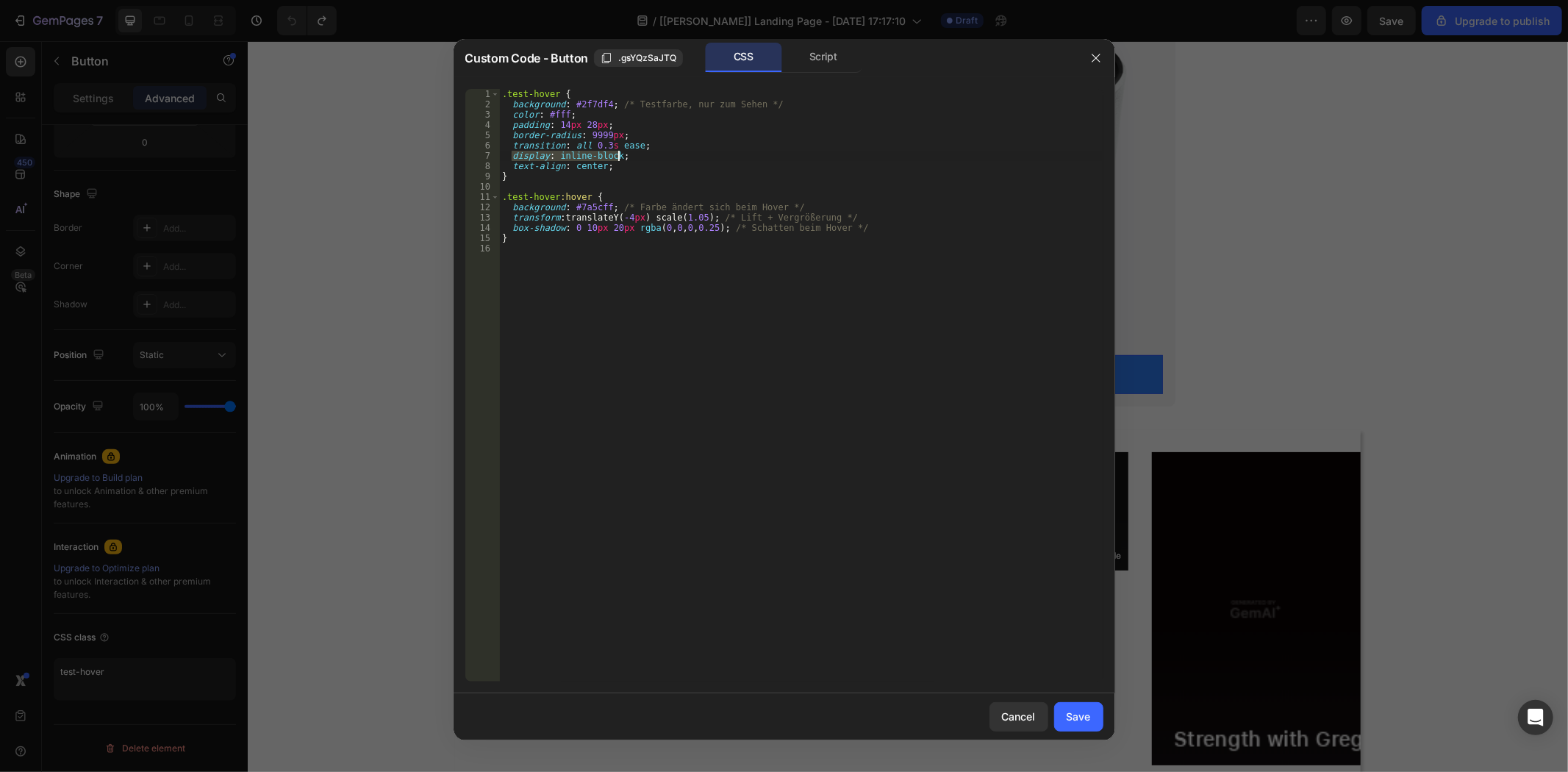
drag, startPoint x: 509, startPoint y: 151, endPoint x: 644, endPoint y: 154, distance: 135.0
click at [644, 154] on div ".test-hover { background : #2f7df4 ; /* Testfarbe, nur zum Sehen */ color : #ff…" at bounding box center [802, 395] width 604 height 613
paste textarea "width: auto"
type textarea "width: auto;"
drag, startPoint x: 1075, startPoint y: 709, endPoint x: 583, endPoint y: 446, distance: 557.9
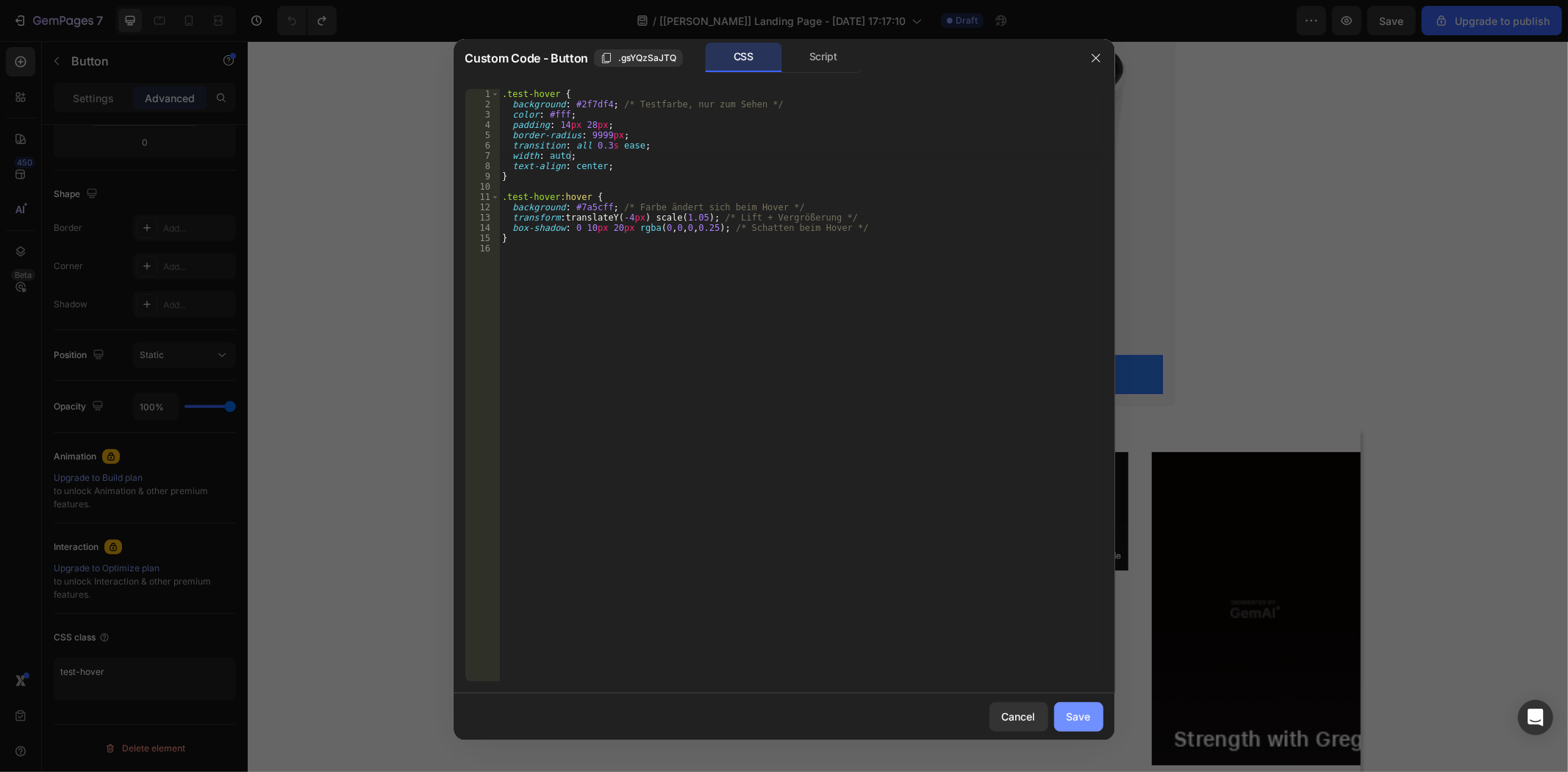
click at [1075, 709] on div "Save" at bounding box center [1079, 717] width 24 height 15
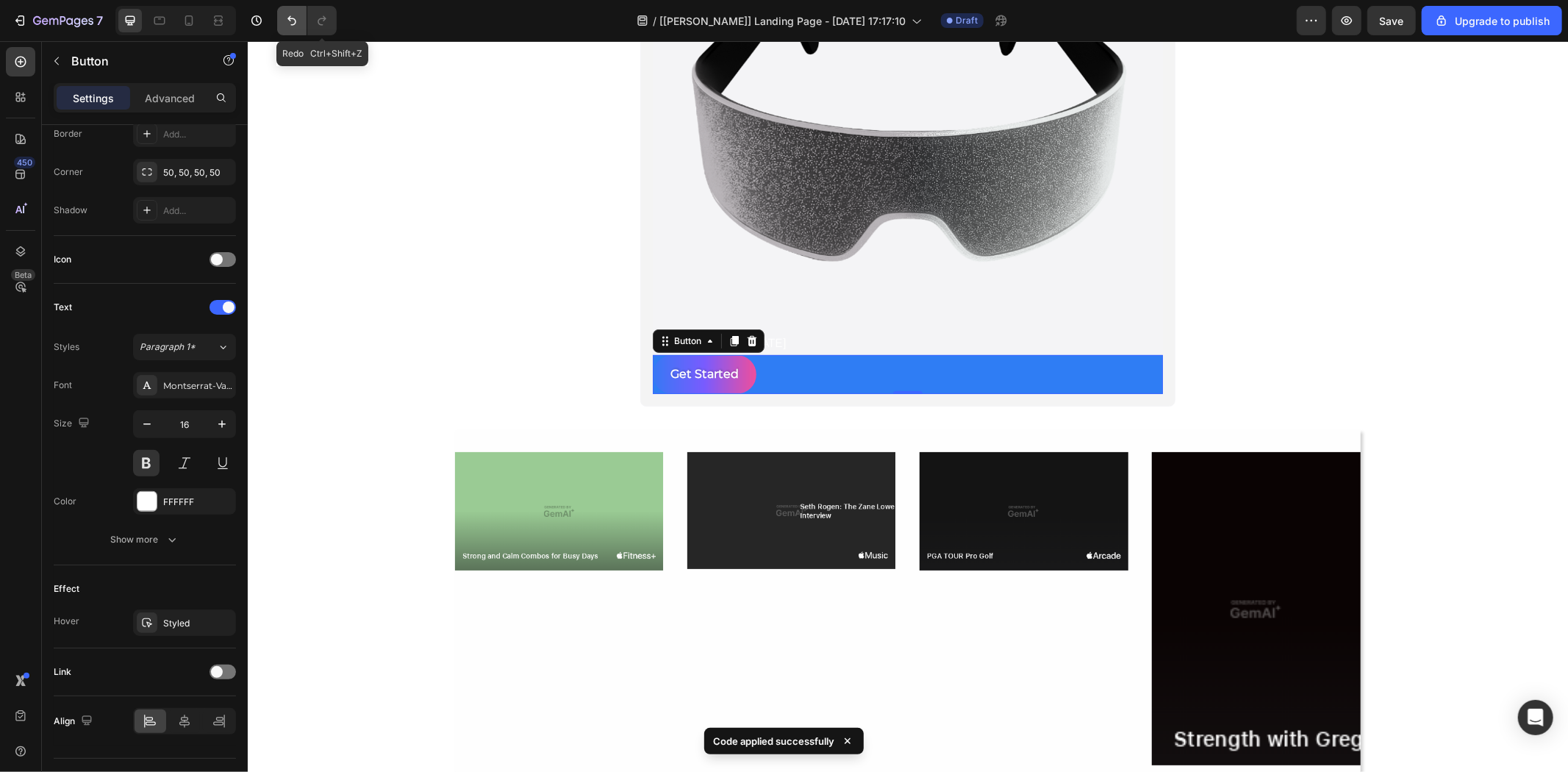
click at [301, 19] on button "Undo/Redo" at bounding box center [292, 20] width 29 height 29
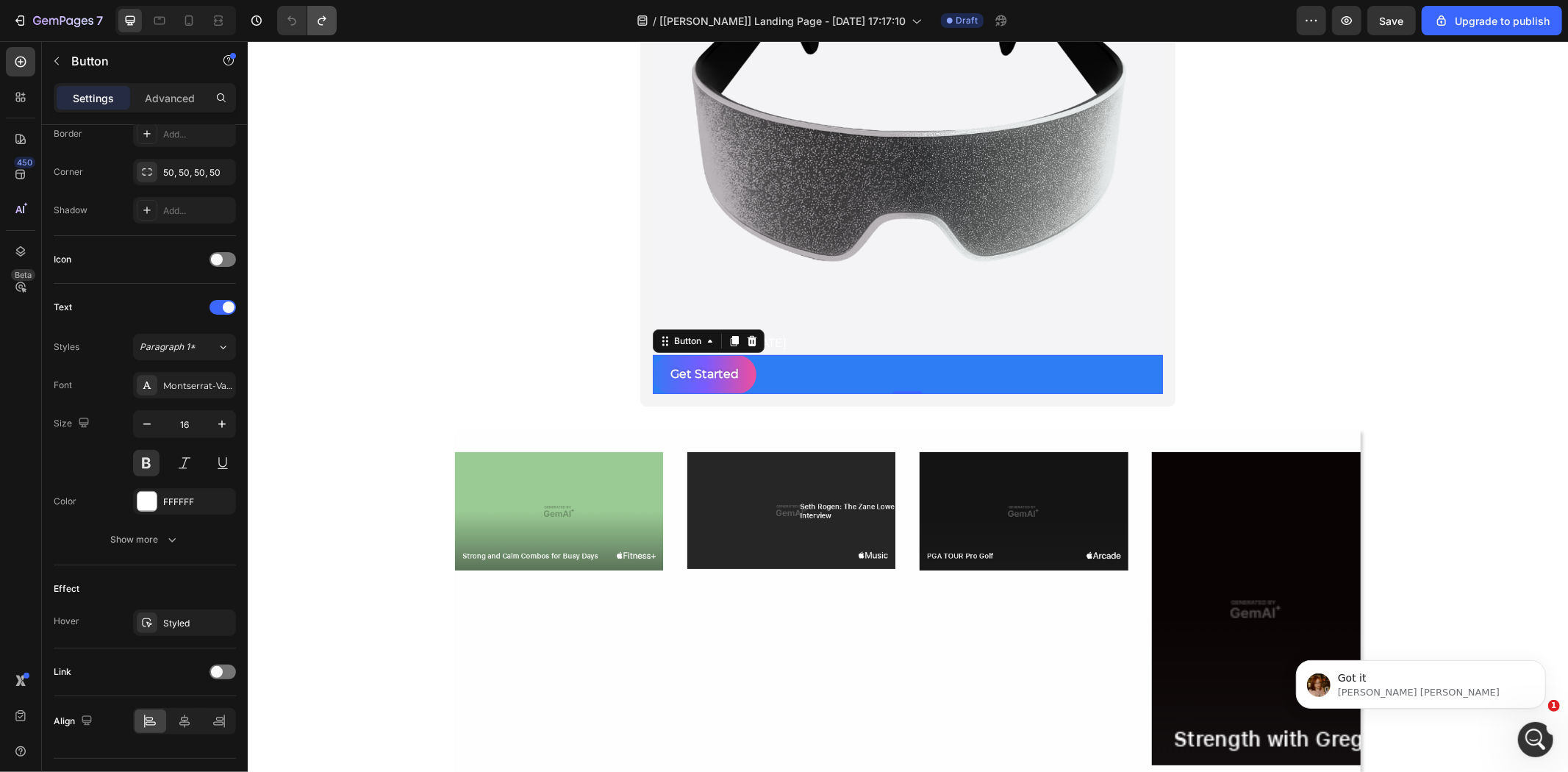
scroll to position [0, 0]
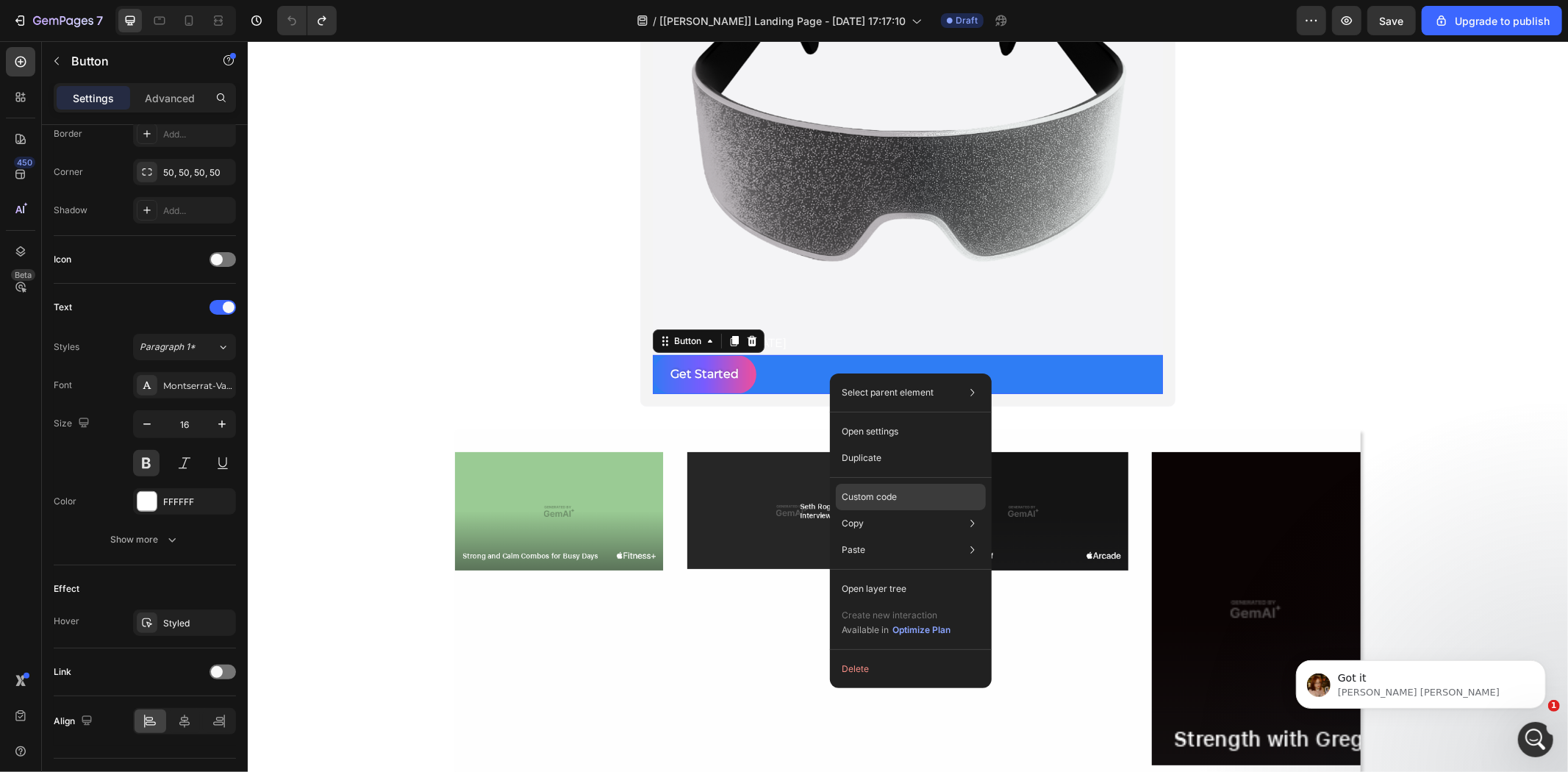
click at [922, 537] on div "Custom code" at bounding box center [910, 549] width 150 height 26
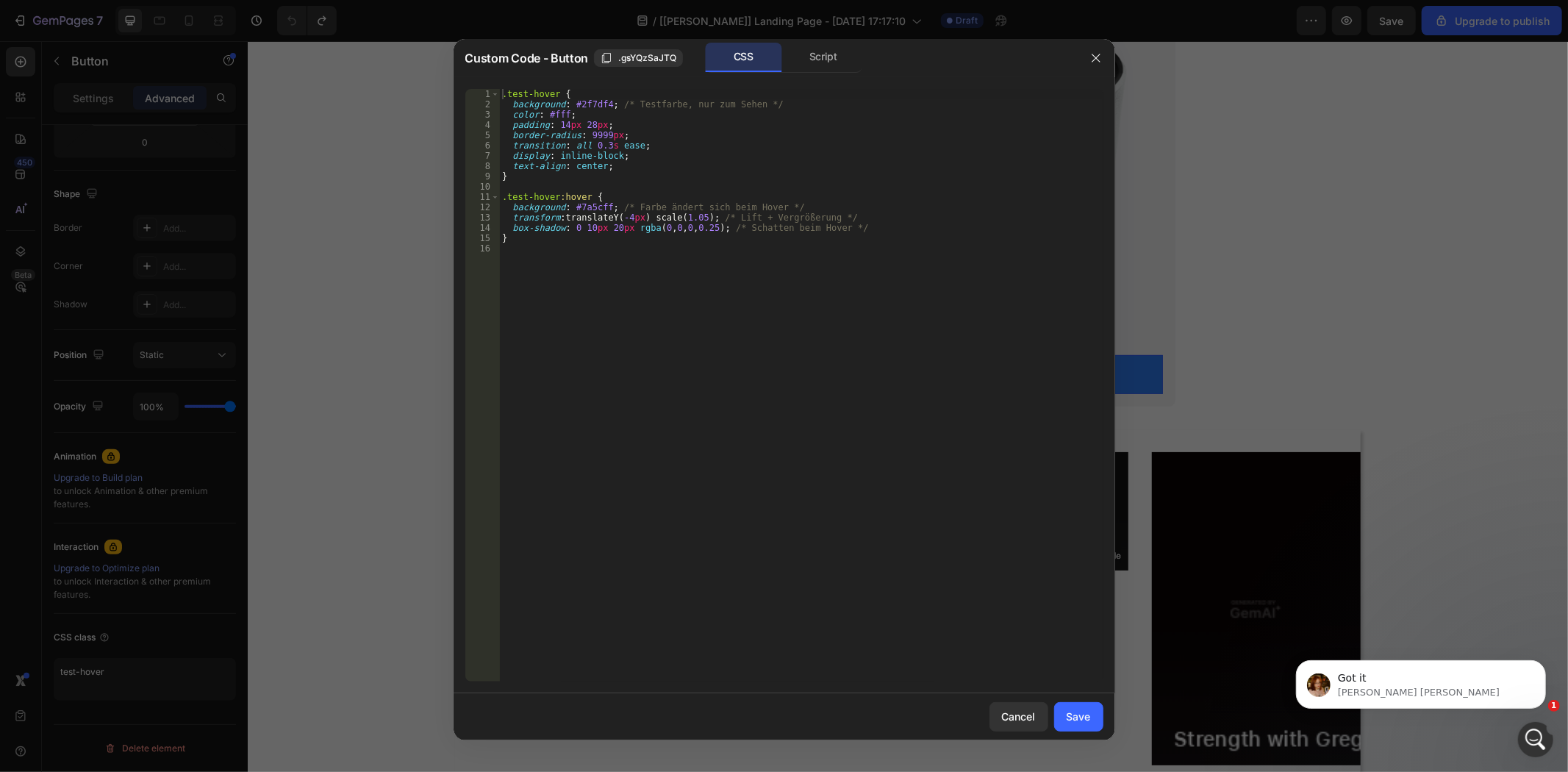
click at [1266, 340] on div at bounding box center [784, 386] width 1568 height 772
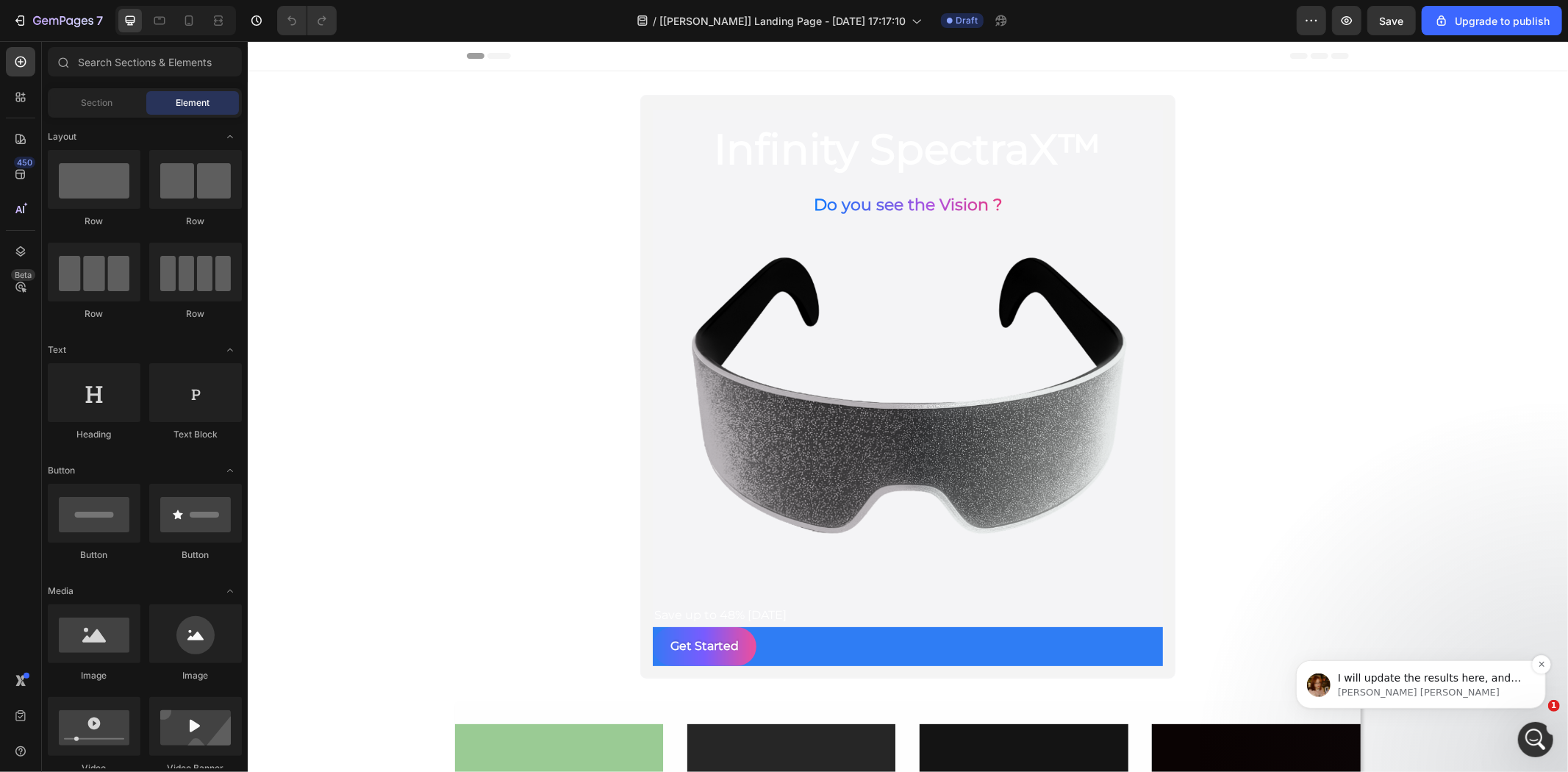
click at [1470, 689] on p "Jamie • Vừa xong" at bounding box center [1432, 693] width 190 height 14
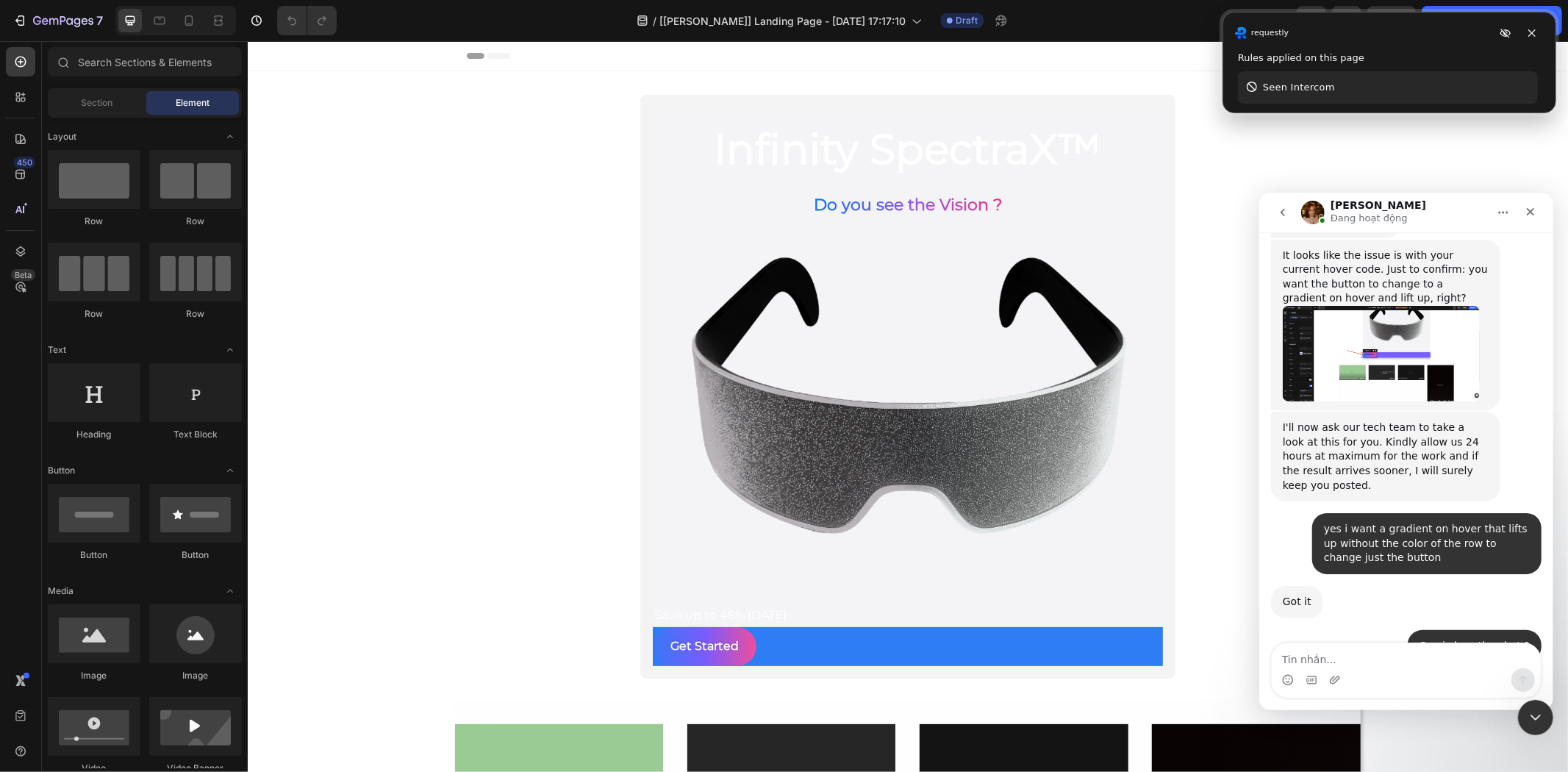
scroll to position [1977, 0]
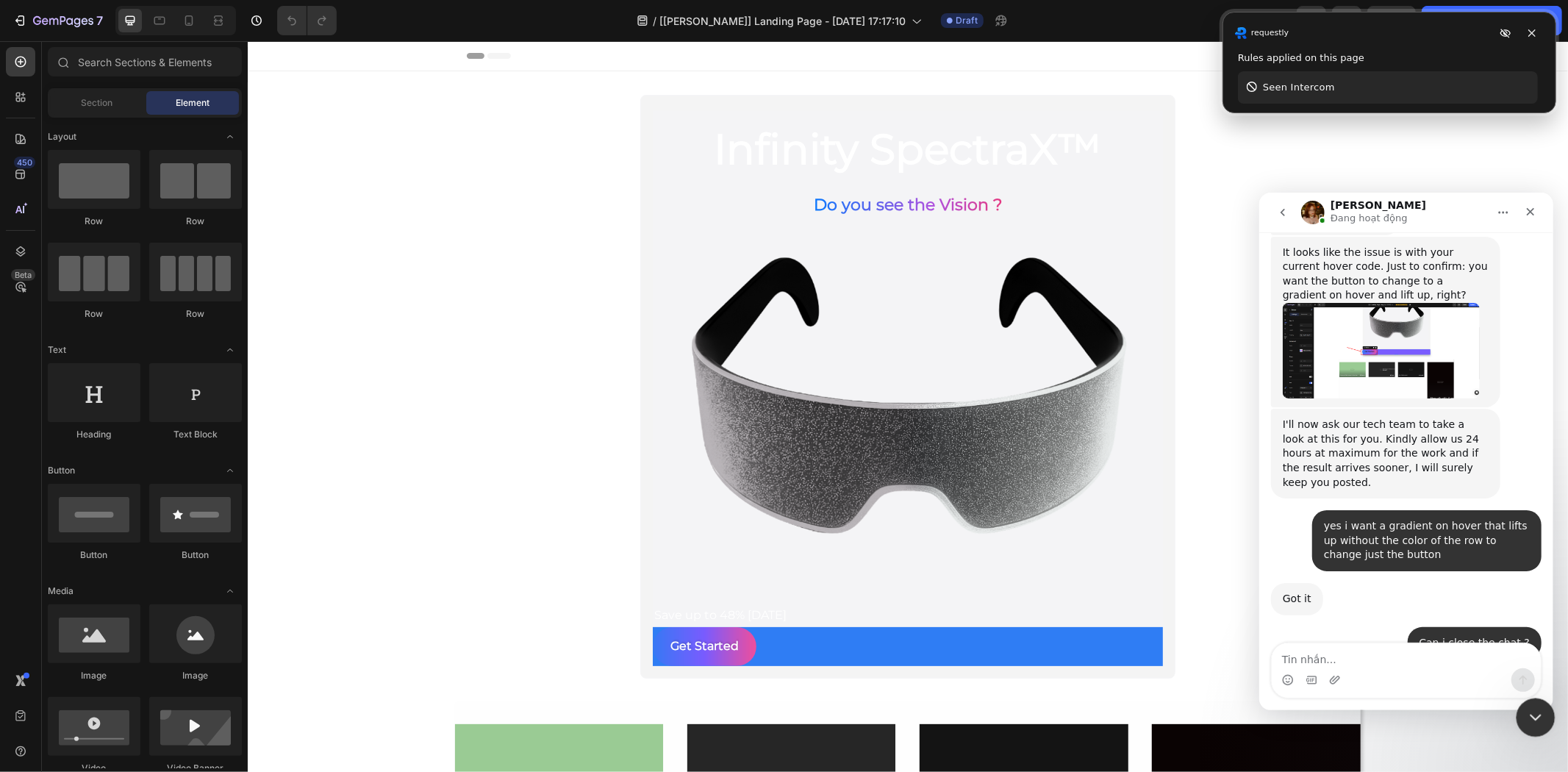
click at [1531, 720] on icon "Đóng Intercom Messenger" at bounding box center [1534, 716] width 17 height 17
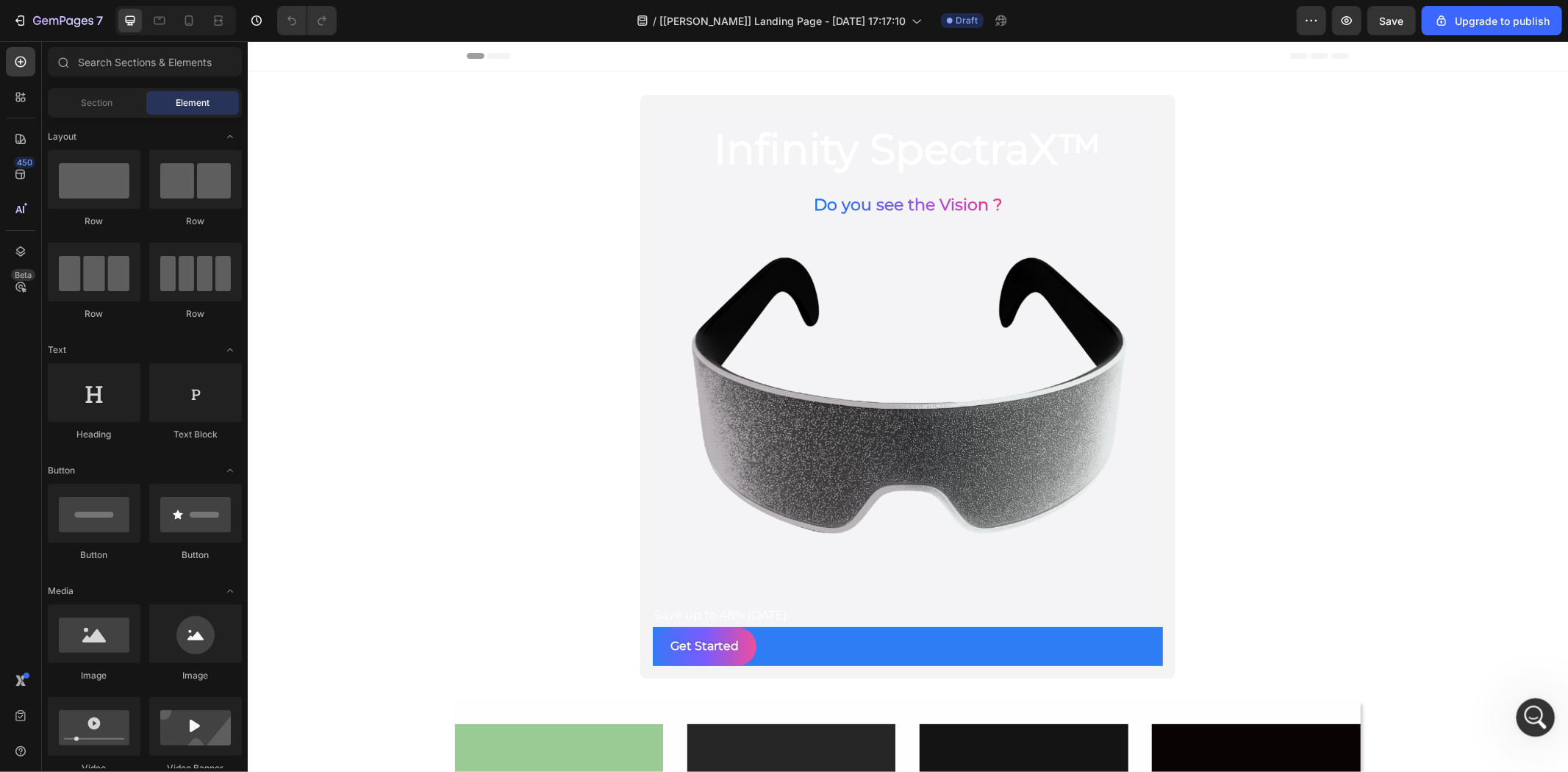
scroll to position [1345, 0]
click at [1533, 721] on icon "Mở Intercom Messenger" at bounding box center [1534, 716] width 24 height 24
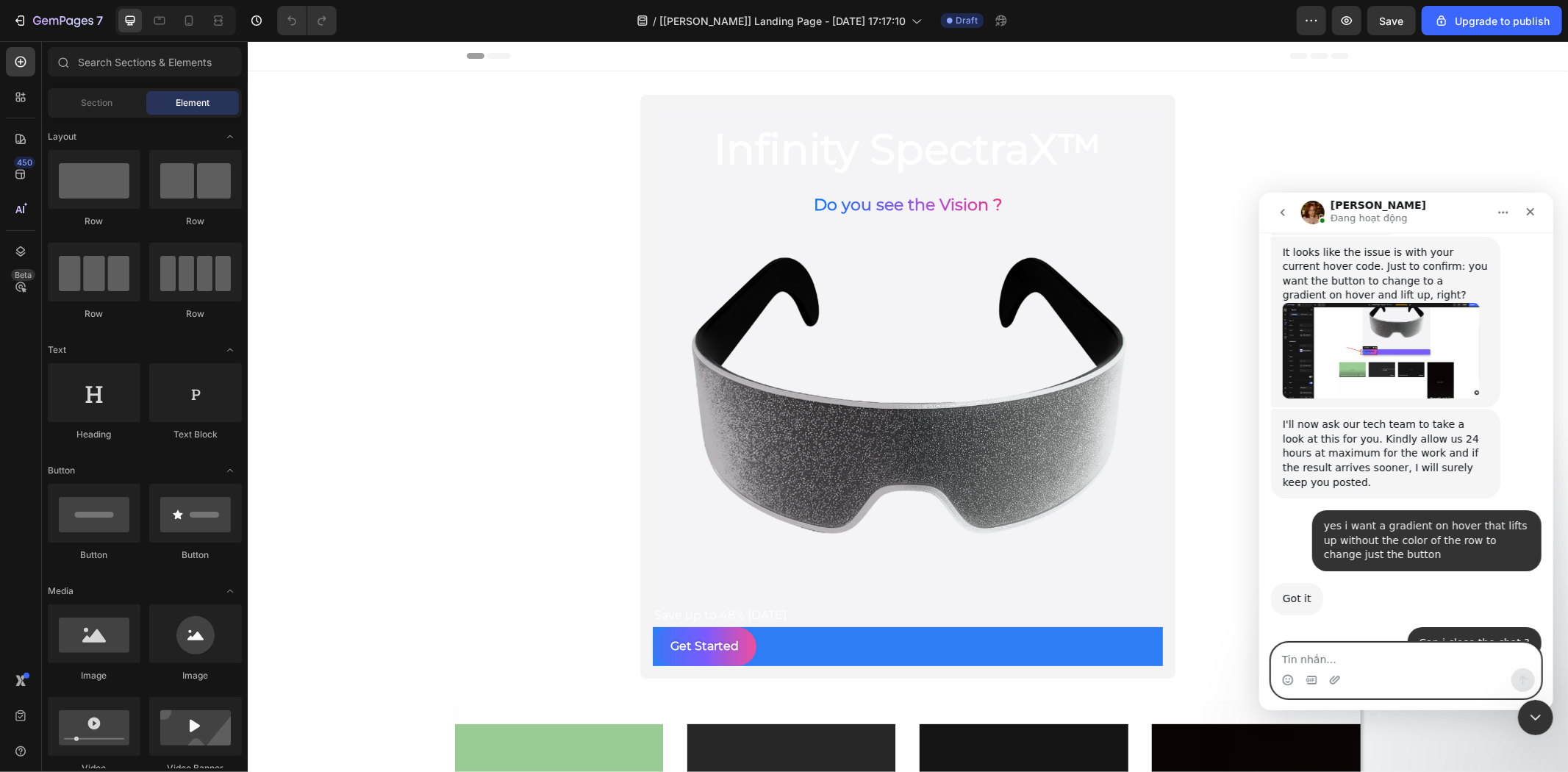
scroll to position [2026, 0]
